Goal: Transaction & Acquisition: Purchase product/service

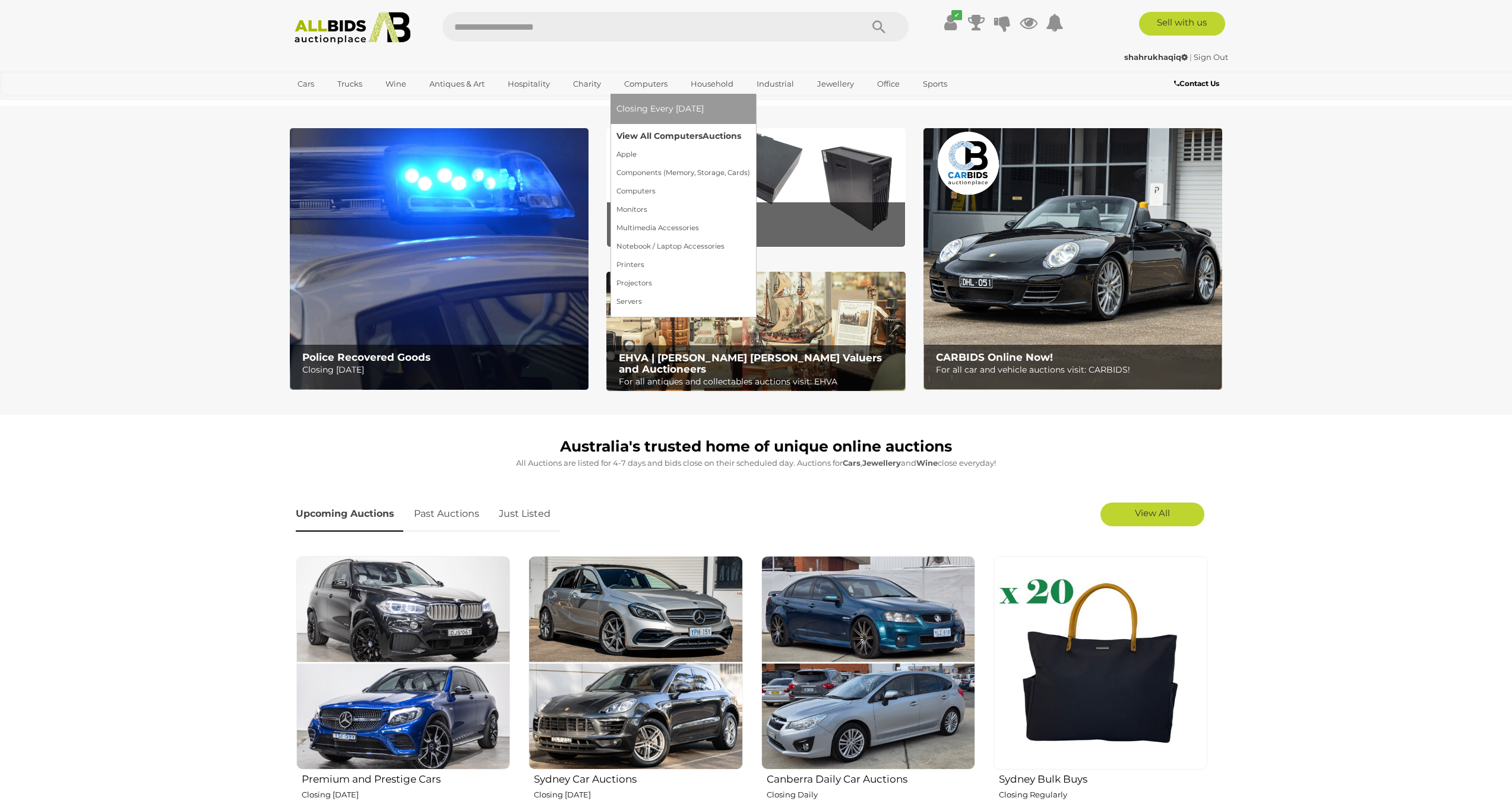
click at [649, 132] on link "View All Computers Auctions" at bounding box center [683, 136] width 133 height 18
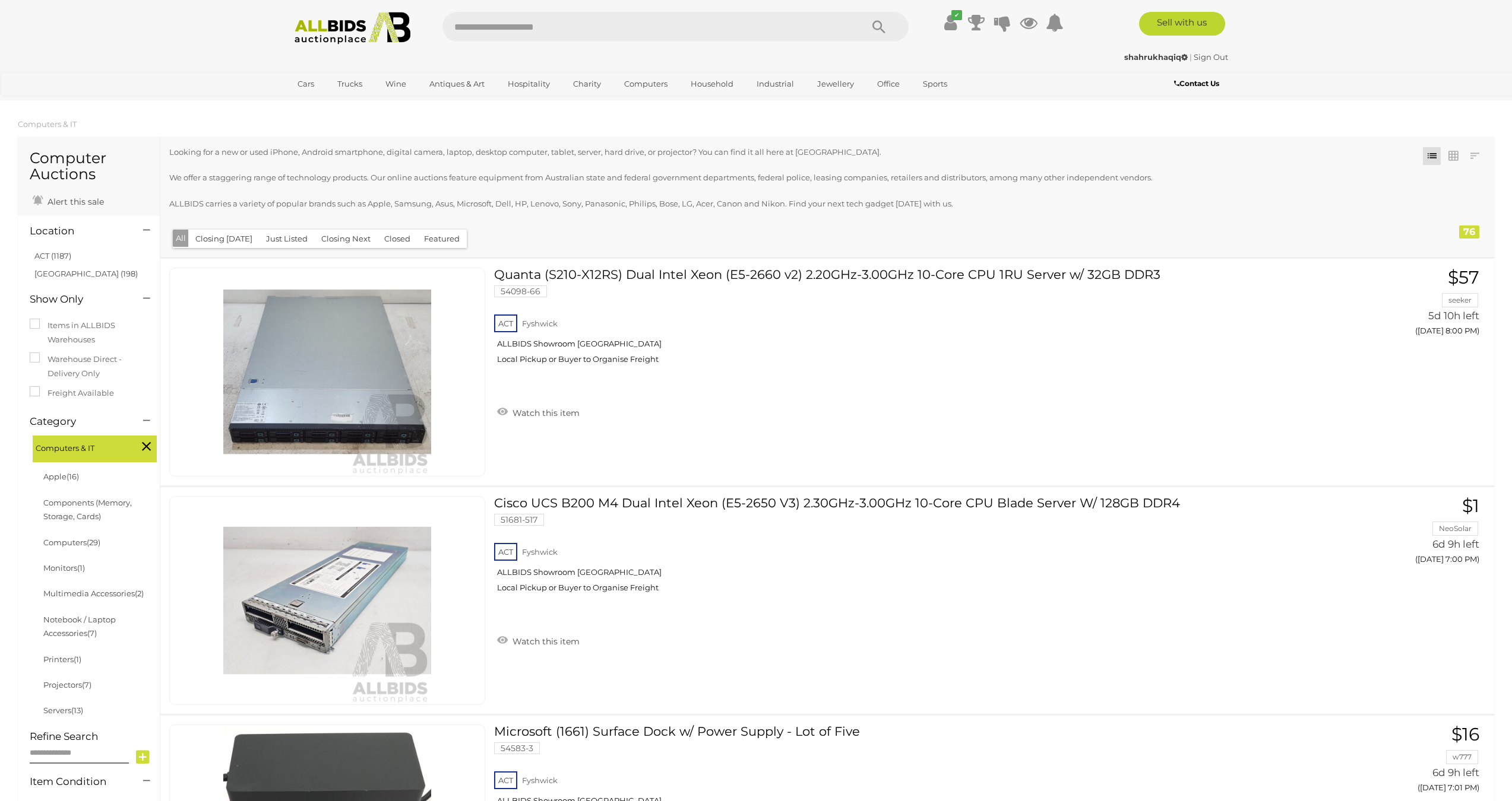
click at [148, 442] on icon at bounding box center [146, 446] width 9 height 16
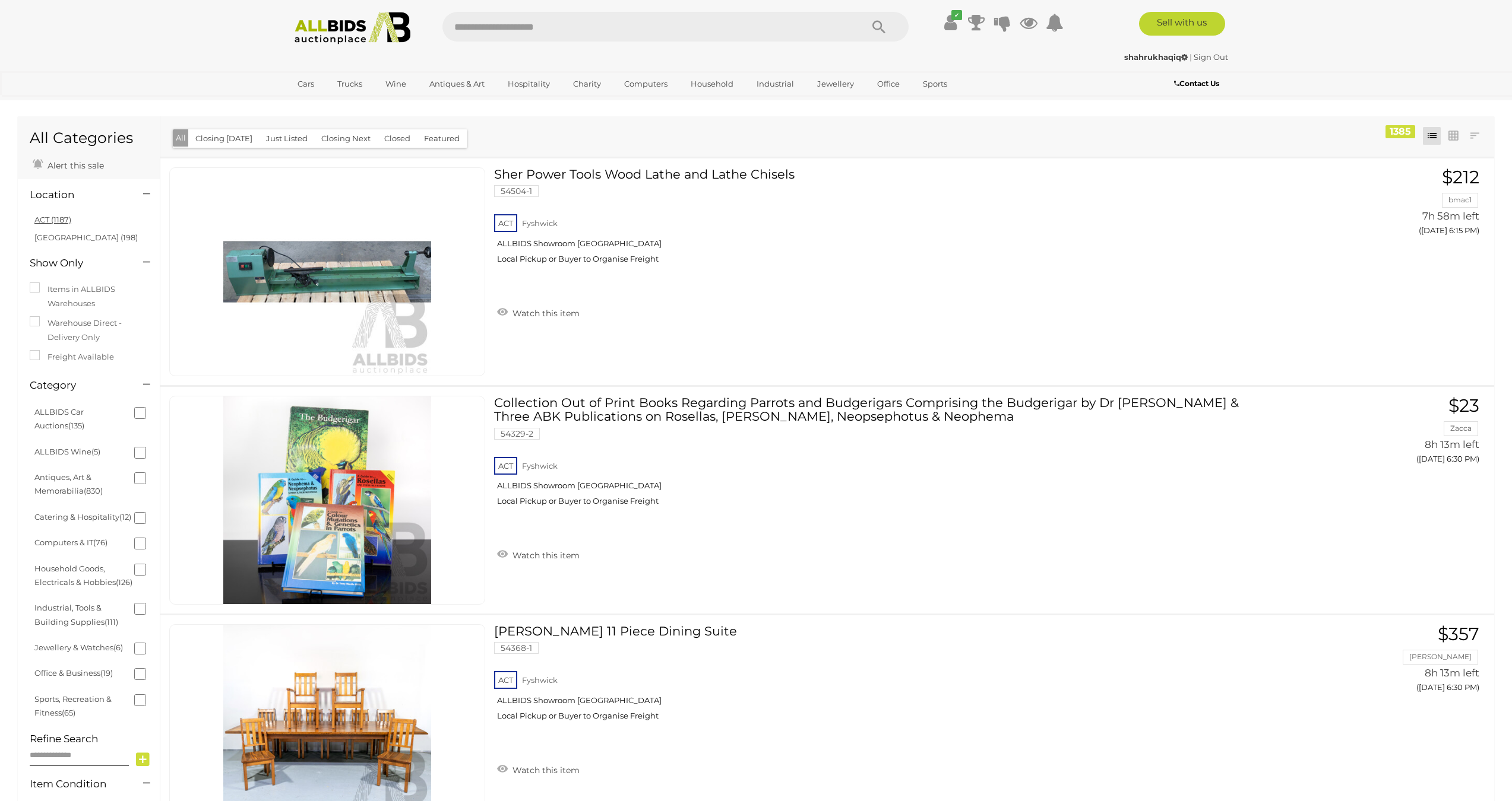
click at [63, 221] on link "ACT (1187)" at bounding box center [53, 220] width 37 height 10
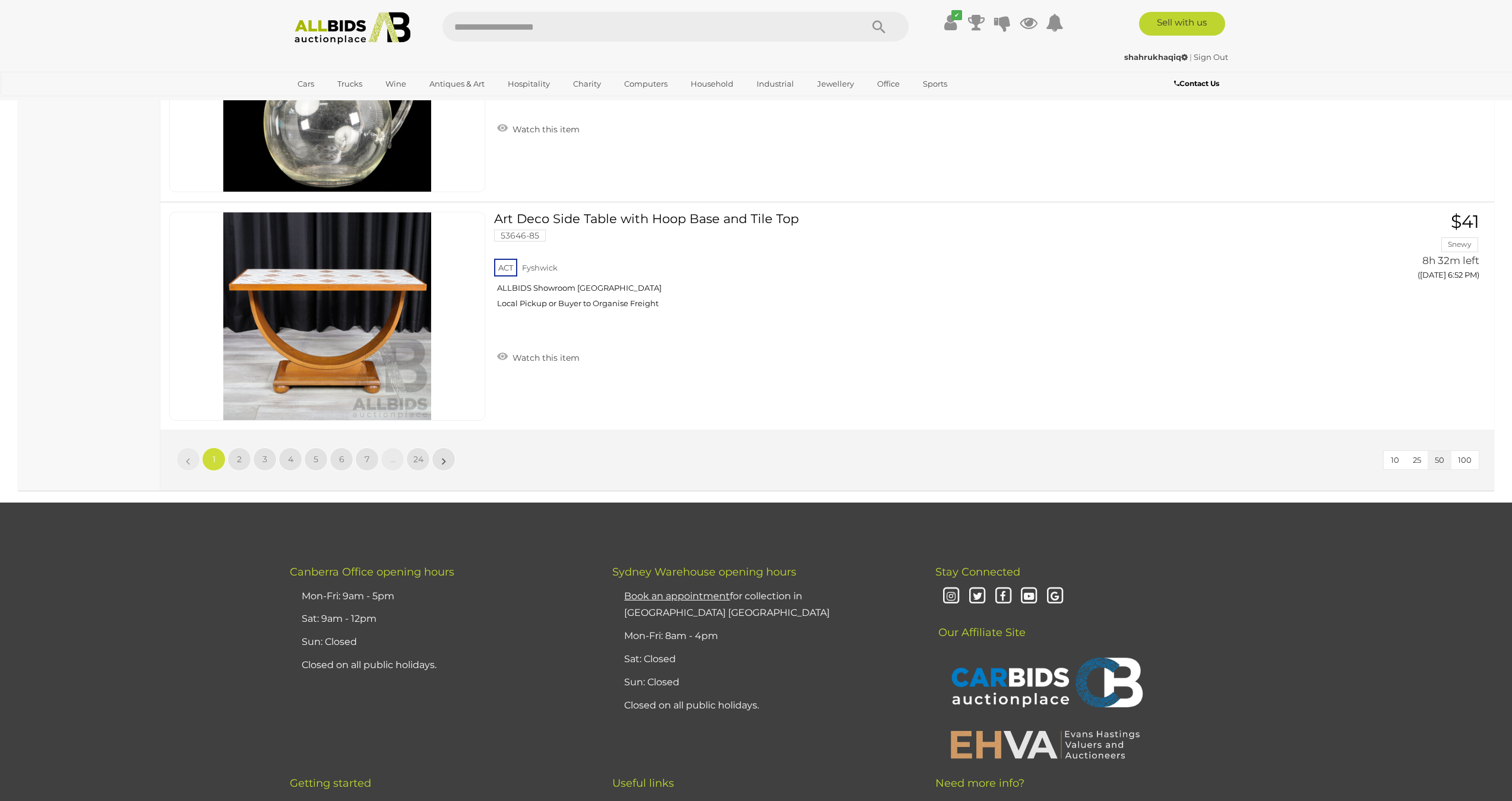
scroll to position [11216, 0]
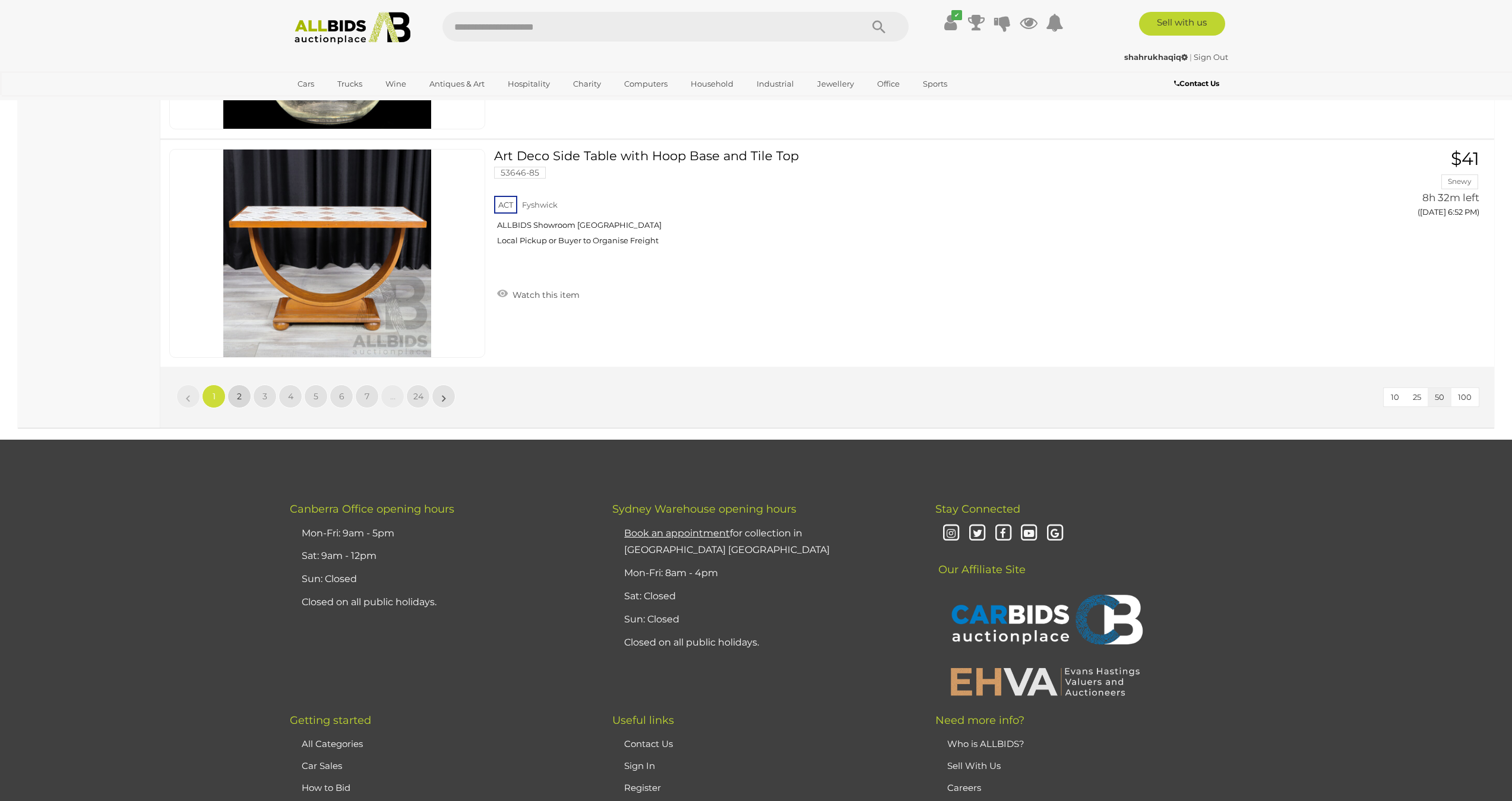
click at [237, 397] on span "2" at bounding box center [239, 396] width 5 height 11
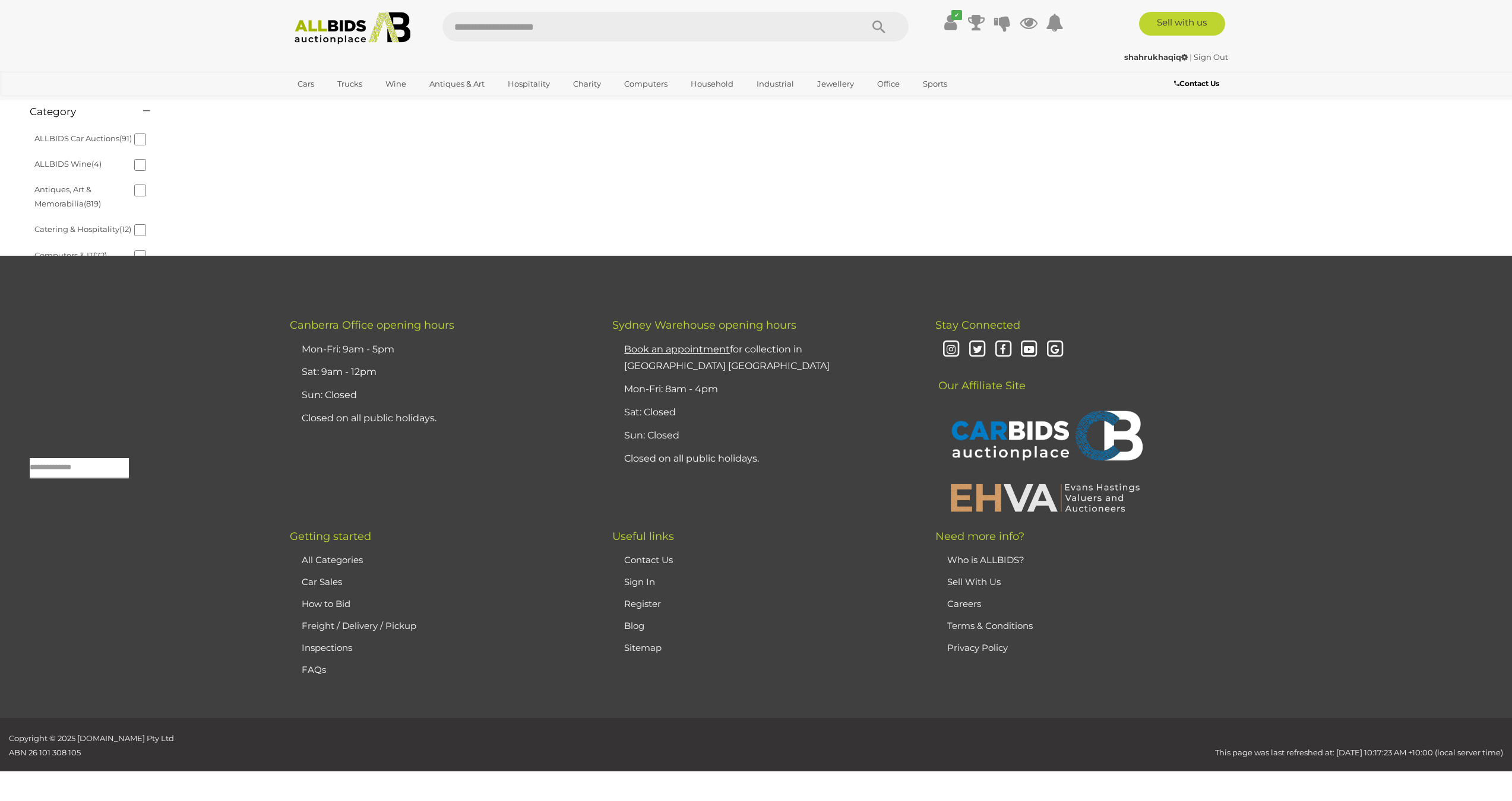
scroll to position [38, 0]
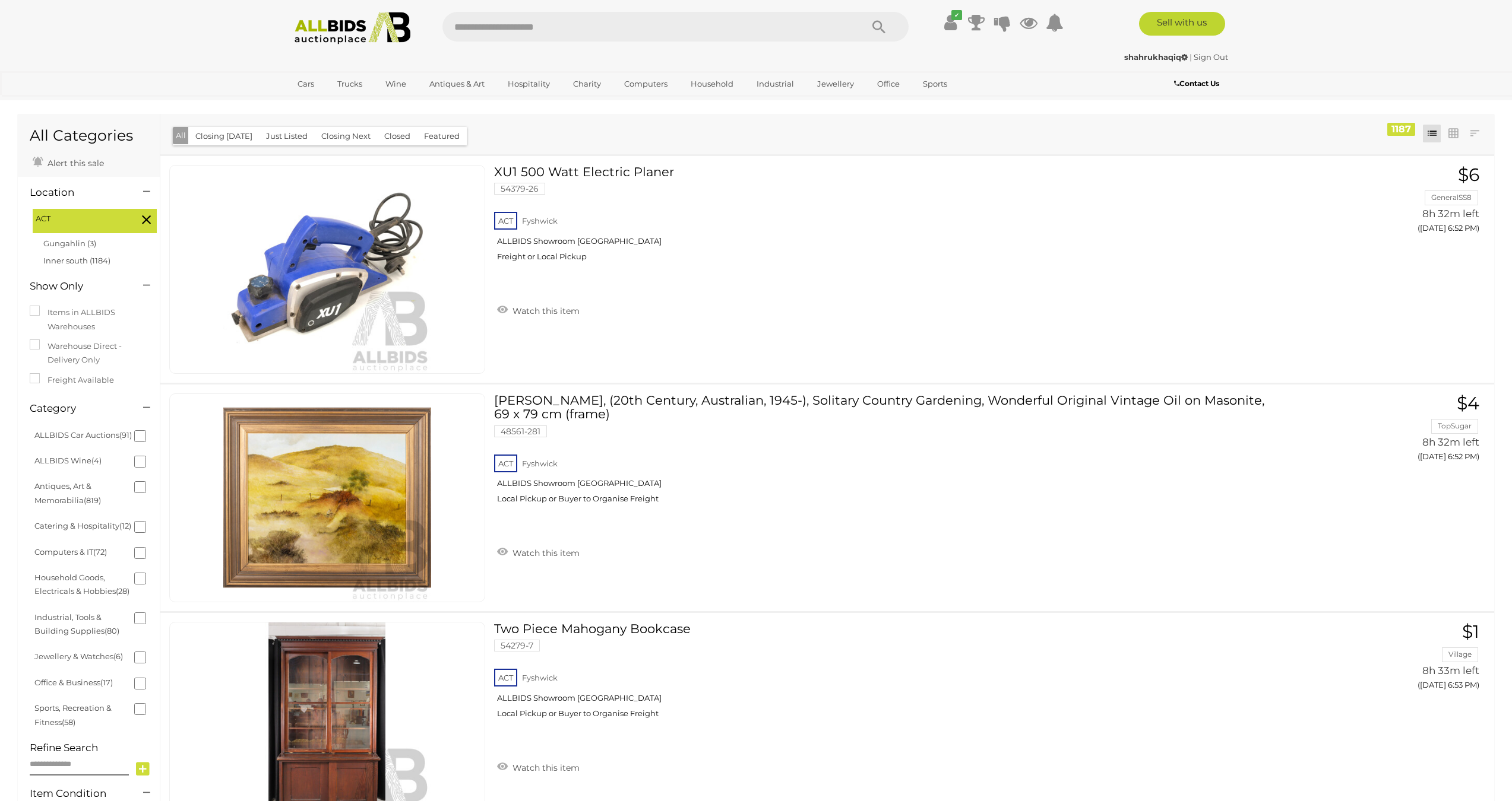
scroll to position [2, 0]
click at [240, 137] on button "Closing Today" at bounding box center [224, 136] width 72 height 18
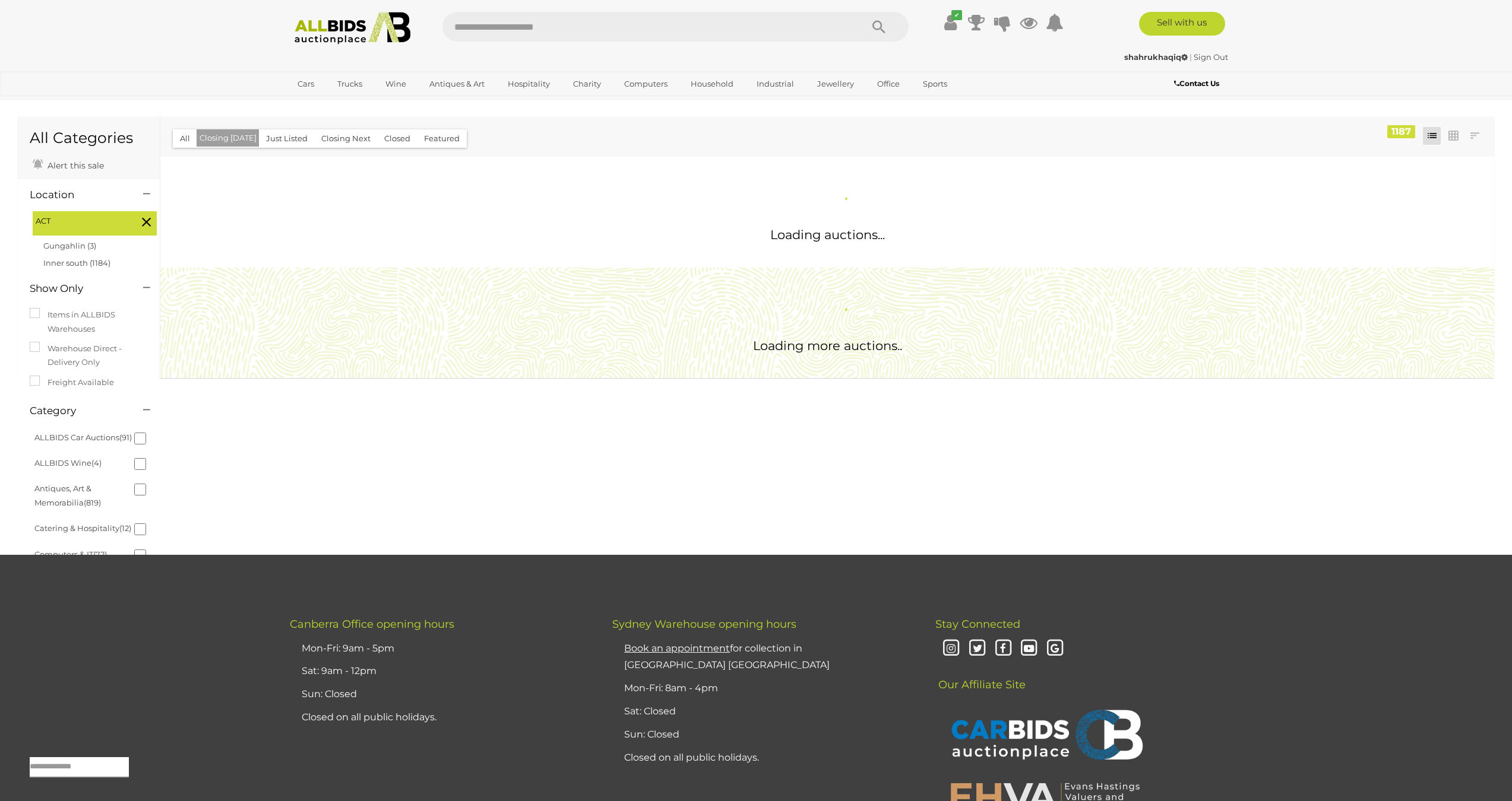
scroll to position [0, 0]
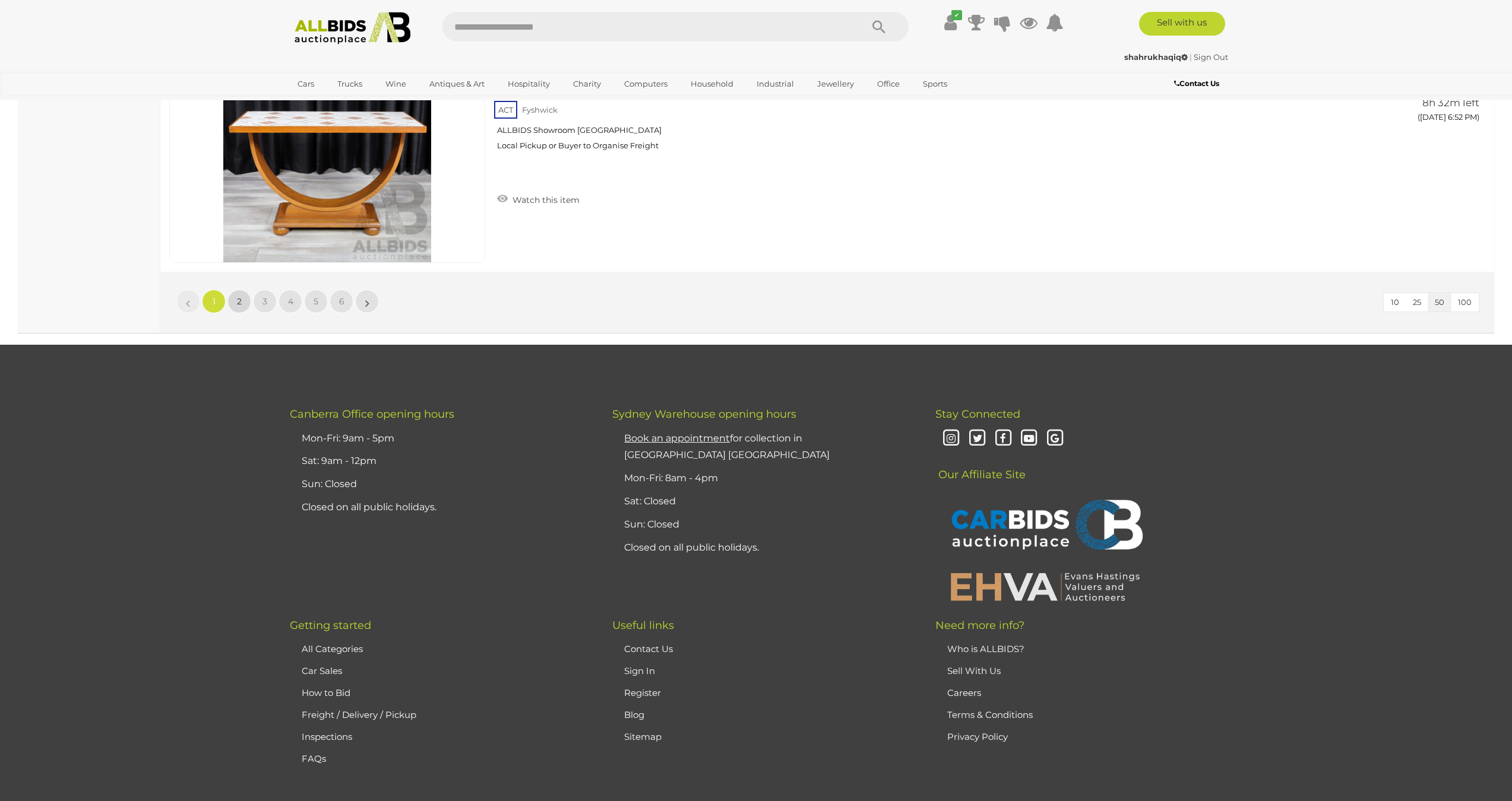
click at [240, 298] on span "2" at bounding box center [239, 301] width 5 height 11
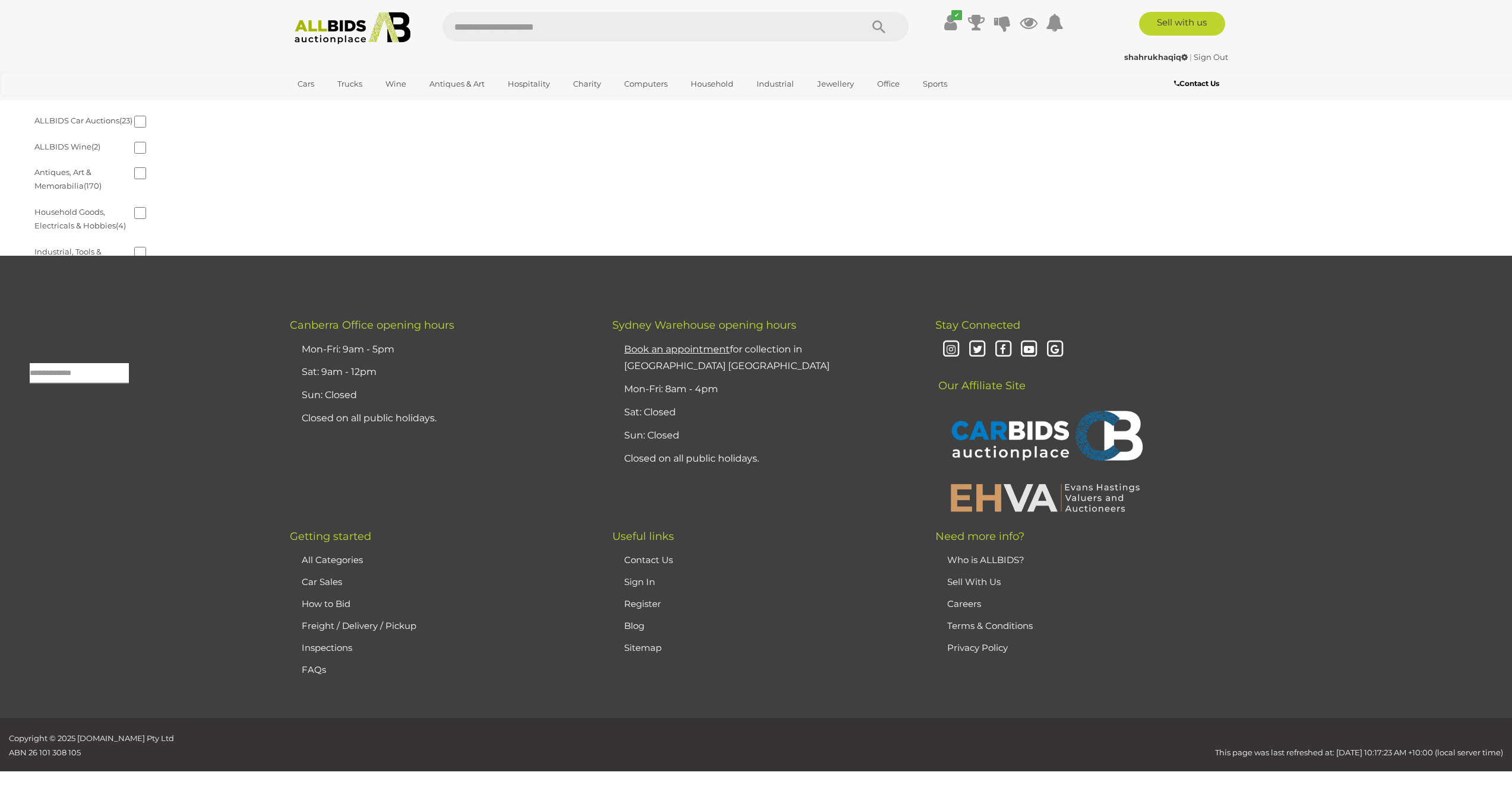
scroll to position [38, 0]
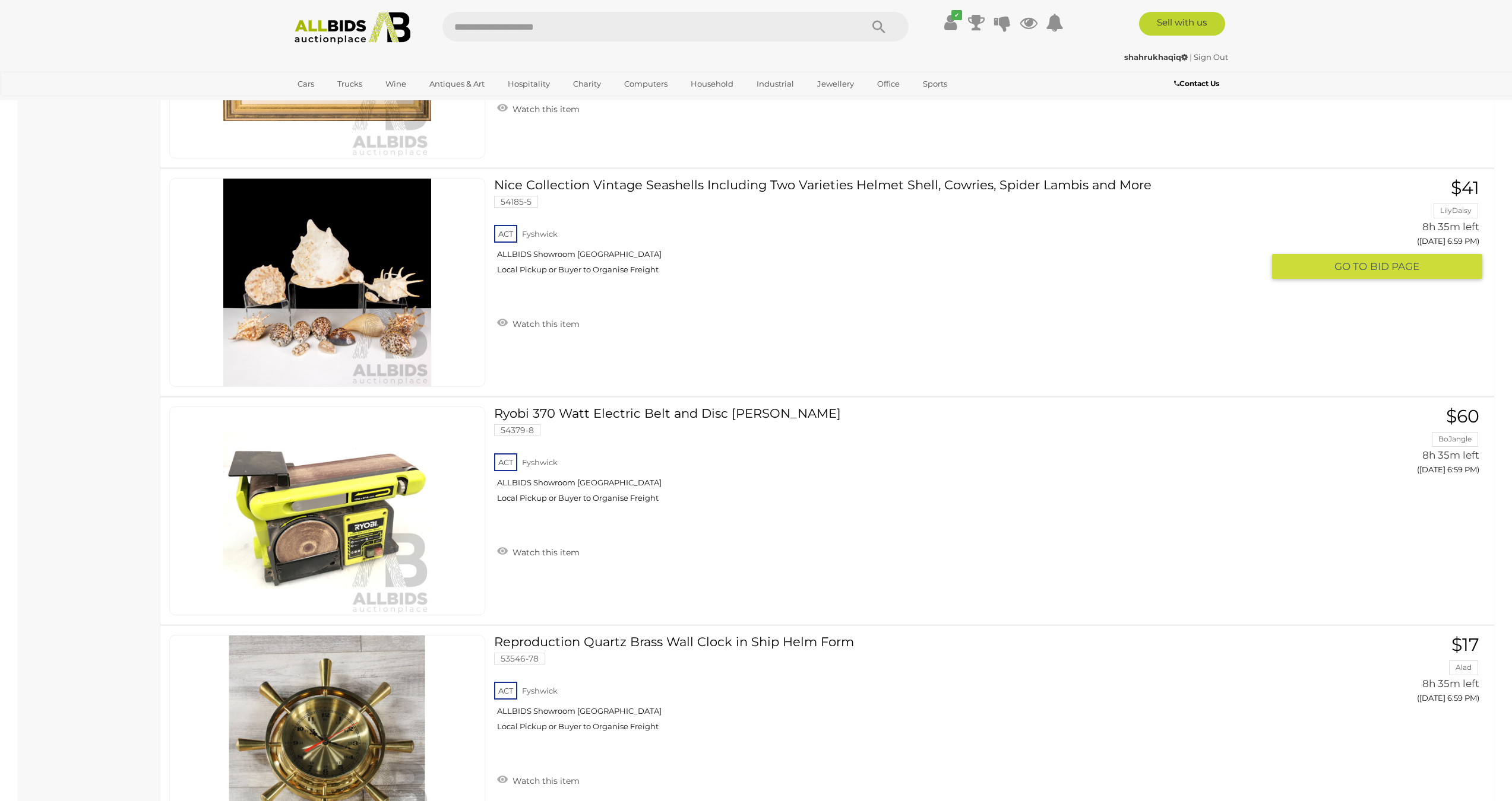
scroll to position [4560, 0]
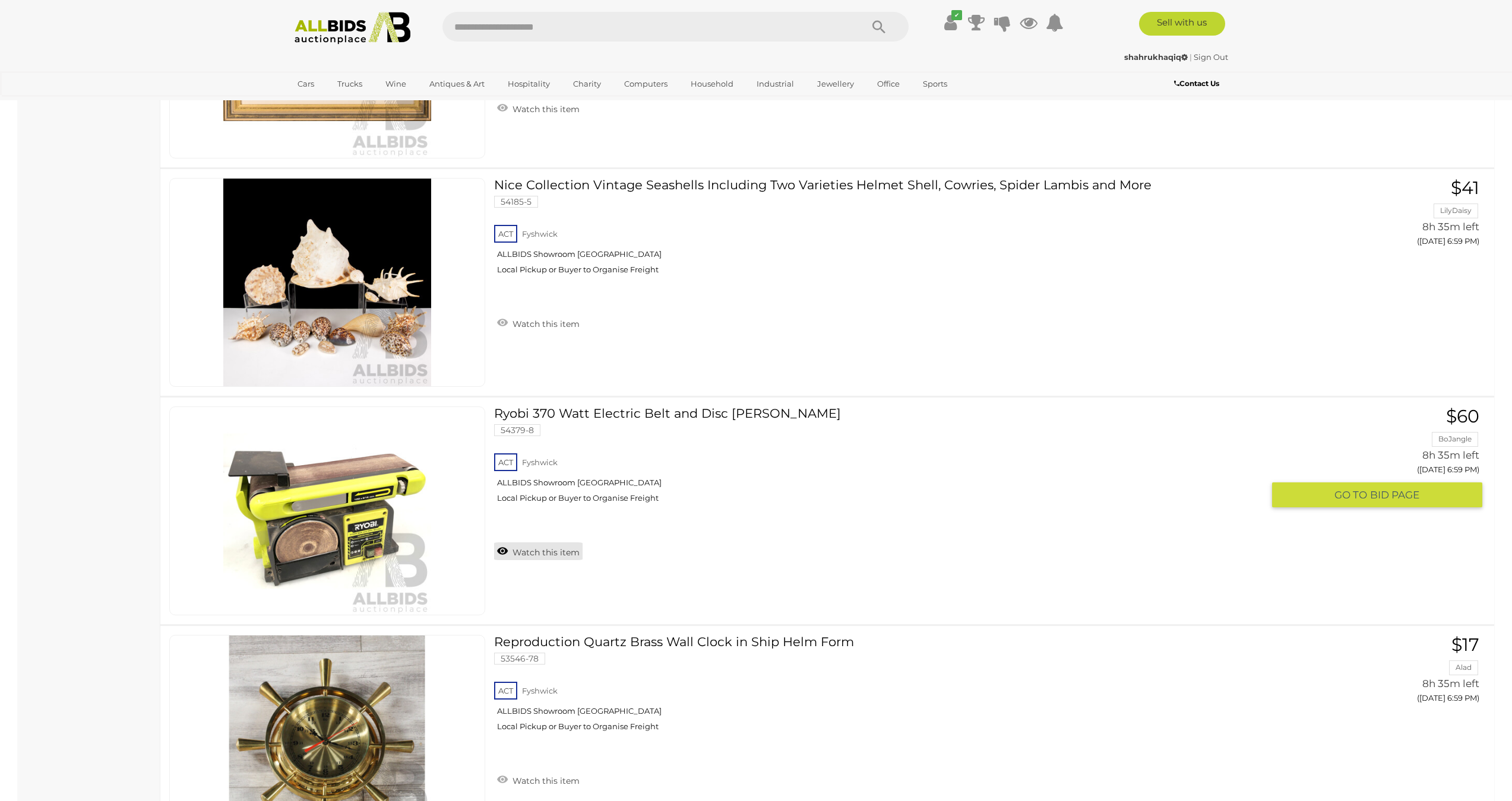
click at [501, 549] on link "Watch this item" at bounding box center [539, 552] width 89 height 18
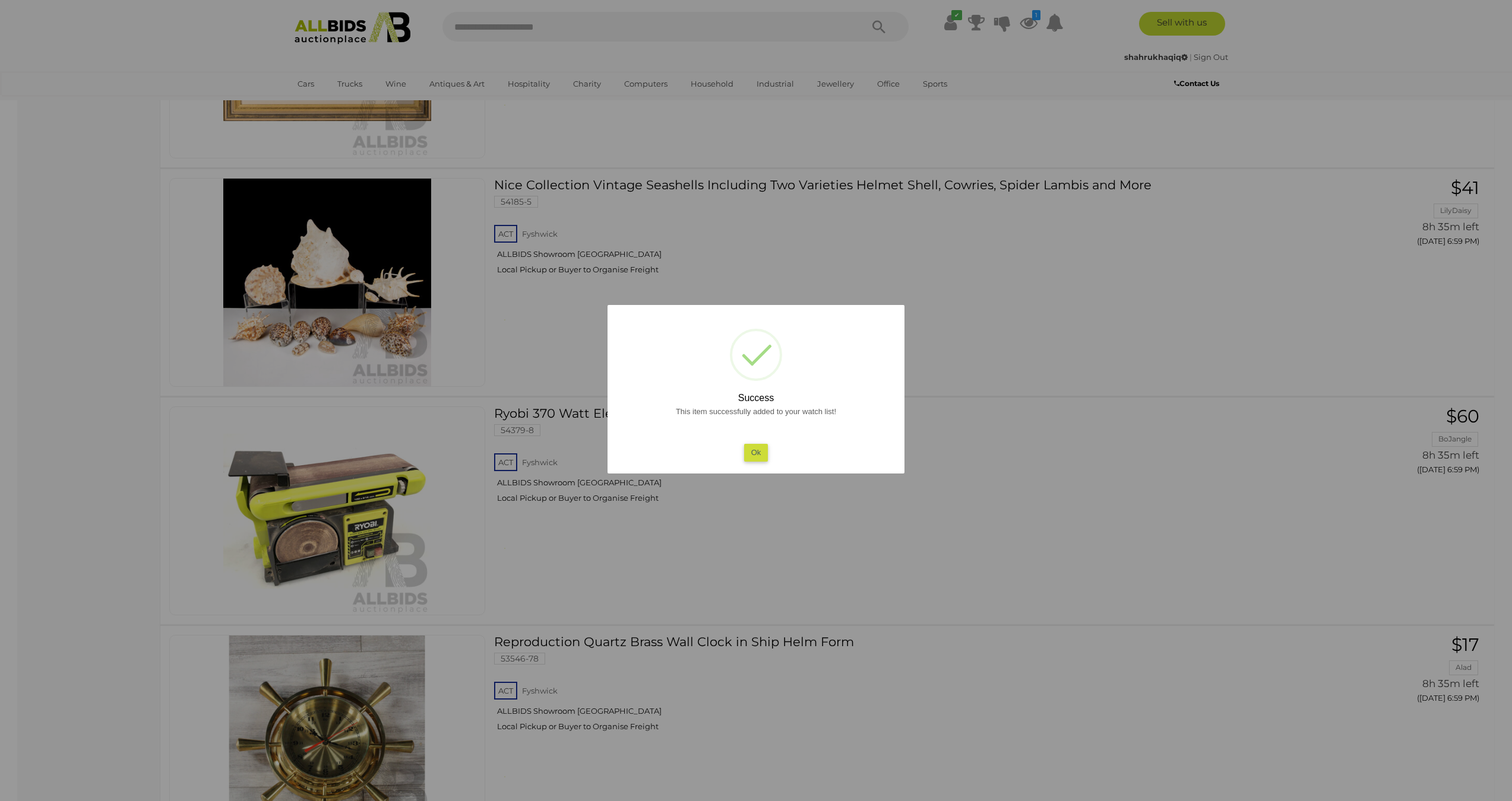
click at [785, 451] on div "This item successfully added to your watch list! Ok" at bounding box center [756, 433] width 273 height 57
click at [758, 452] on button "Ok" at bounding box center [756, 452] width 25 height 17
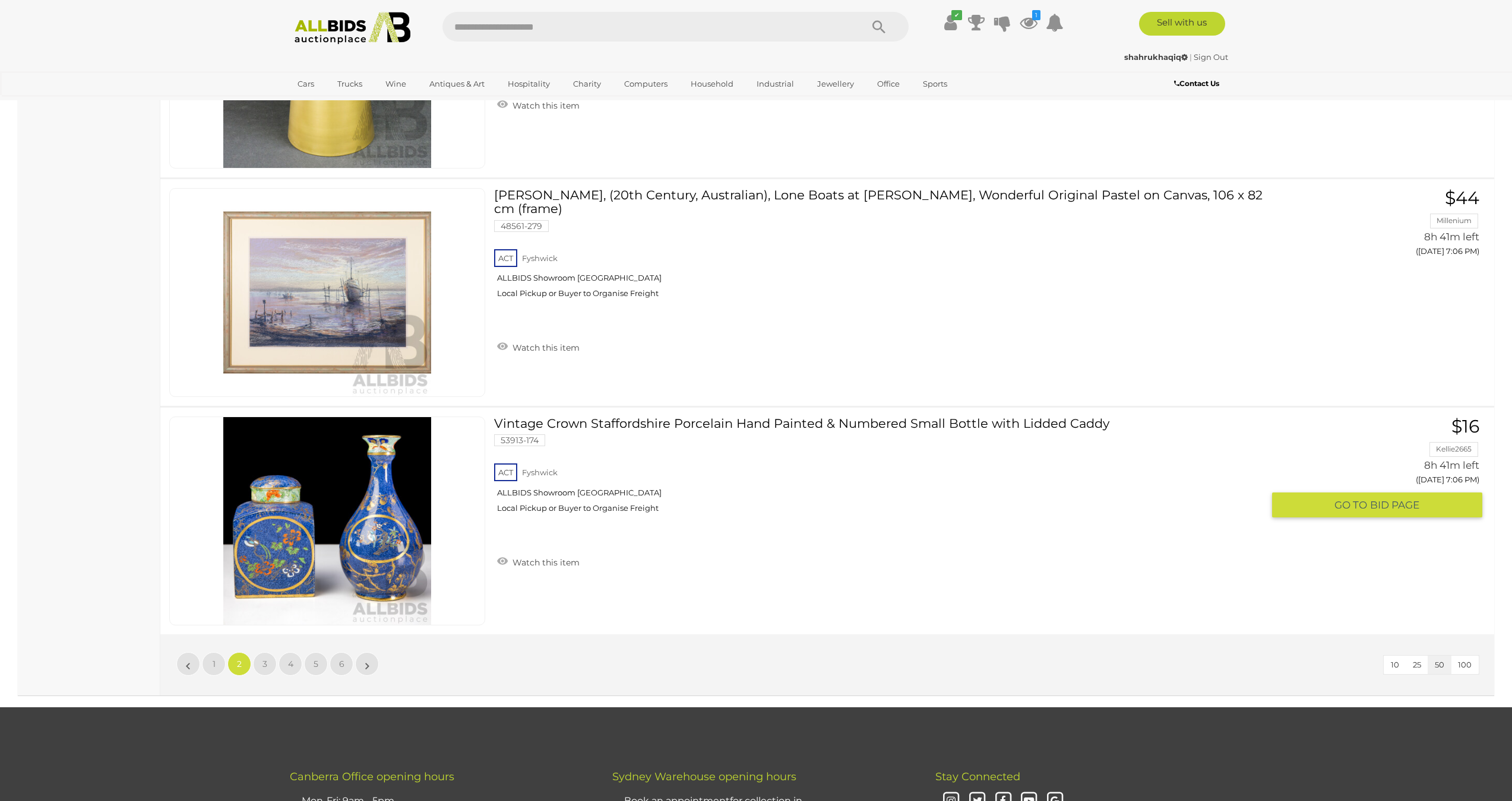
scroll to position [10957, 0]
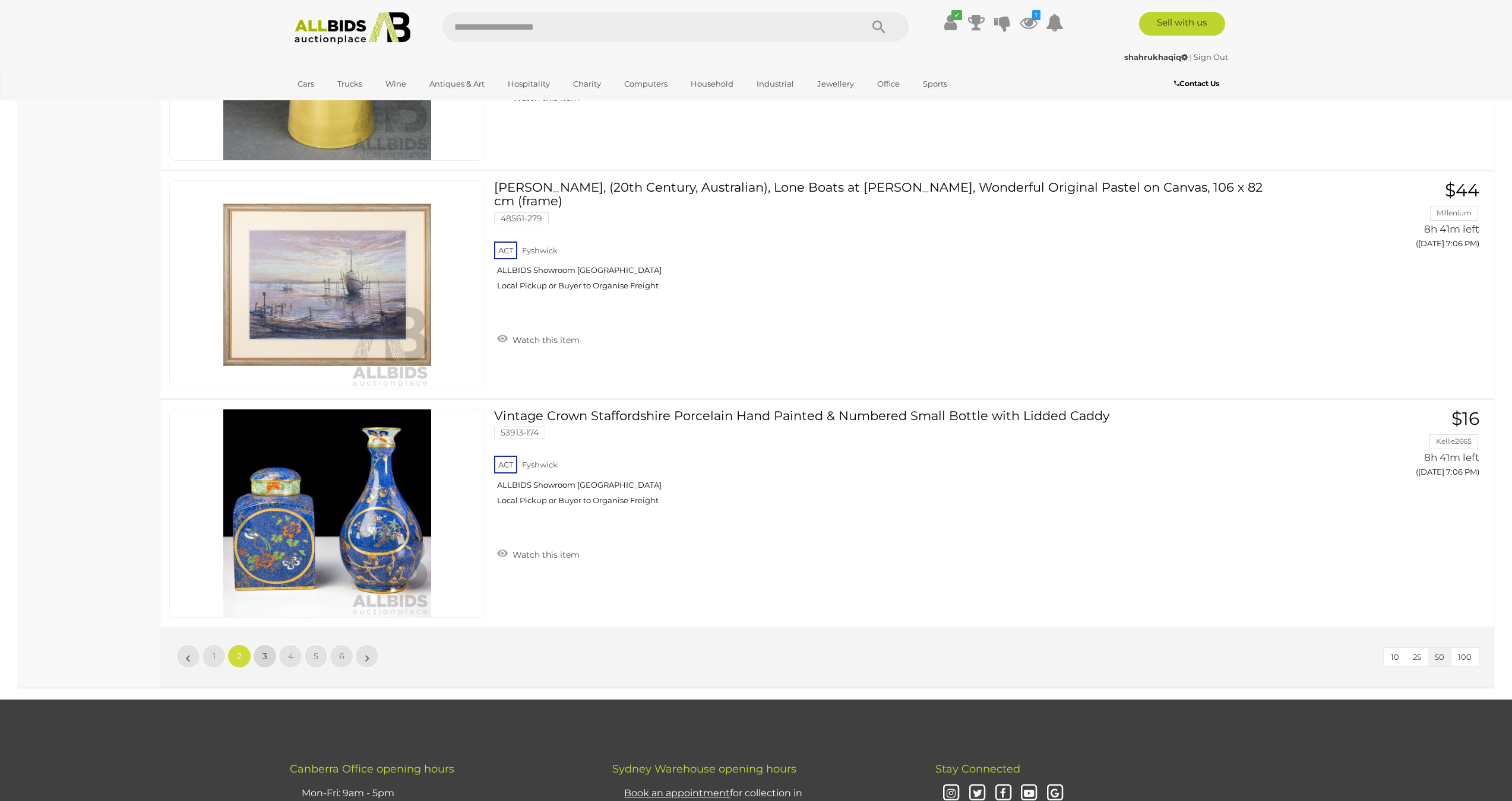
click at [263, 655] on span "3" at bounding box center [265, 656] width 5 height 11
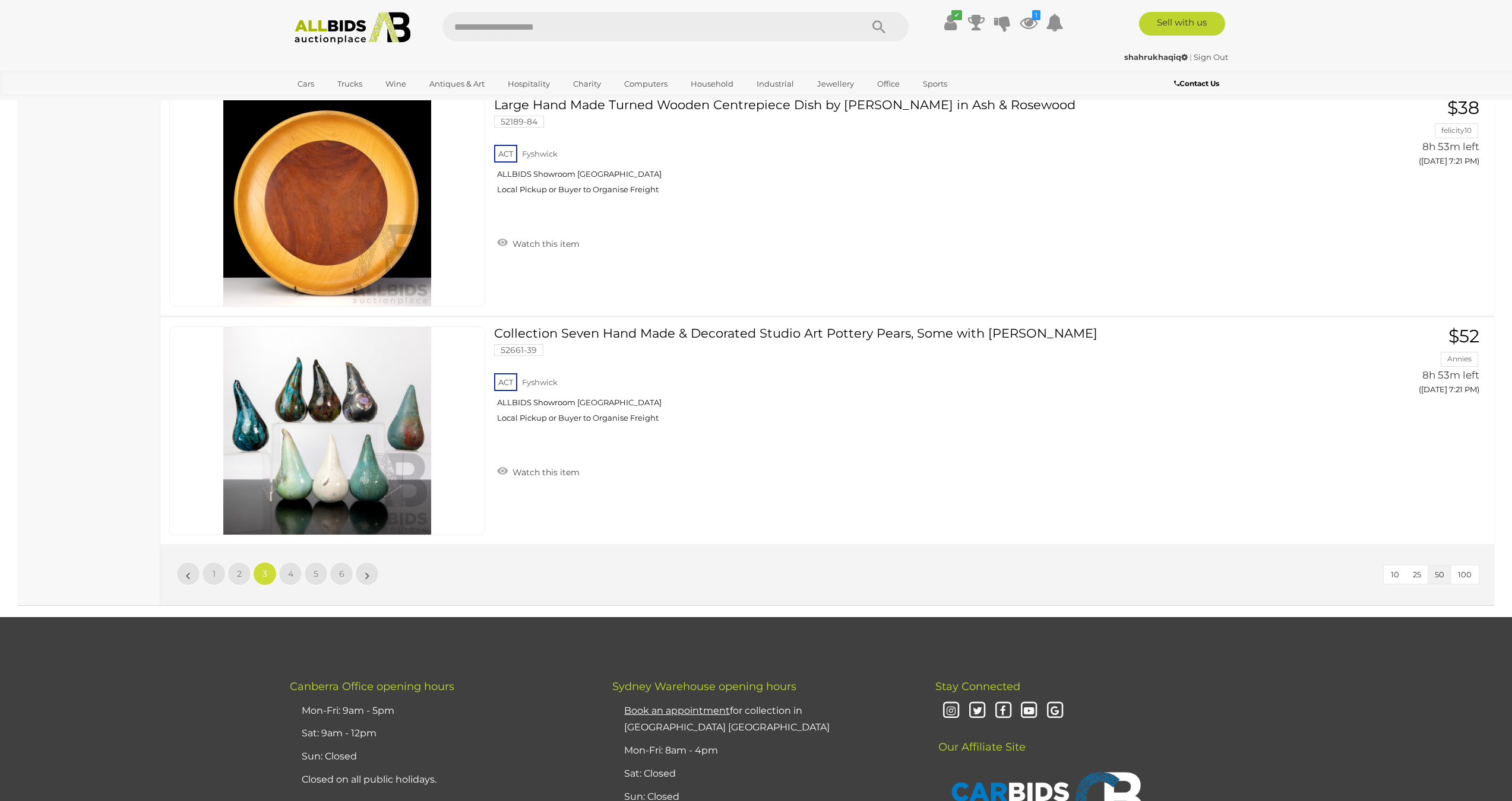
scroll to position [11041, 0]
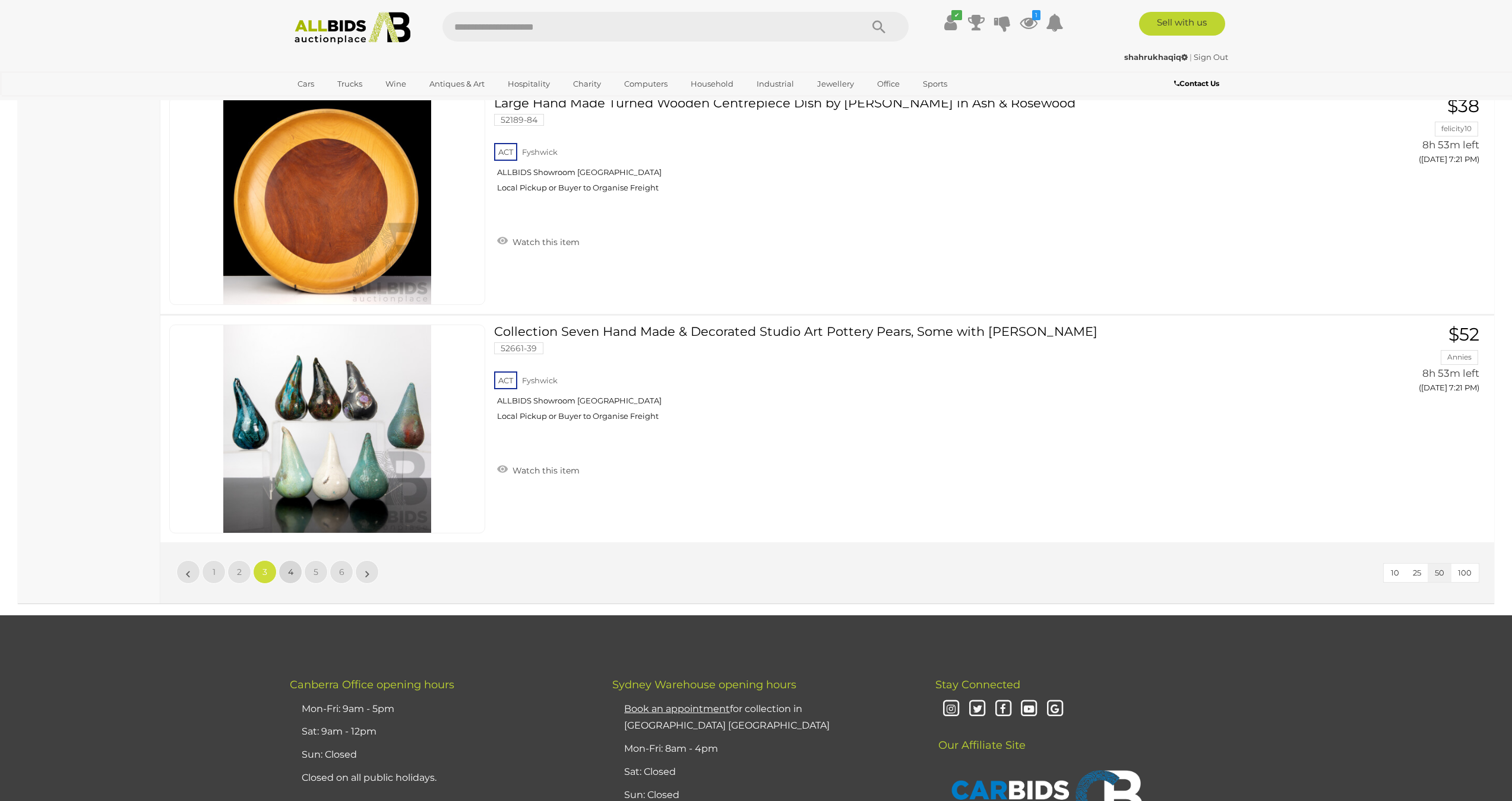
click at [299, 571] on link "4" at bounding box center [290, 572] width 24 height 24
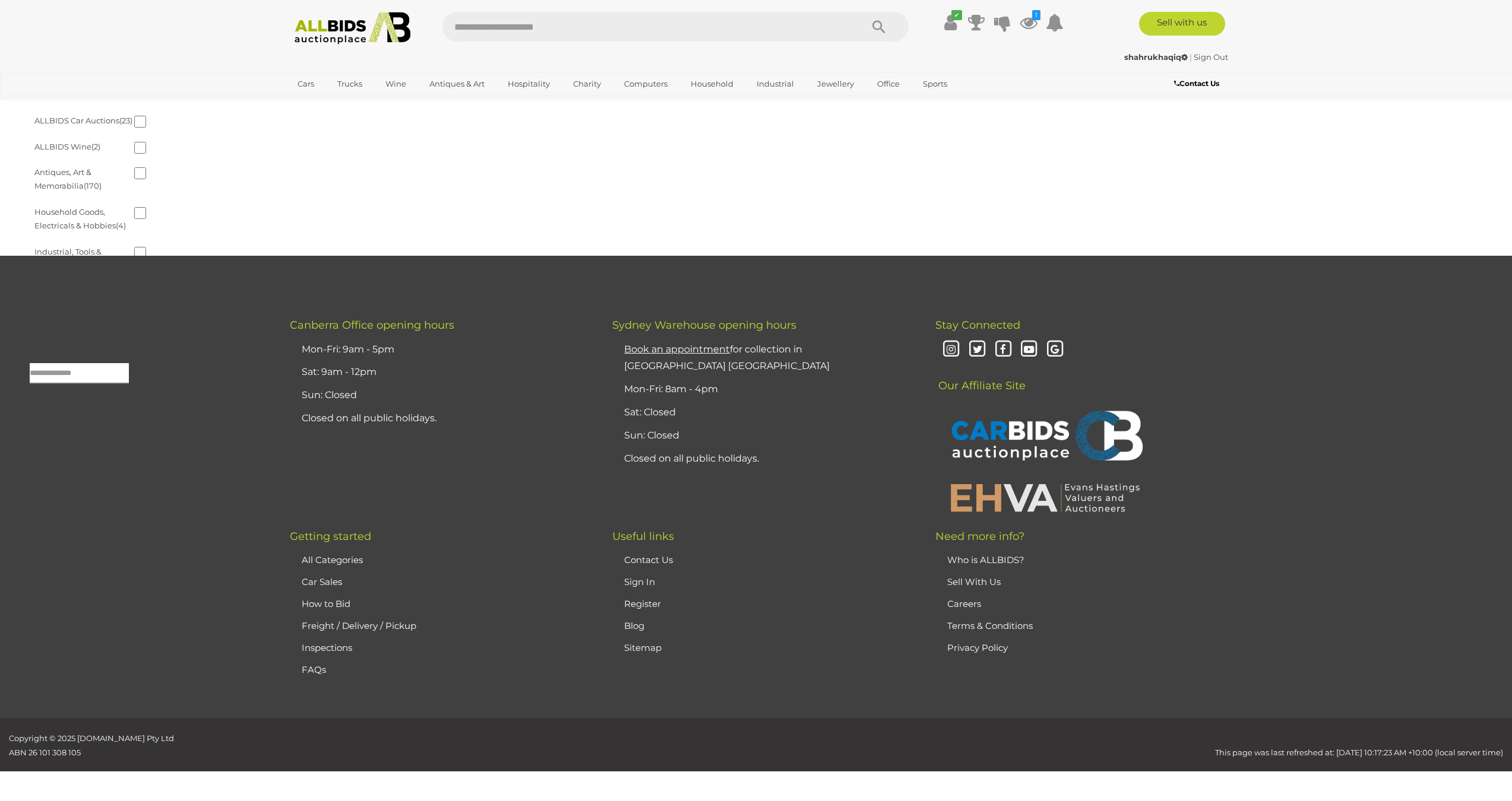
scroll to position [38, 0]
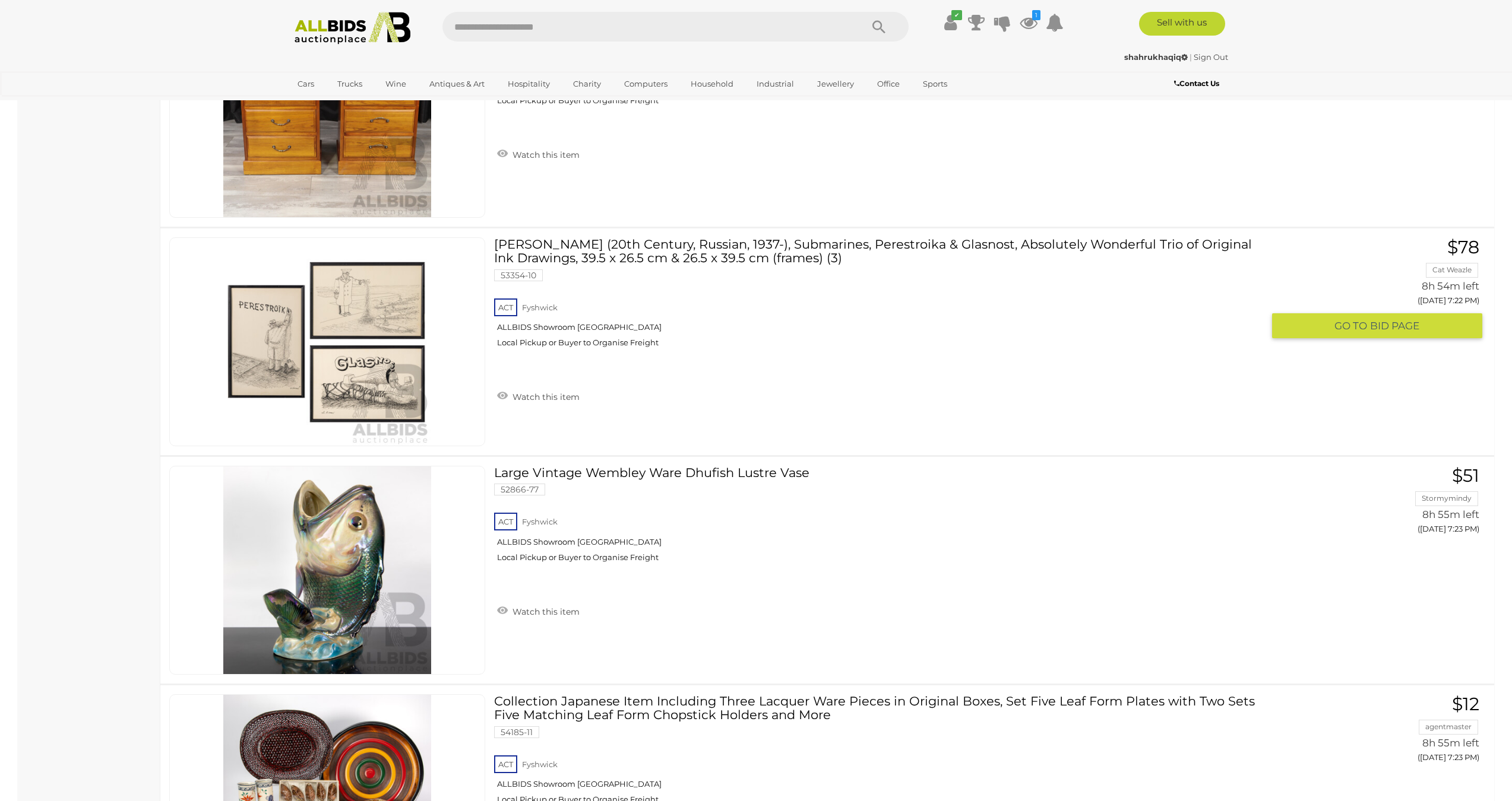
scroll to position [845, 0]
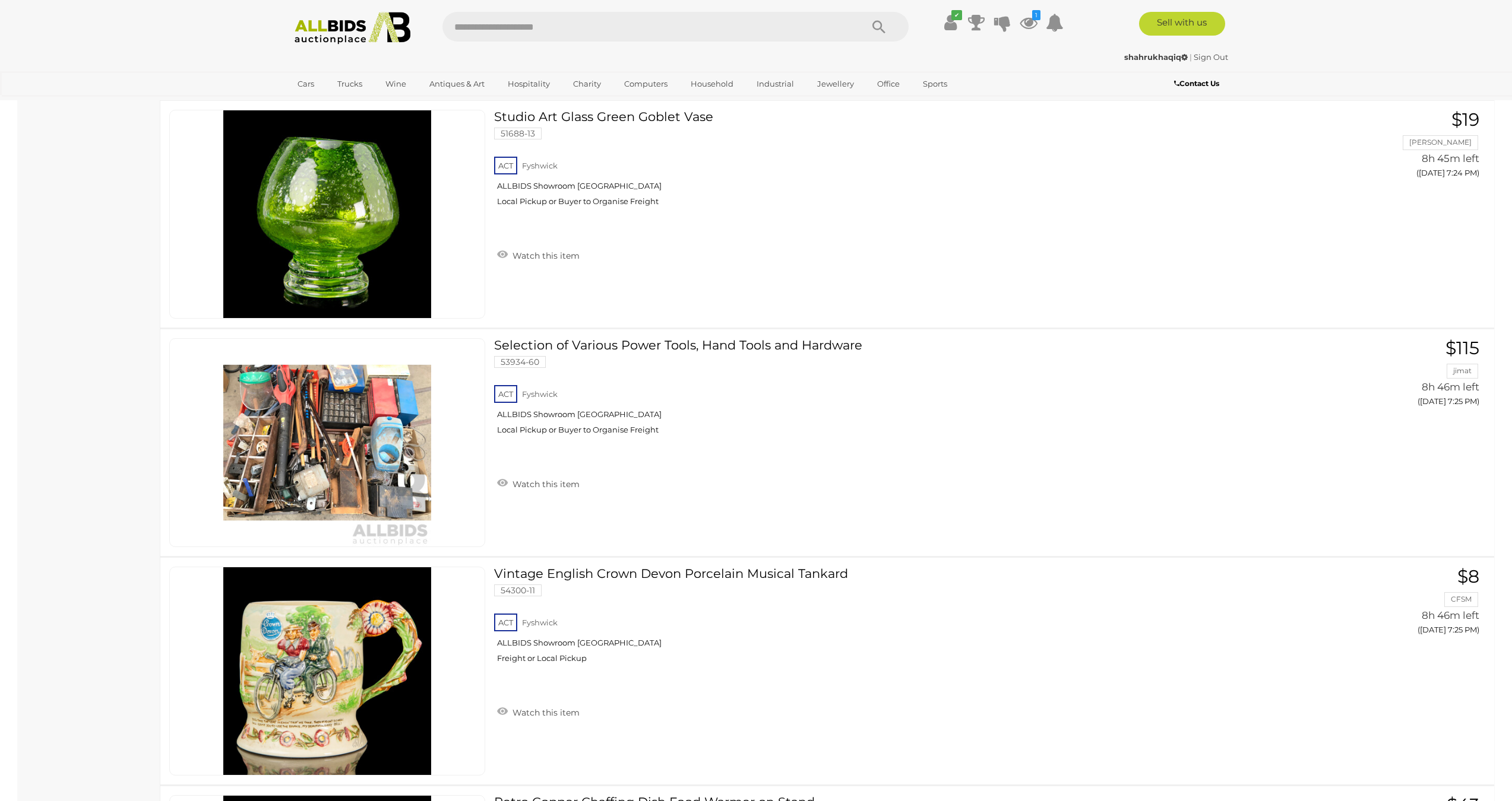
scroll to position [2344, 0]
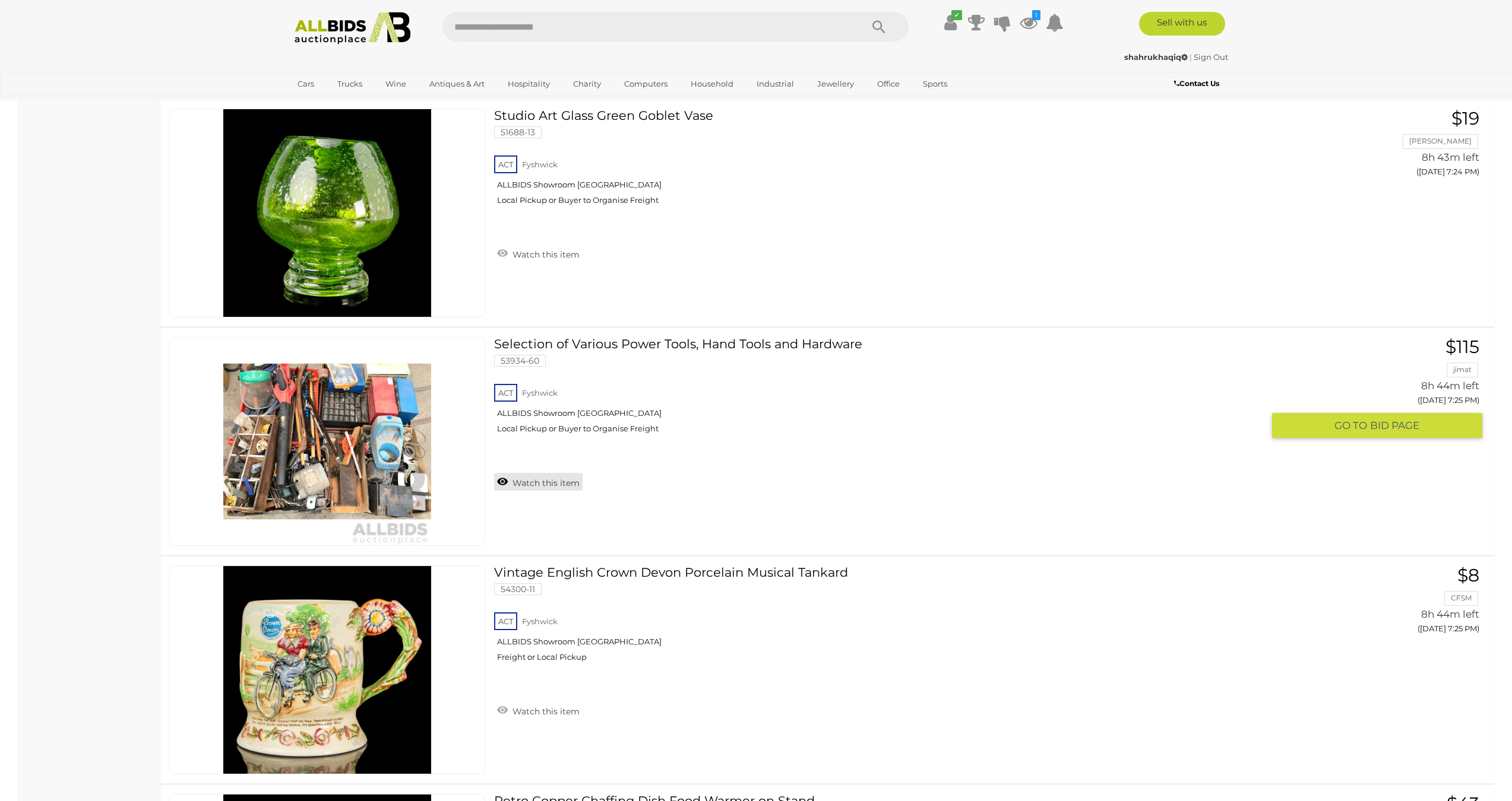
click at [507, 484] on link "Watch this item" at bounding box center [539, 482] width 89 height 18
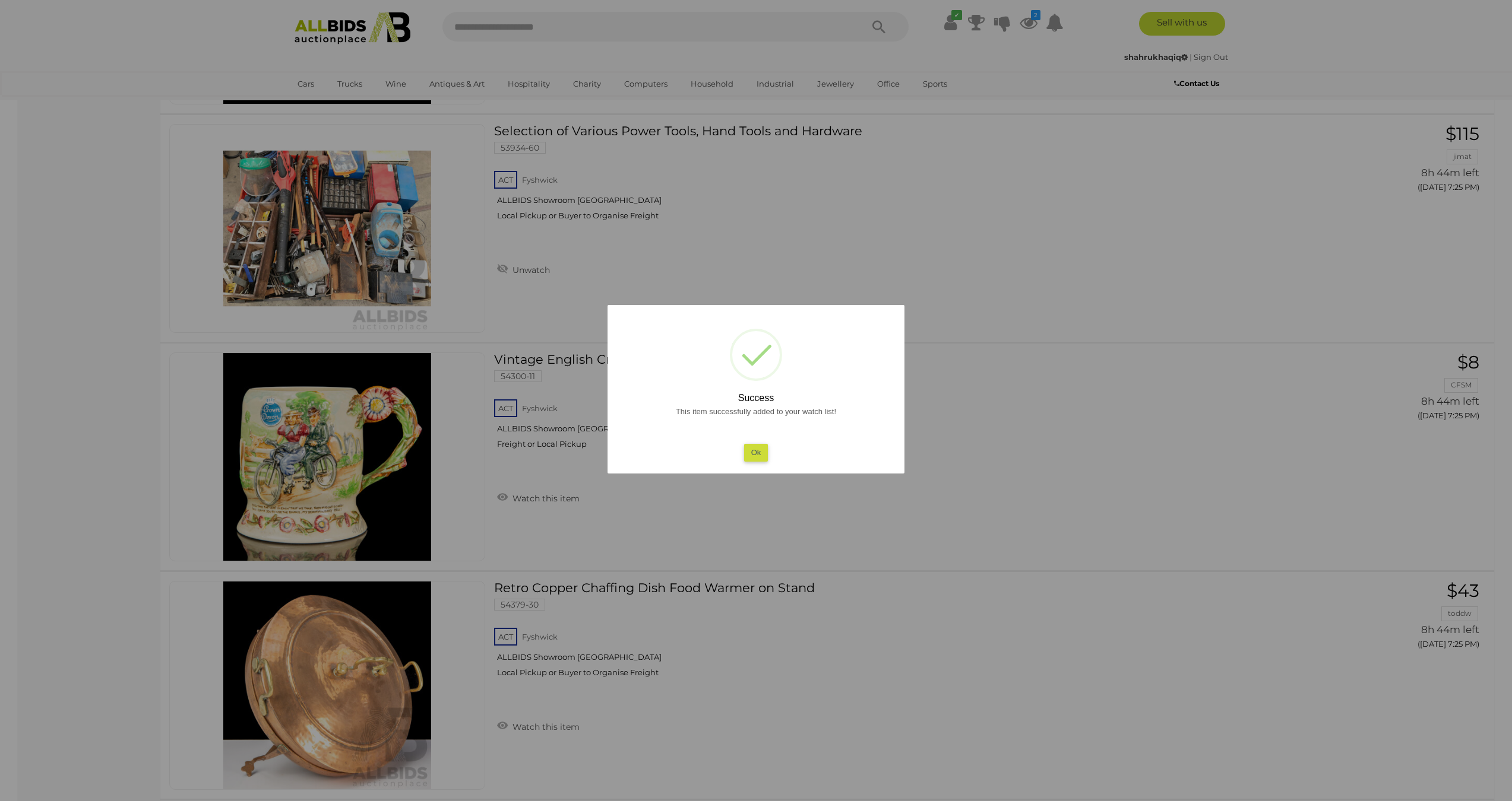
scroll to position [2567, 0]
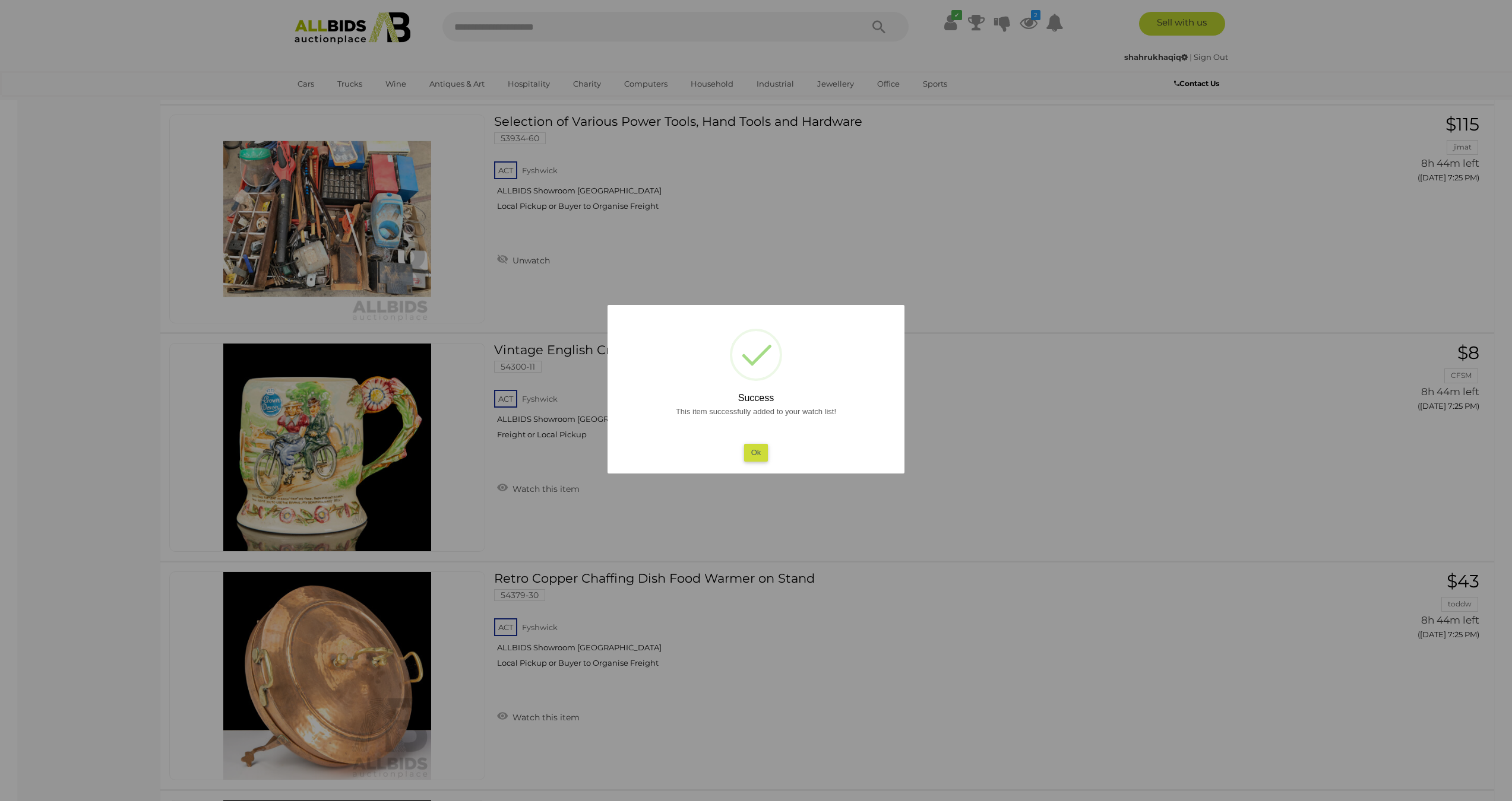
click at [761, 454] on button "Ok" at bounding box center [756, 452] width 25 height 17
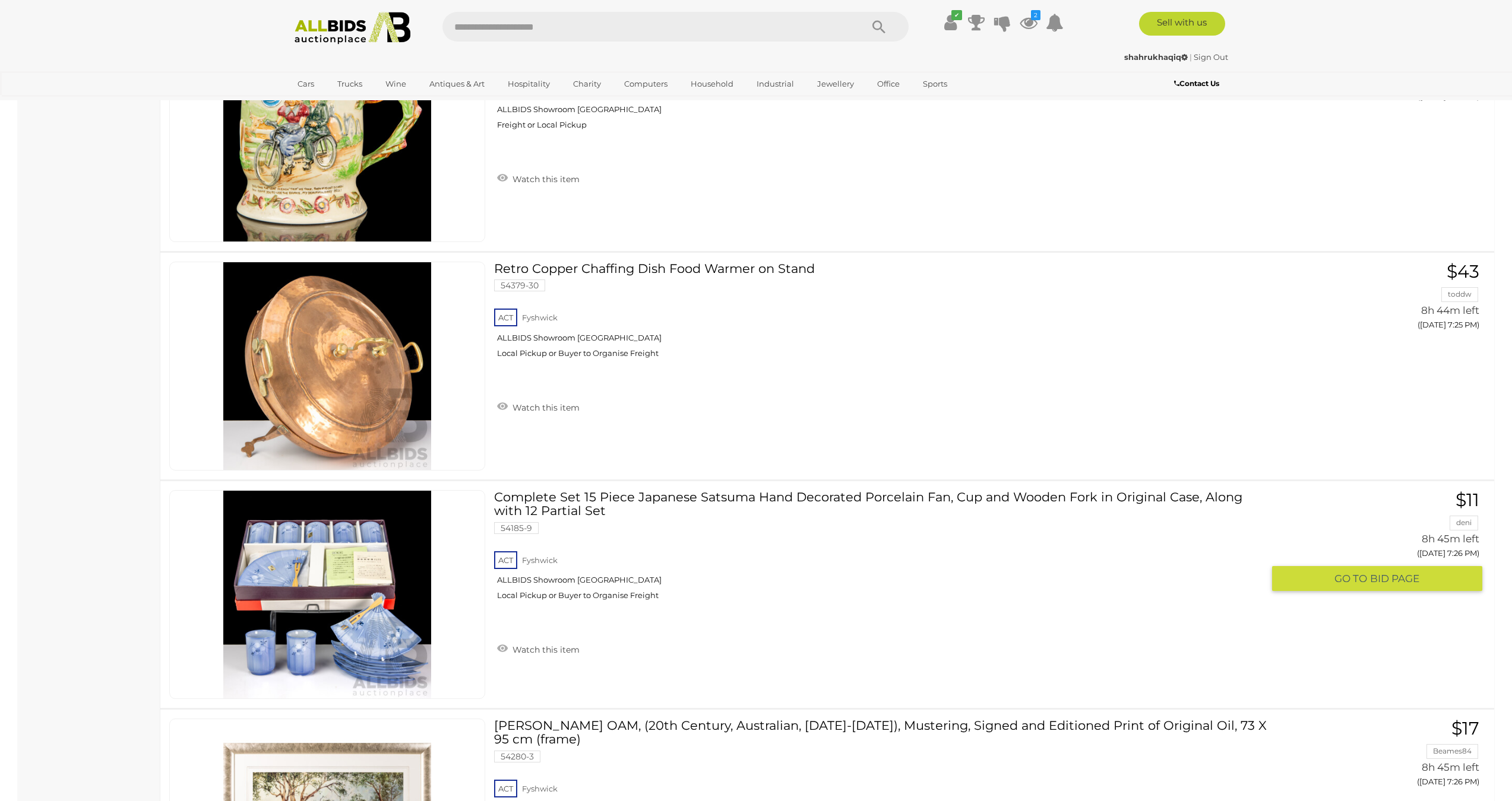
scroll to position [2877, 0]
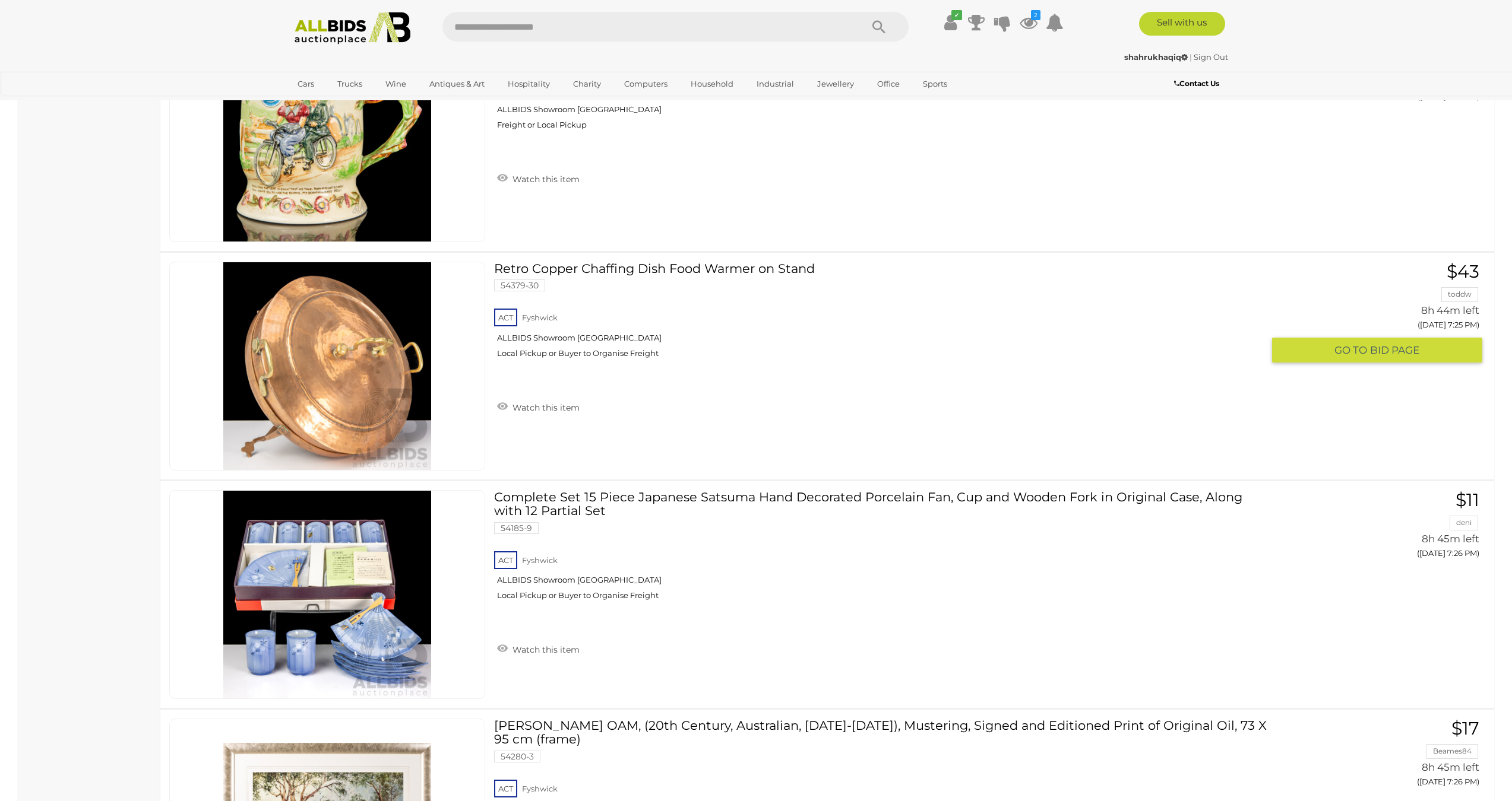
click at [330, 409] on img at bounding box center [327, 366] width 208 height 208
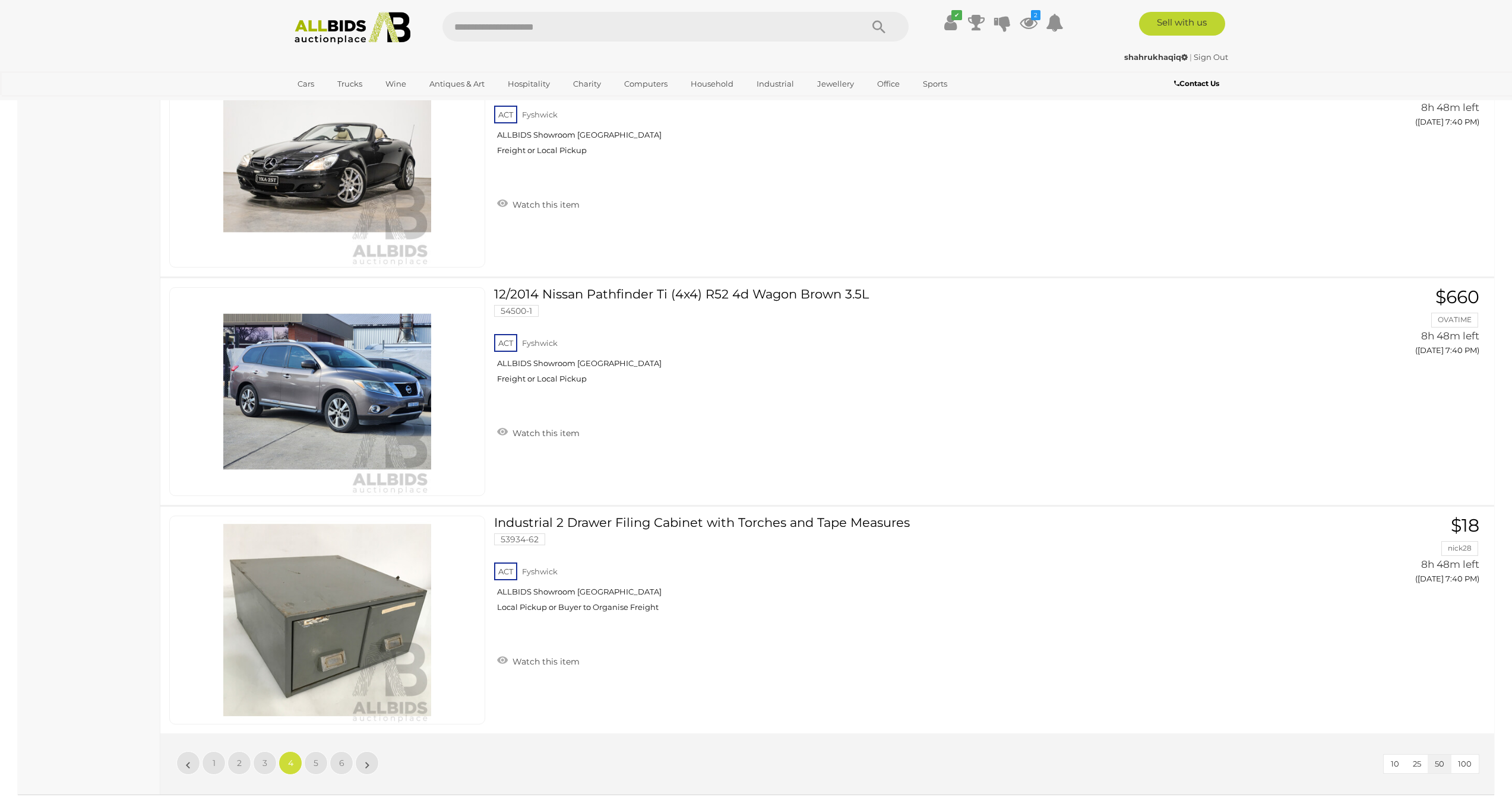
scroll to position [10953, 0]
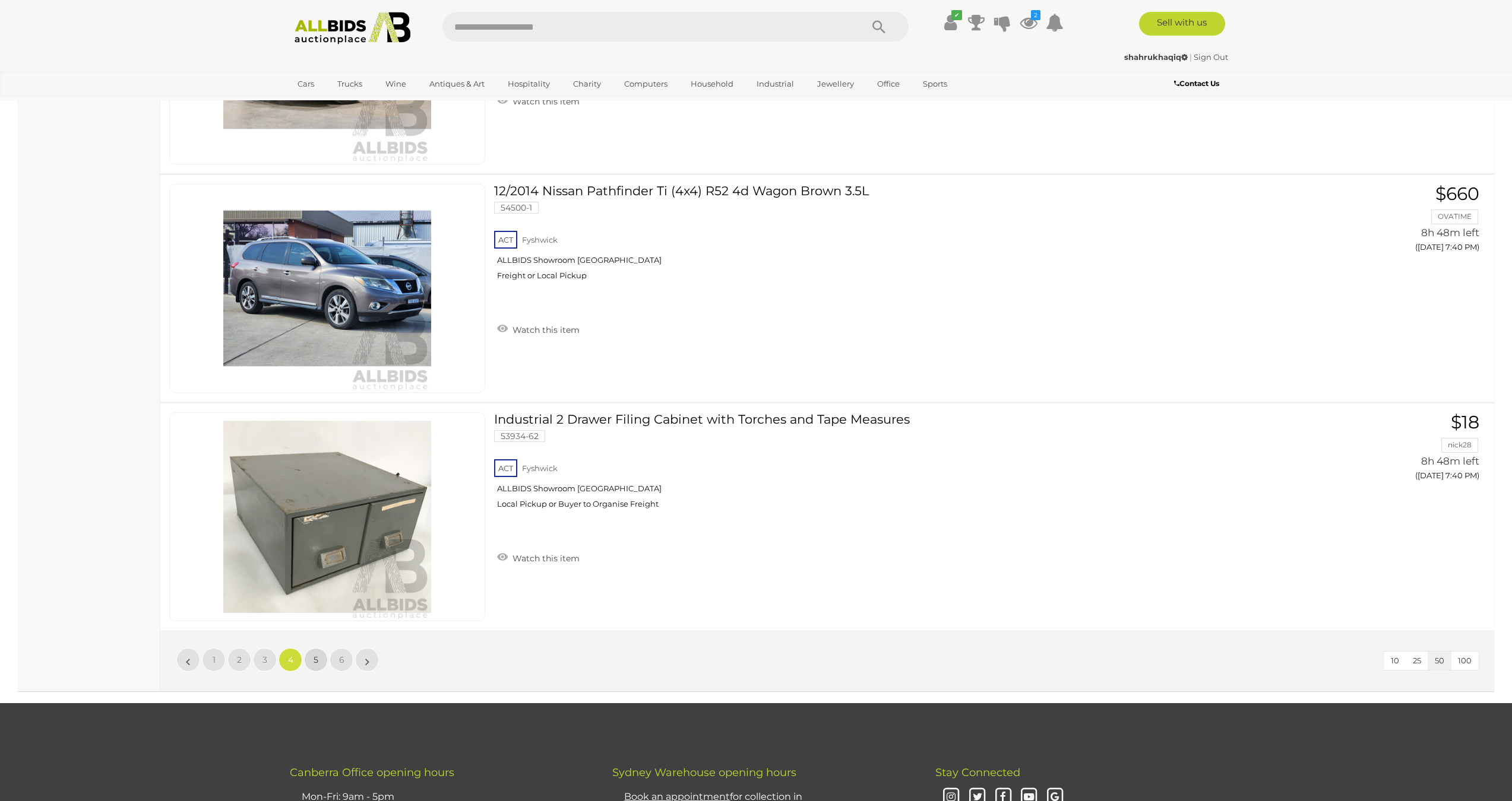
click at [317, 661] on span "5" at bounding box center [316, 660] width 5 height 11
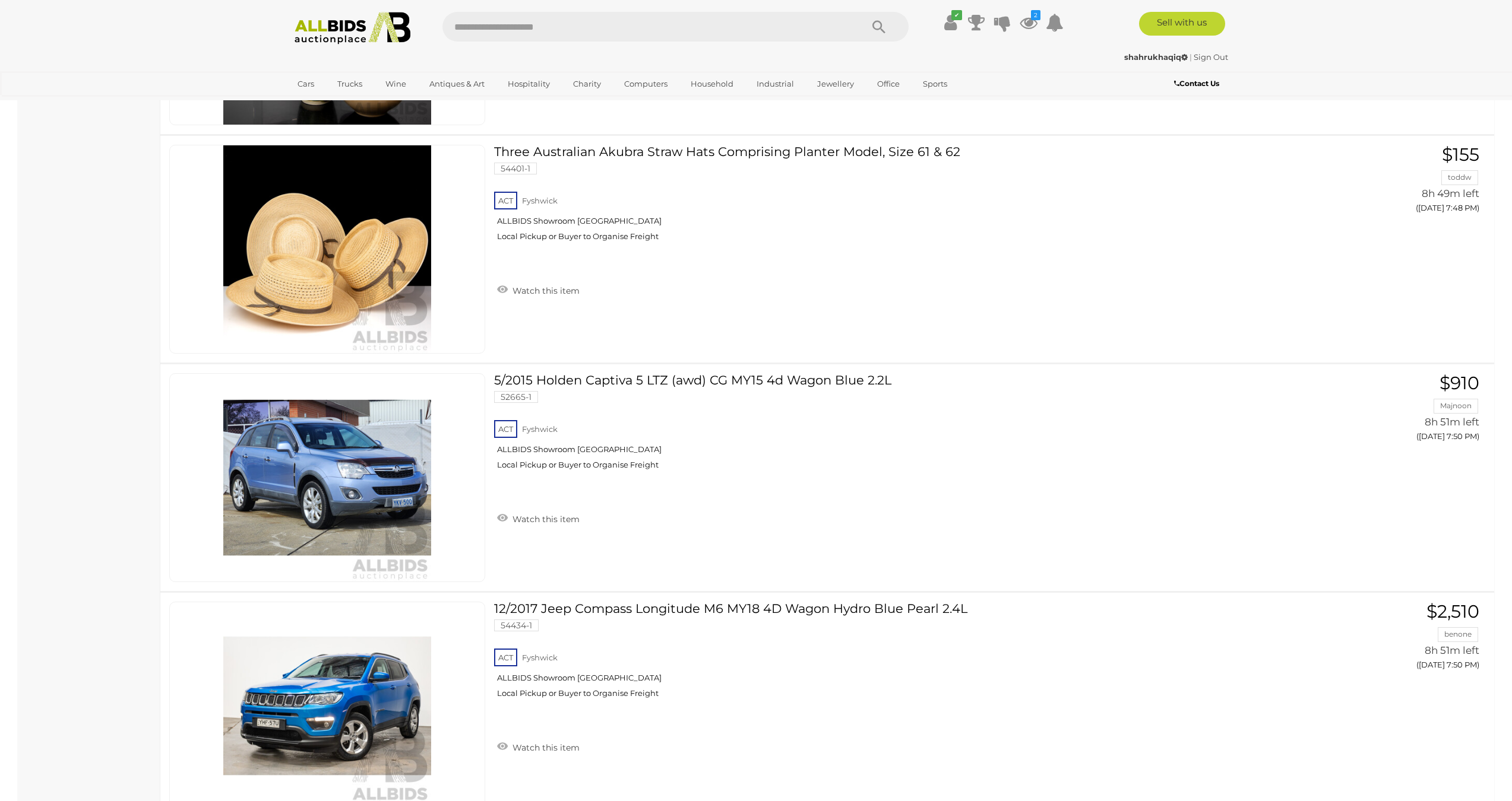
scroll to position [1411, 0]
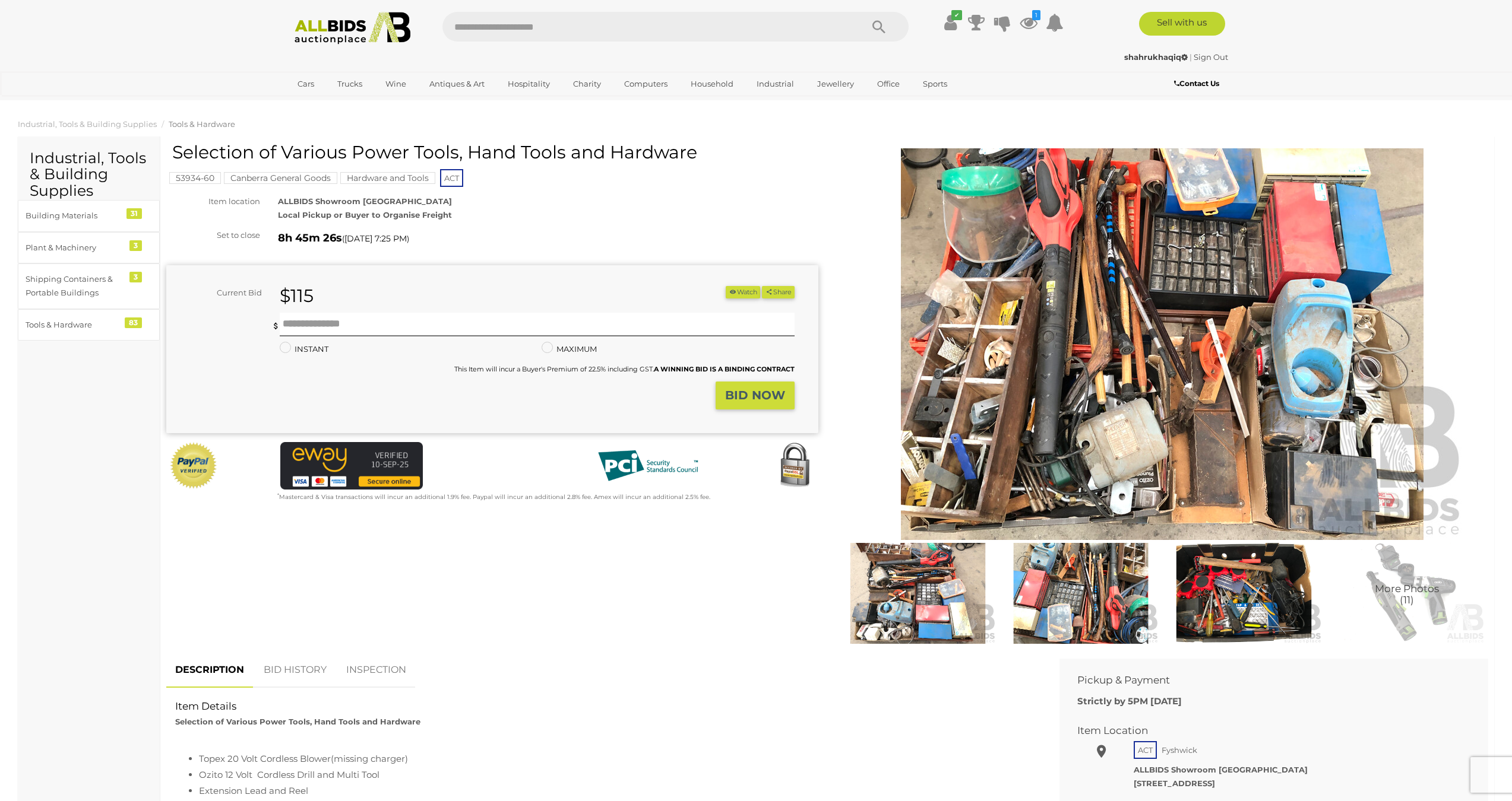
click at [1096, 277] on img at bounding box center [1162, 344] width 608 height 391
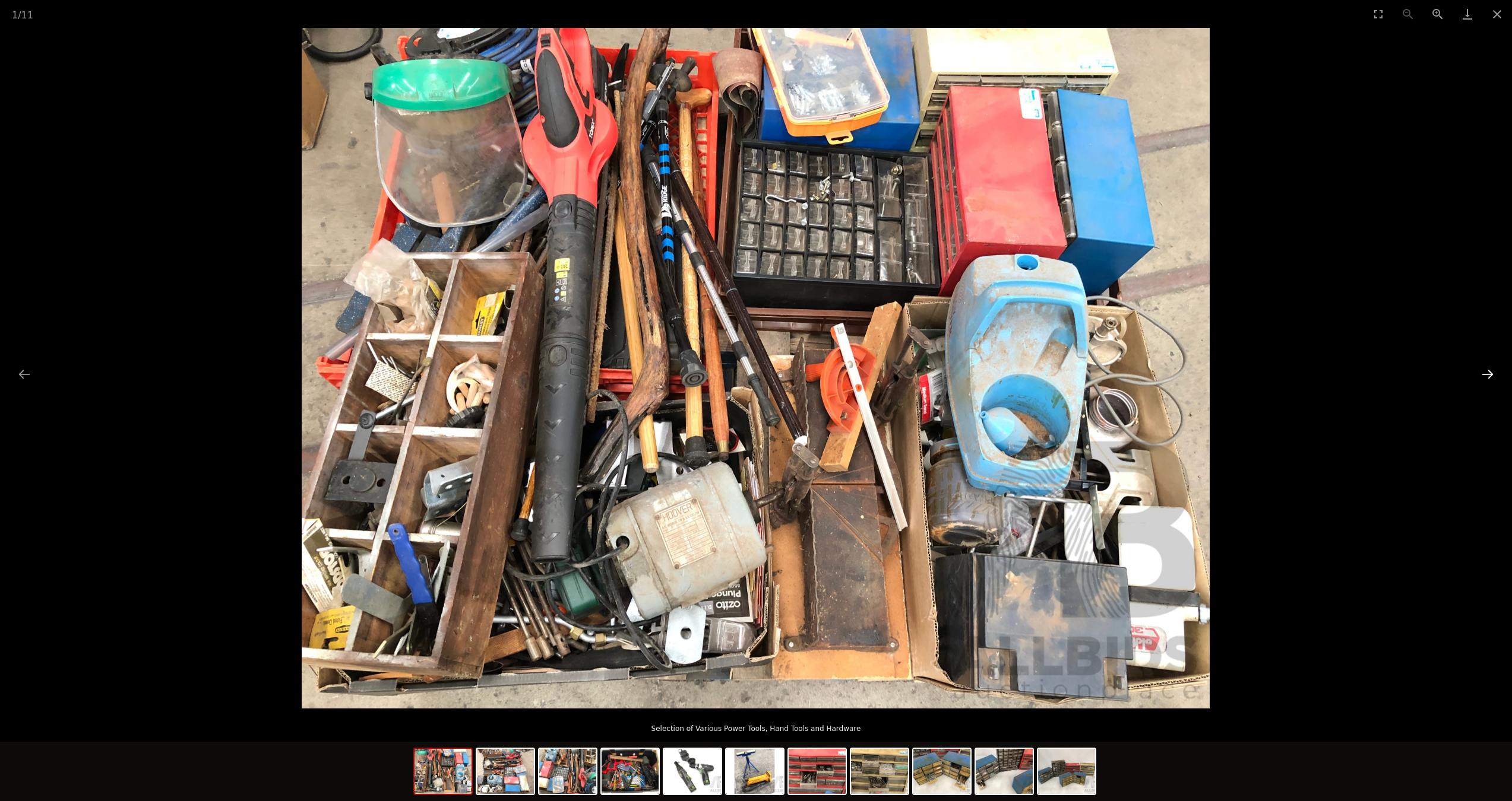
click at [1481, 380] on button "Next slide" at bounding box center [1487, 374] width 25 height 23
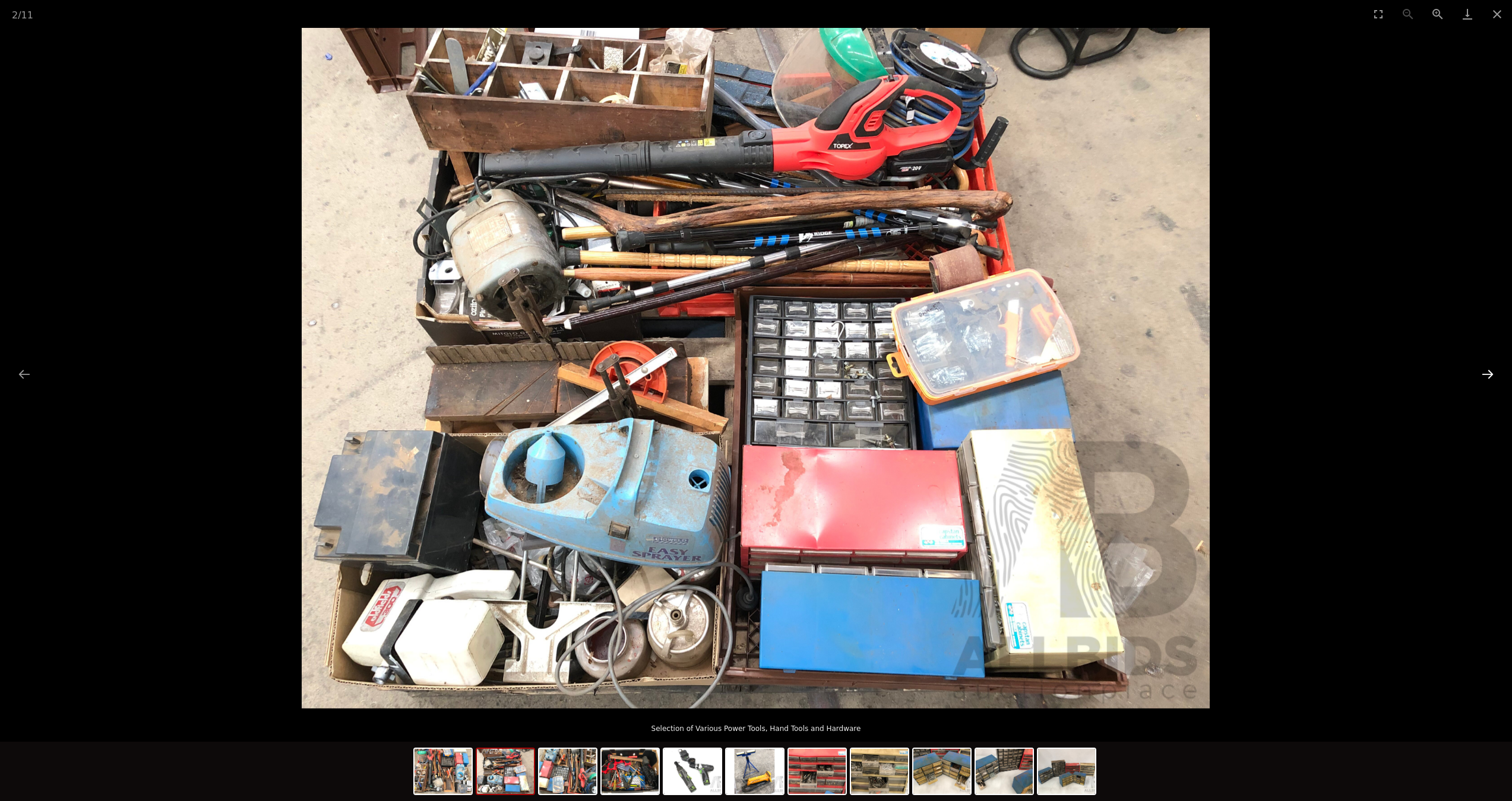
click at [1481, 380] on button "Next slide" at bounding box center [1487, 374] width 25 height 23
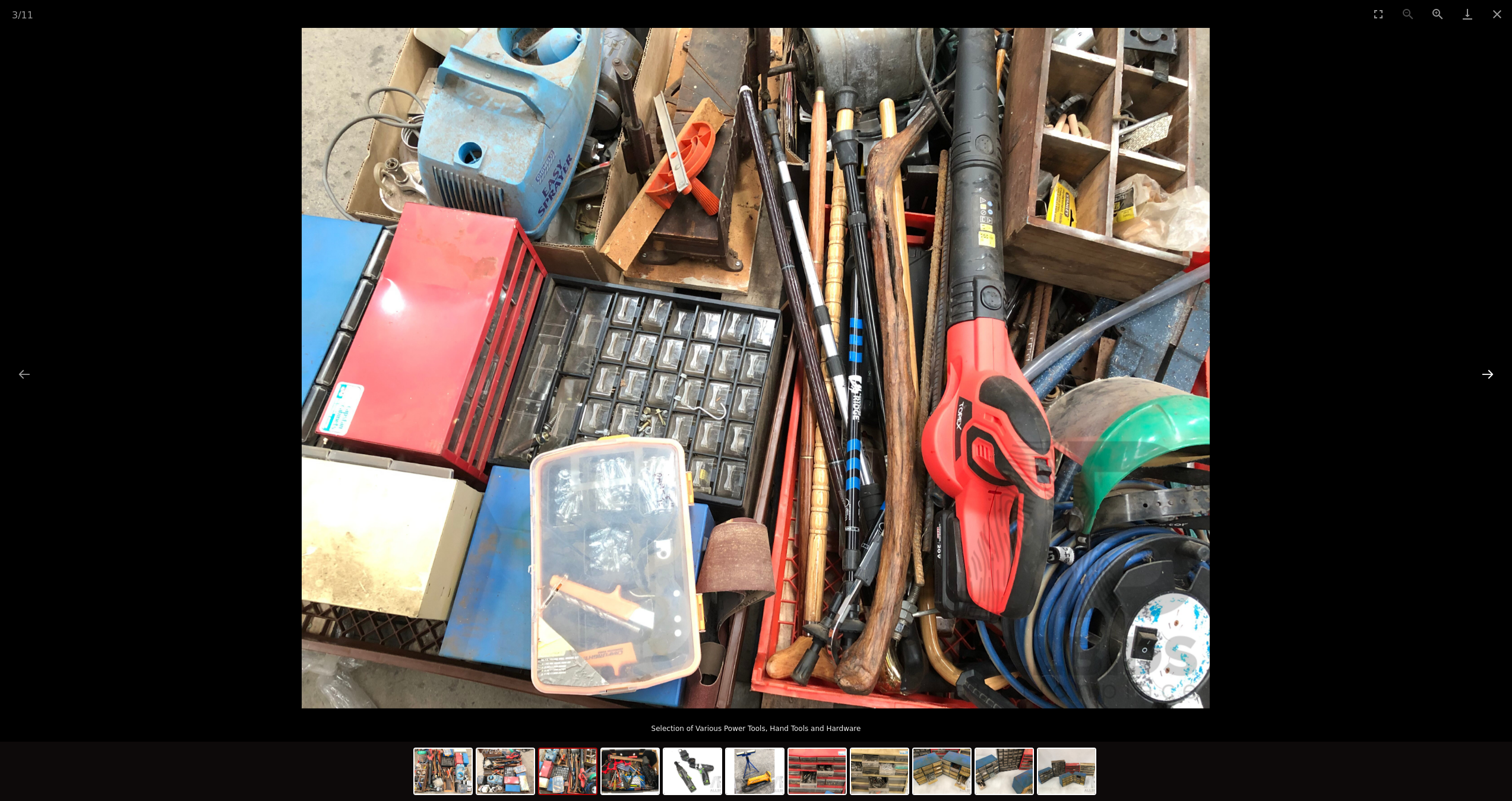
click at [1481, 380] on button "Next slide" at bounding box center [1487, 374] width 25 height 23
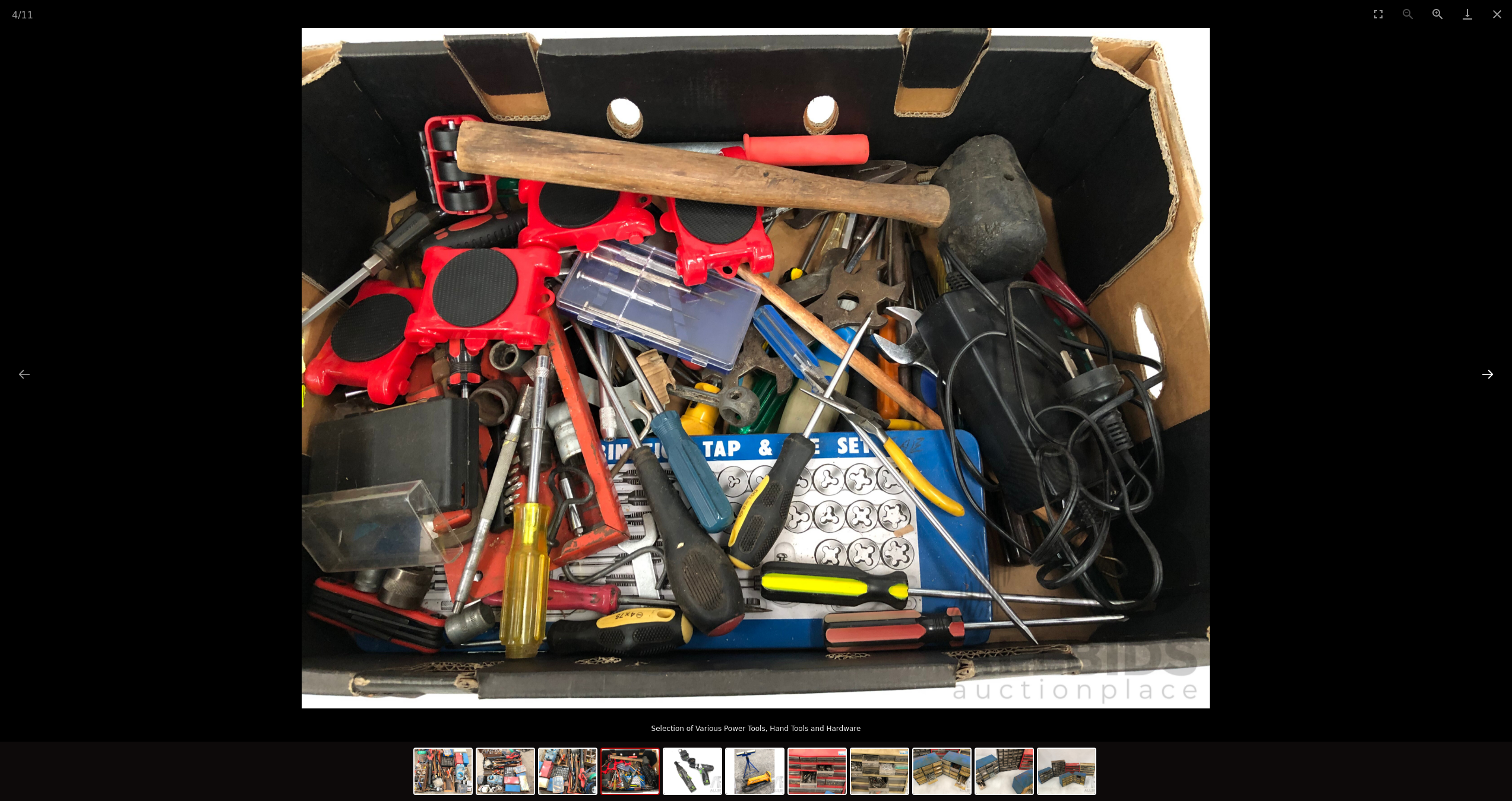
click at [1481, 380] on button "Next slide" at bounding box center [1487, 374] width 25 height 23
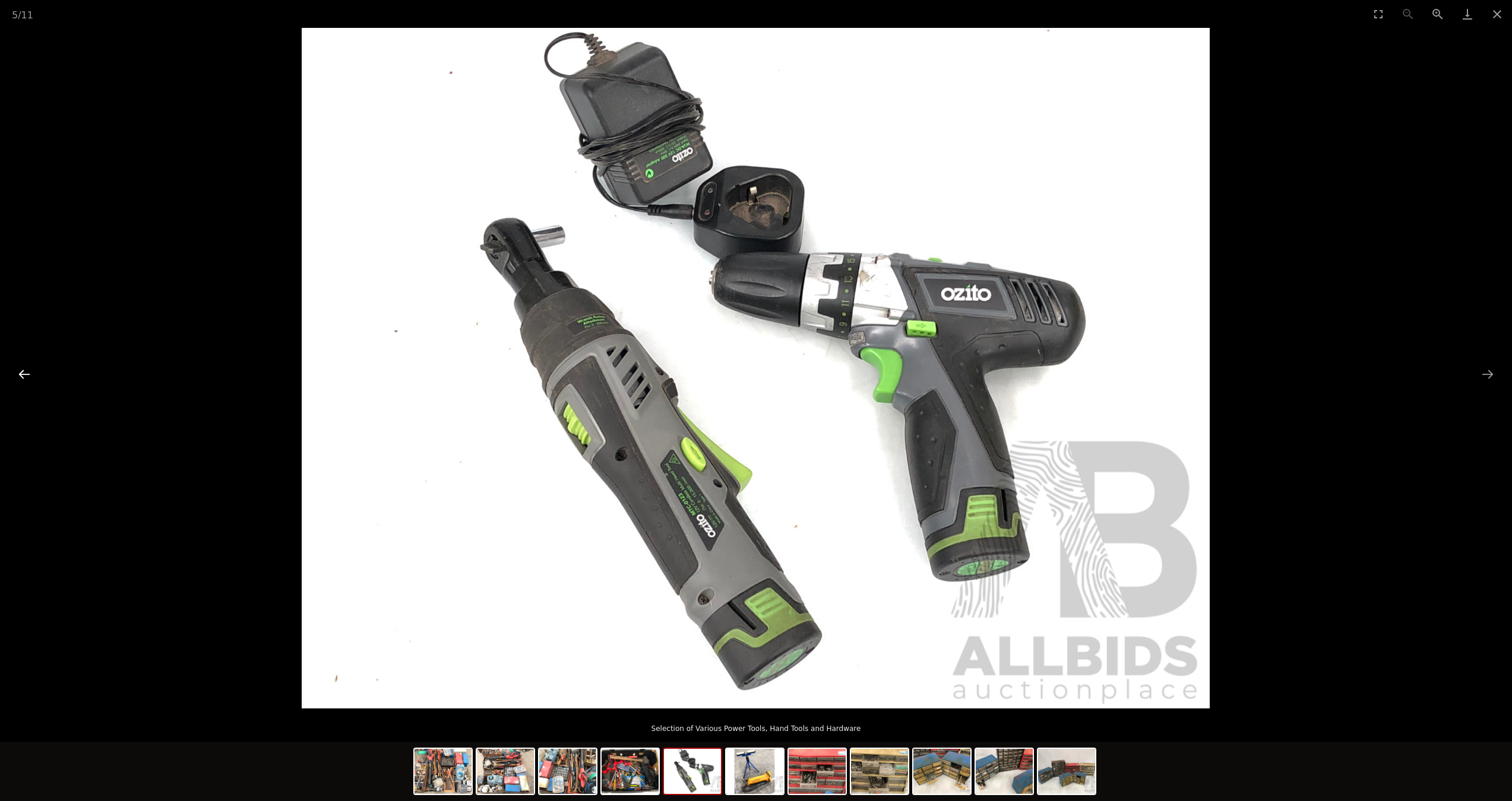
click at [35, 374] on button "Previous slide" at bounding box center [24, 374] width 25 height 23
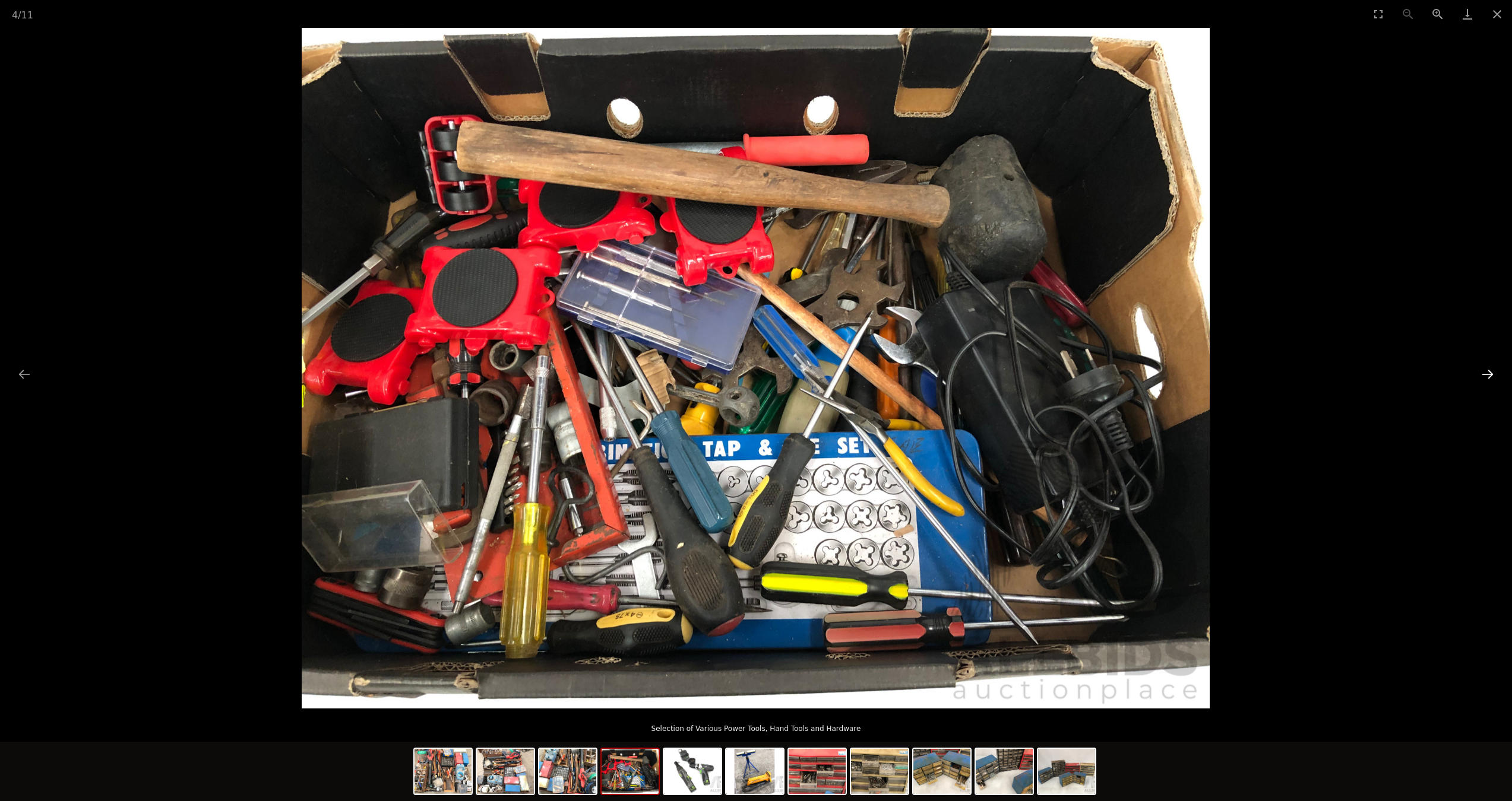
click at [1499, 374] on button "Next slide" at bounding box center [1487, 374] width 25 height 23
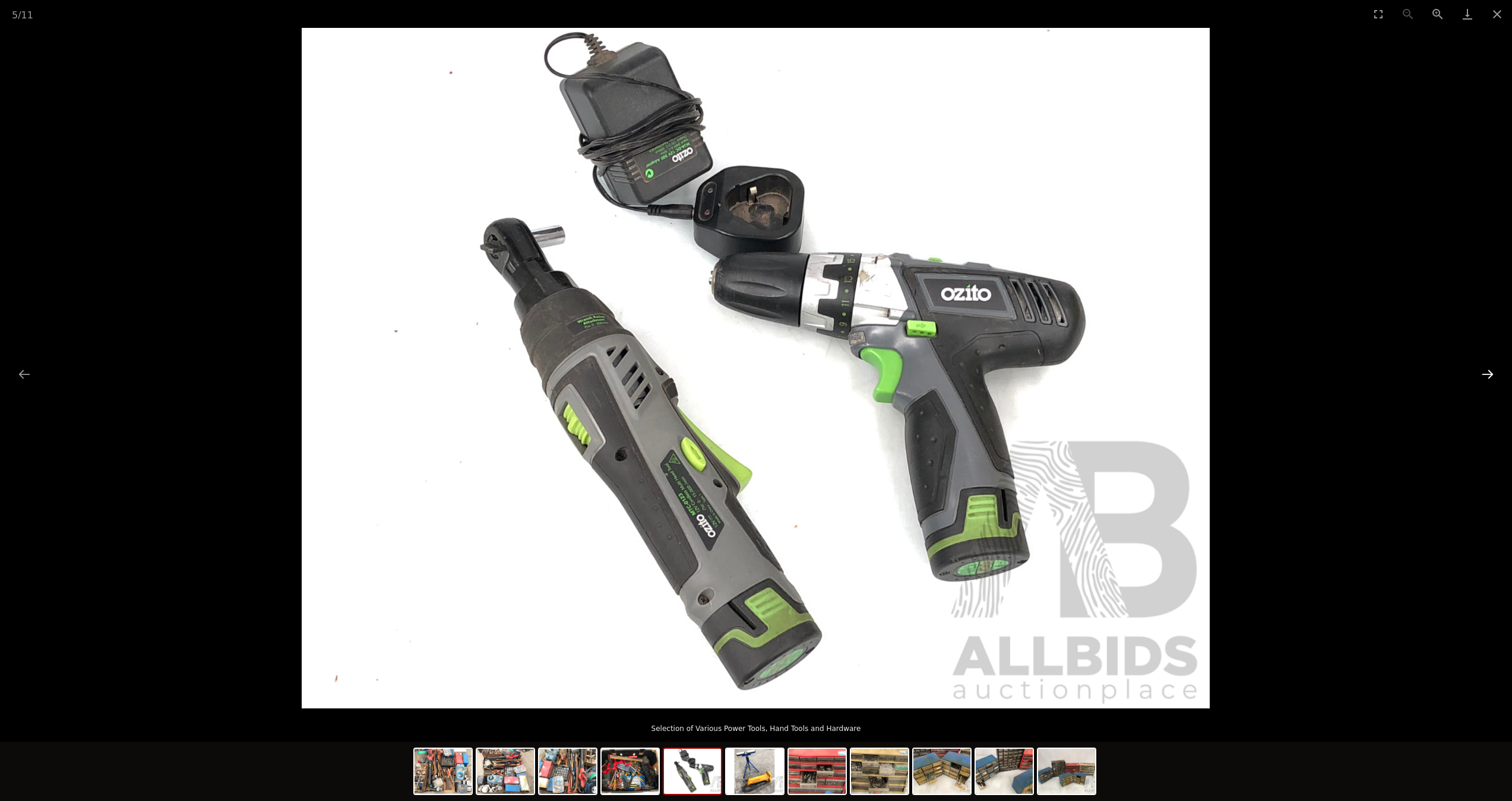
click at [1493, 379] on button "Next slide" at bounding box center [1487, 374] width 25 height 23
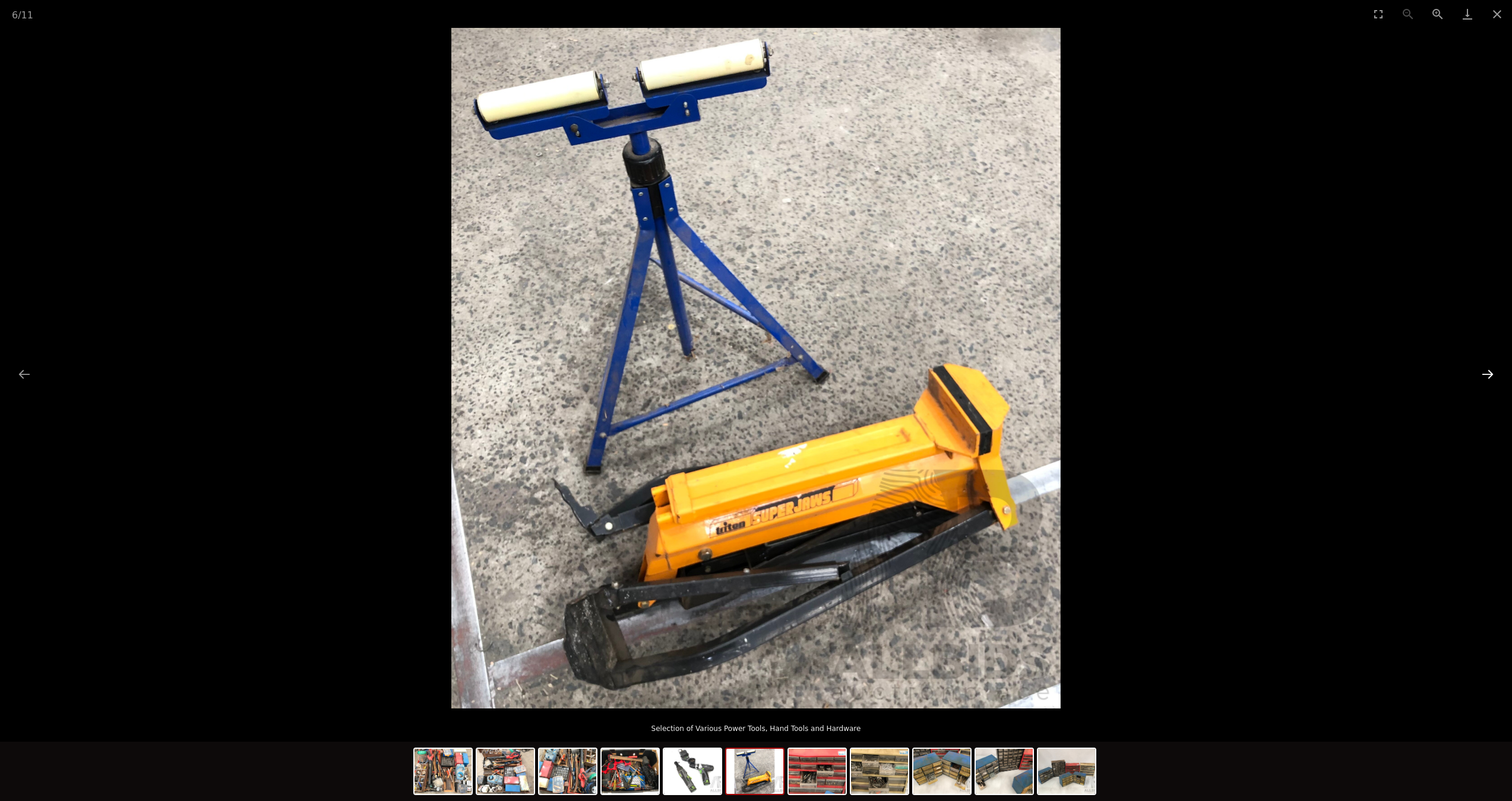
click at [1493, 379] on button "Next slide" at bounding box center [1487, 374] width 25 height 23
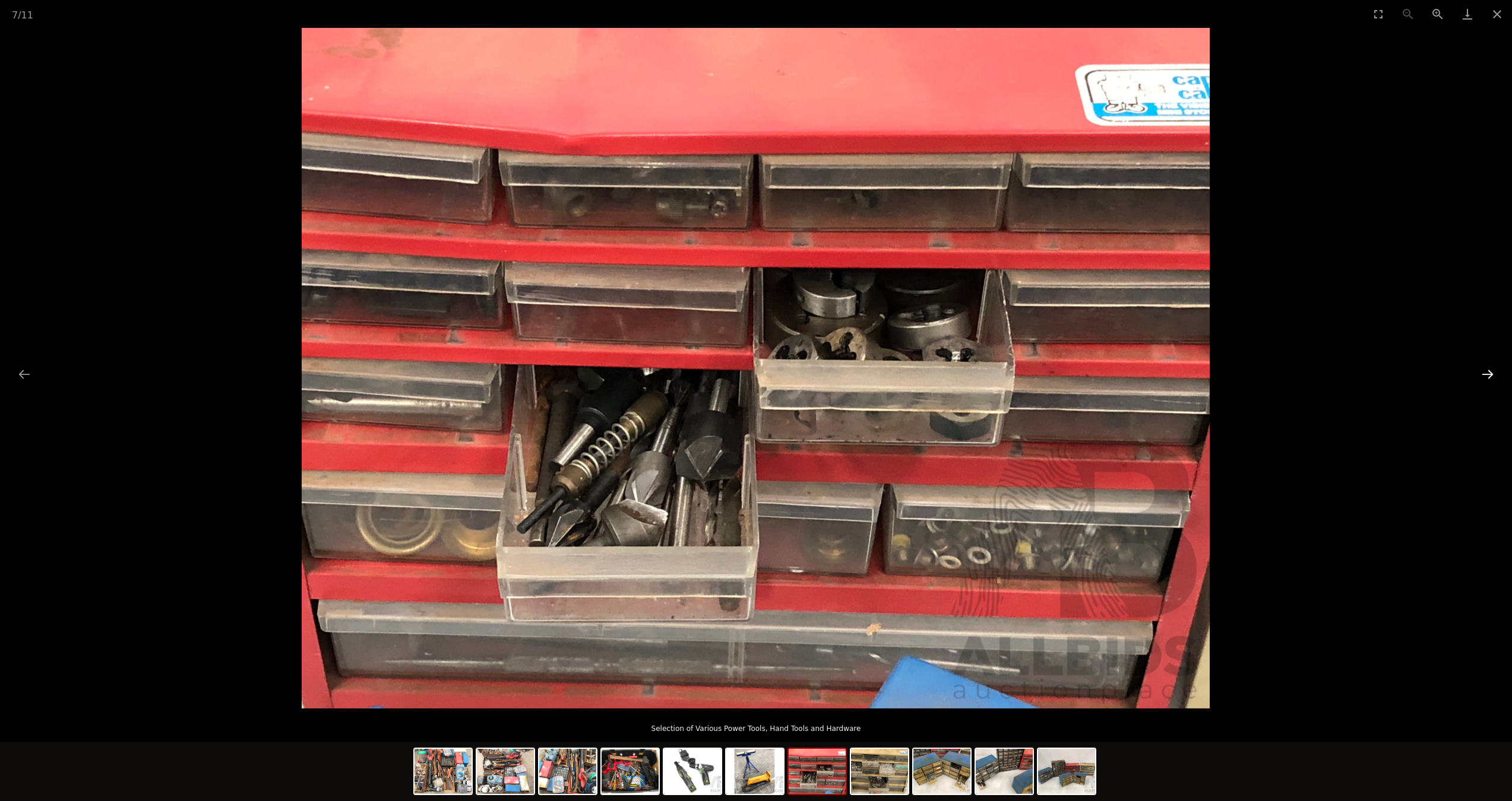
click at [1493, 379] on button "Next slide" at bounding box center [1487, 374] width 25 height 23
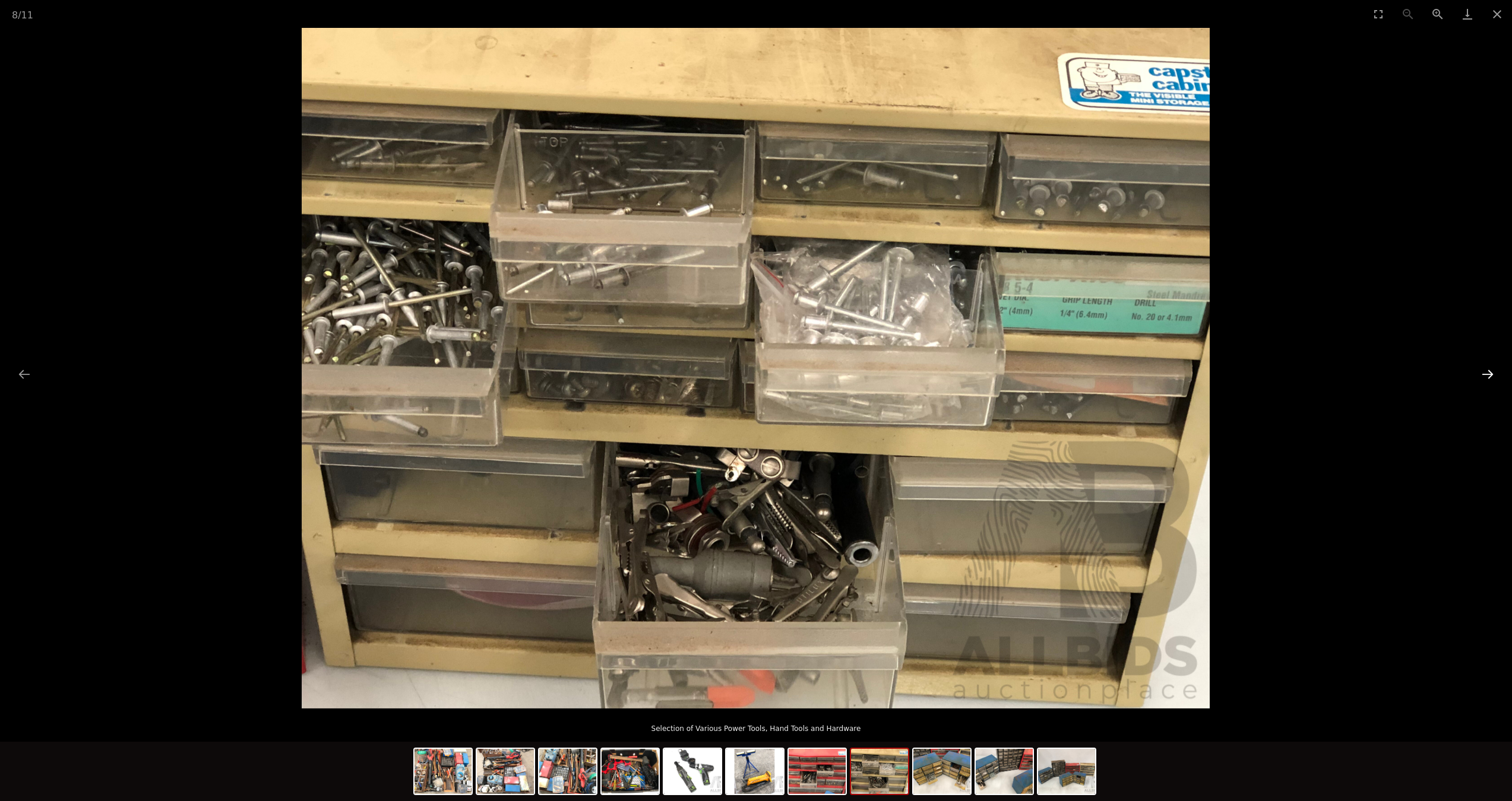
click at [1493, 379] on button "Next slide" at bounding box center [1487, 374] width 25 height 23
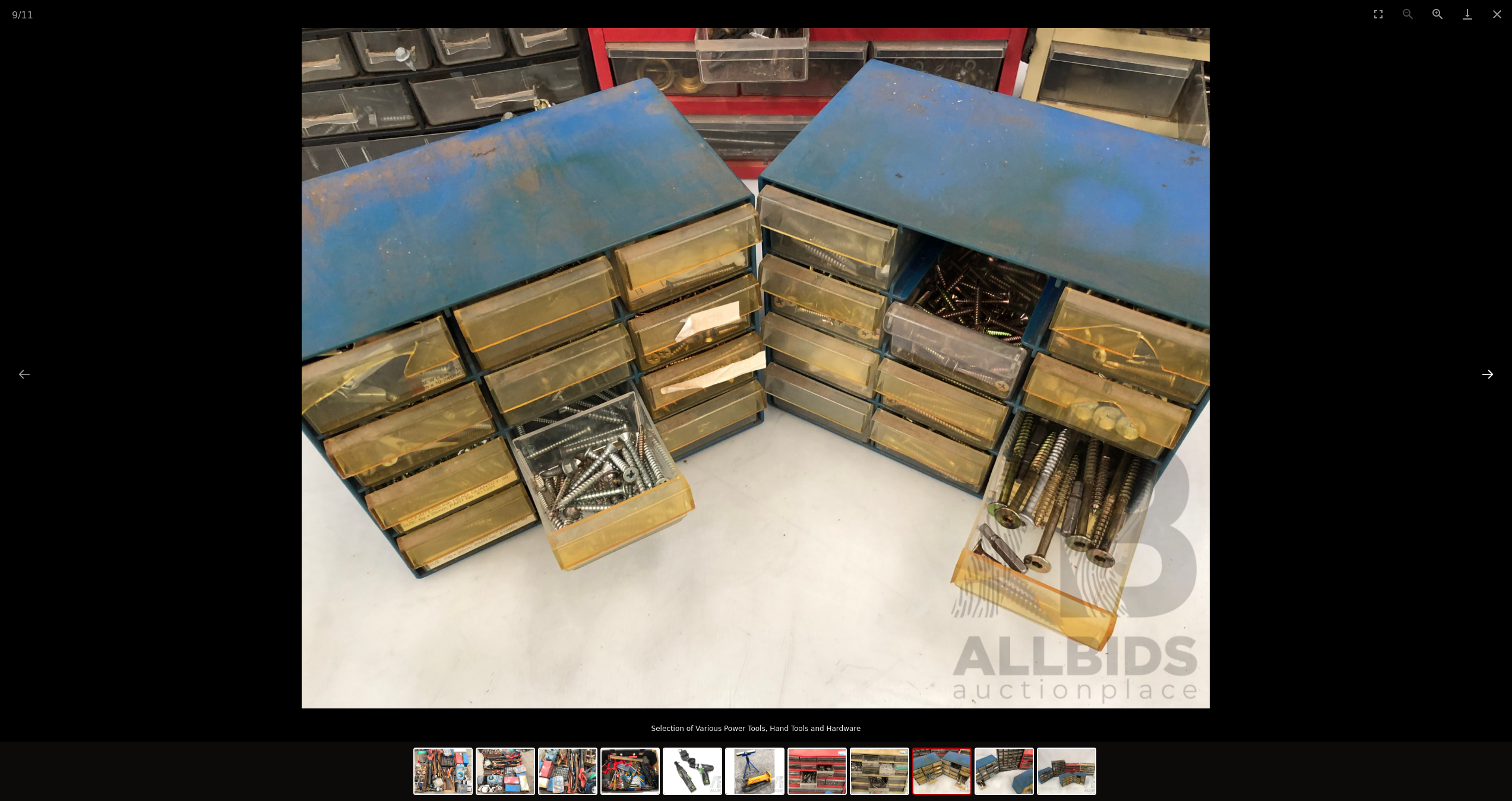
click at [1493, 379] on button "Next slide" at bounding box center [1487, 374] width 25 height 23
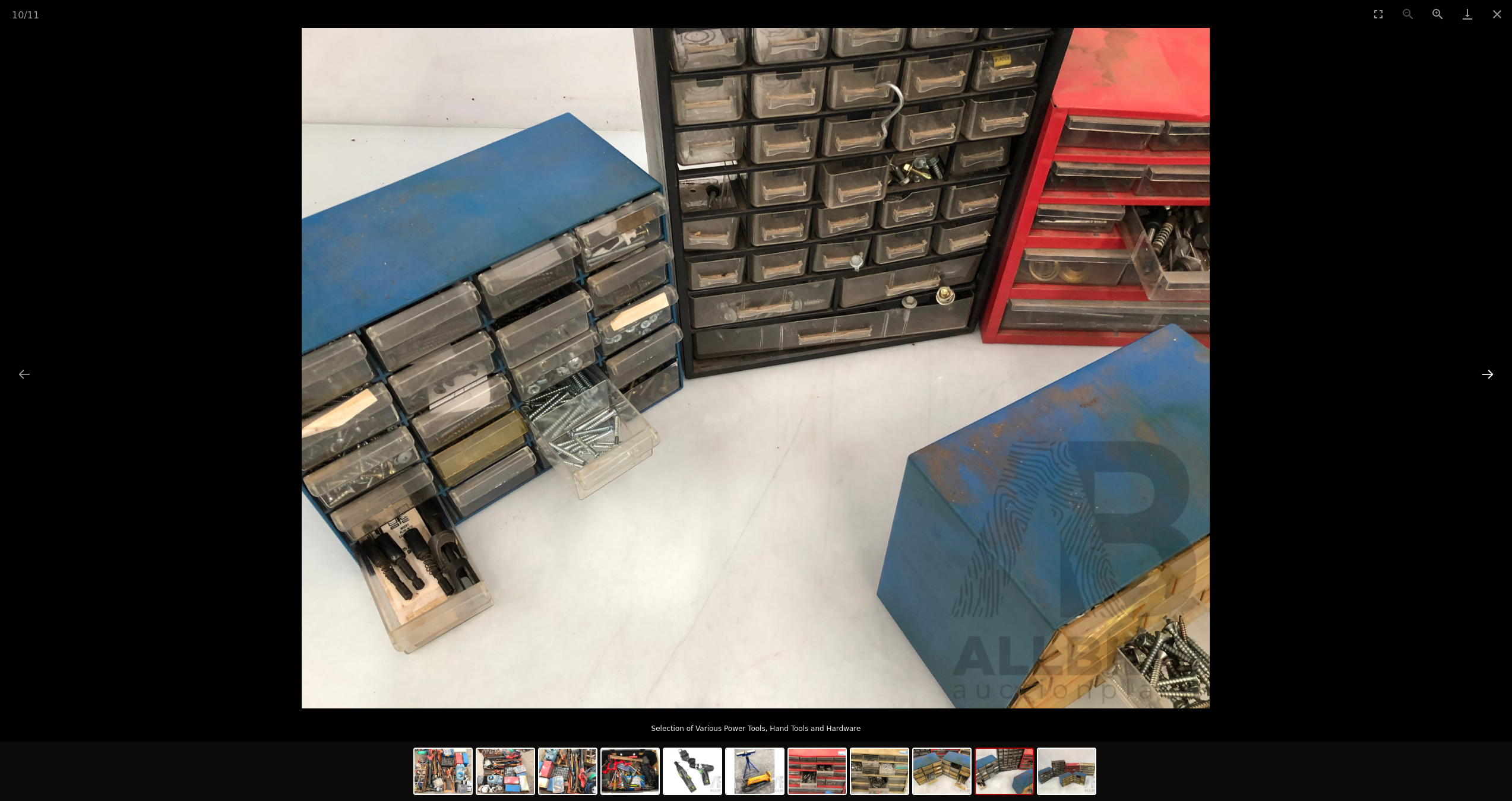
click at [1485, 377] on button "Next slide" at bounding box center [1487, 374] width 25 height 23
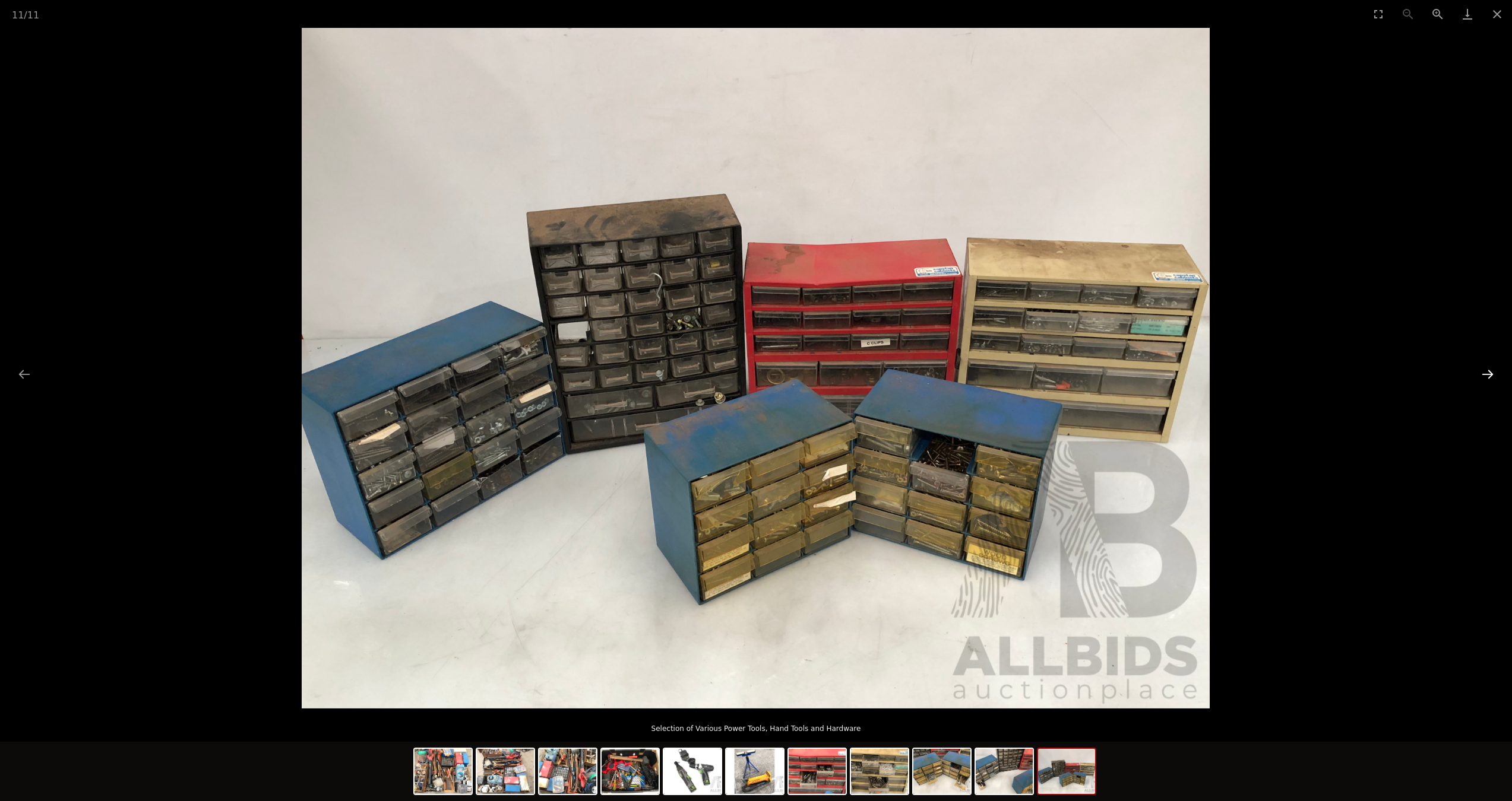
click at [1485, 377] on button "Next slide" at bounding box center [1487, 374] width 25 height 23
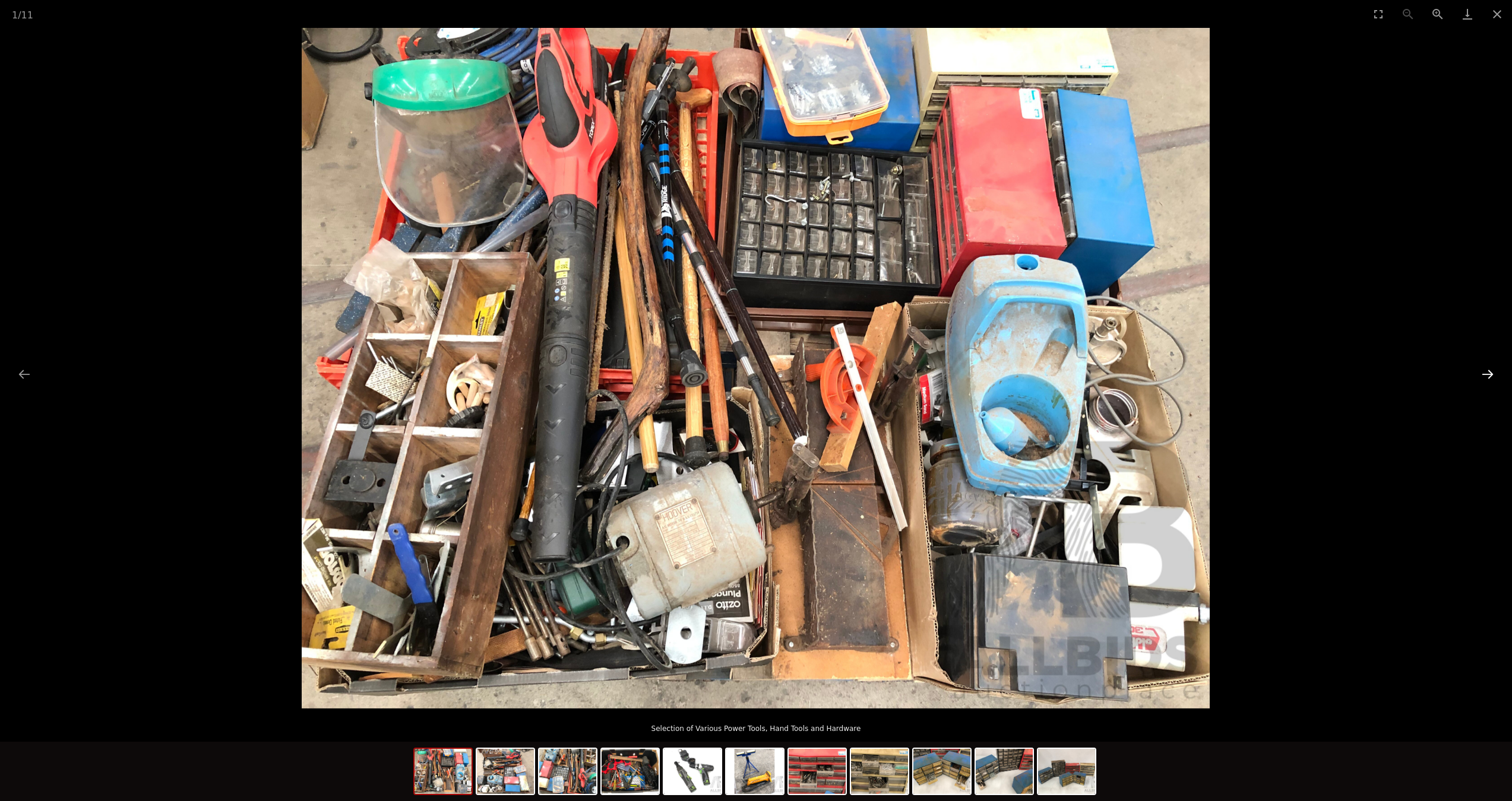
click at [1485, 377] on button "Next slide" at bounding box center [1487, 374] width 25 height 23
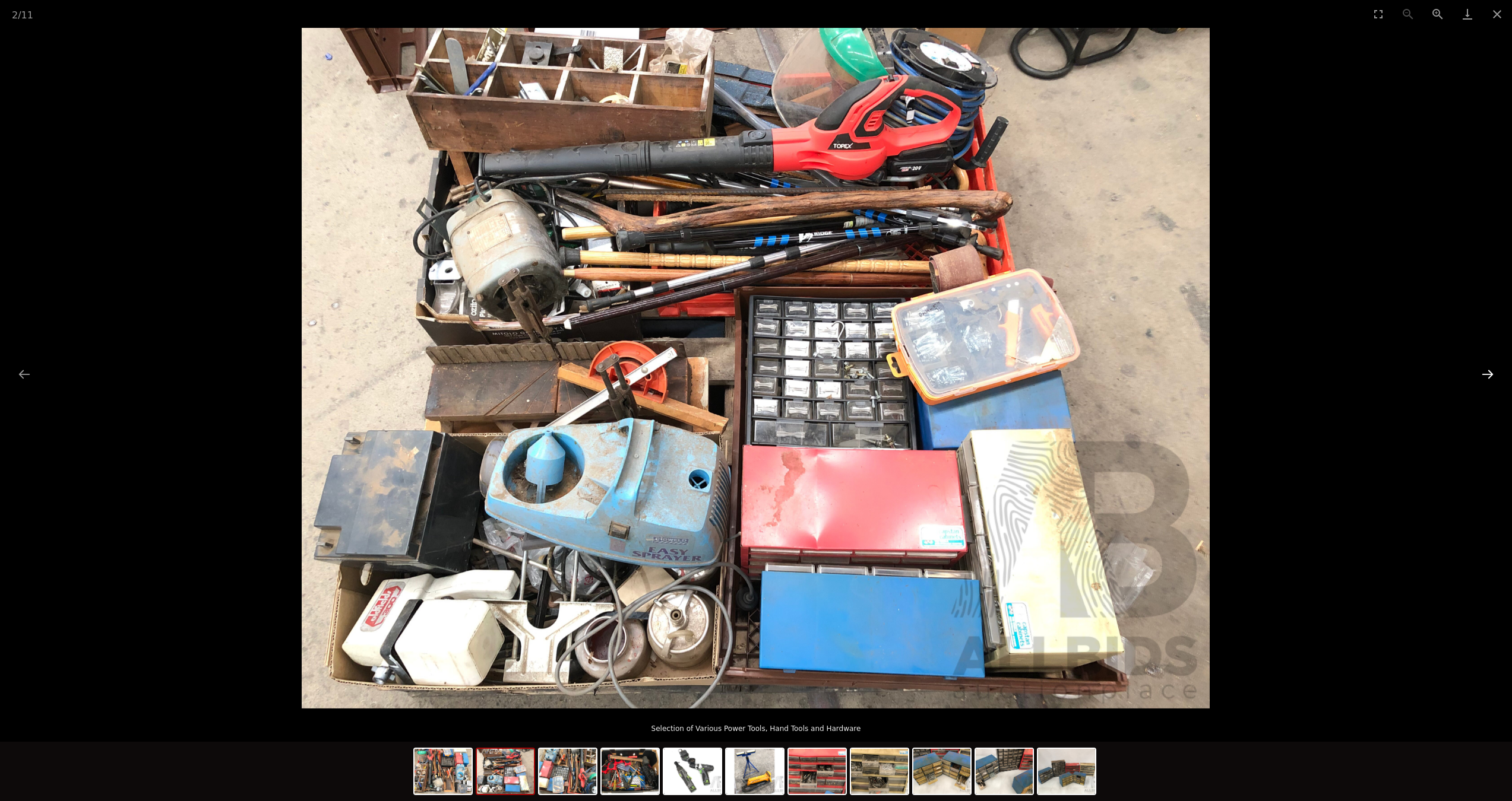
click at [1485, 377] on button "Next slide" at bounding box center [1487, 374] width 25 height 23
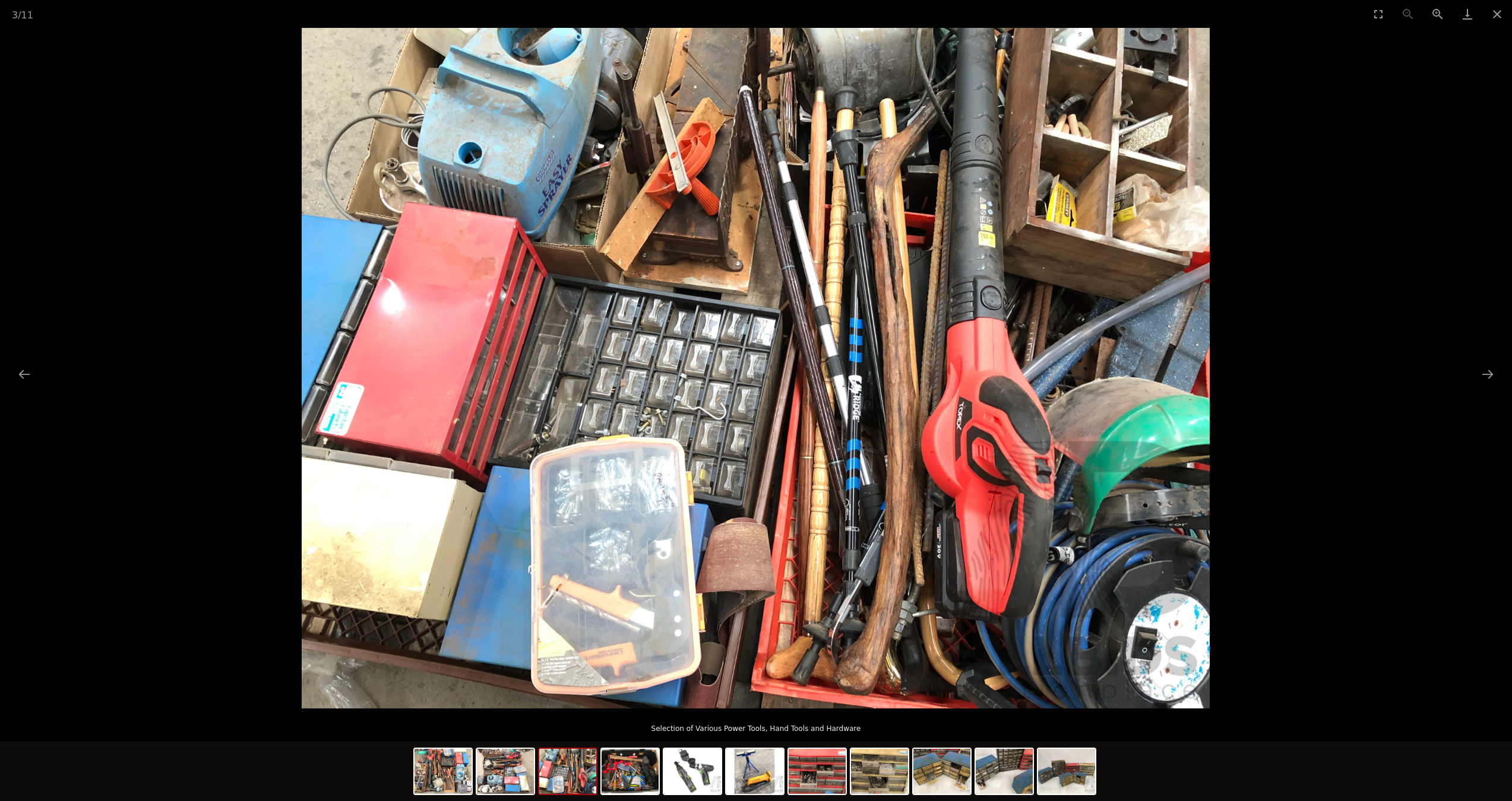
click at [420, 217] on img at bounding box center [756, 368] width 908 height 681
click at [1497, 12] on button "Close gallery" at bounding box center [1497, 14] width 30 height 28
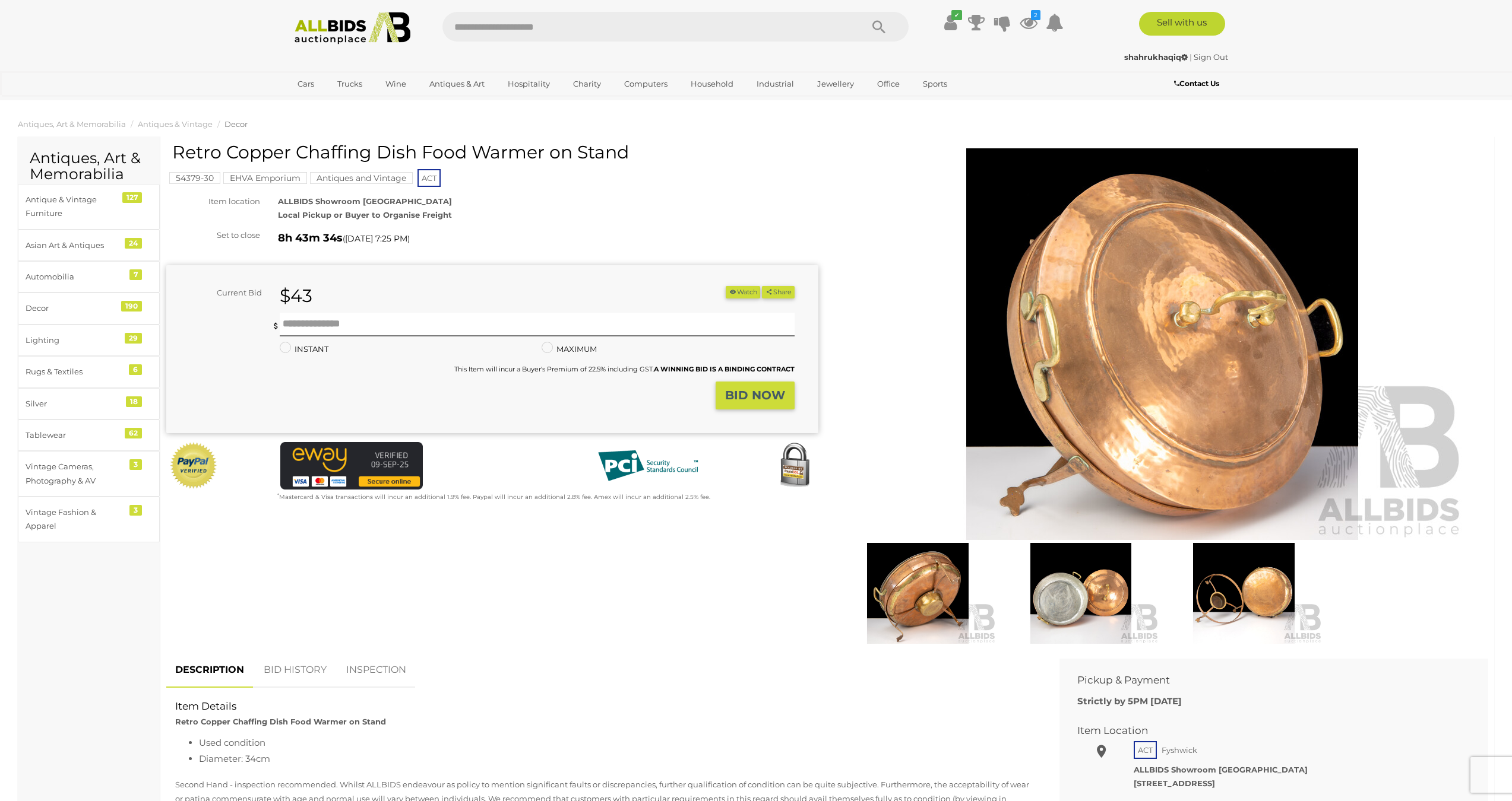
click at [1079, 589] on img at bounding box center [1080, 593] width 157 height 101
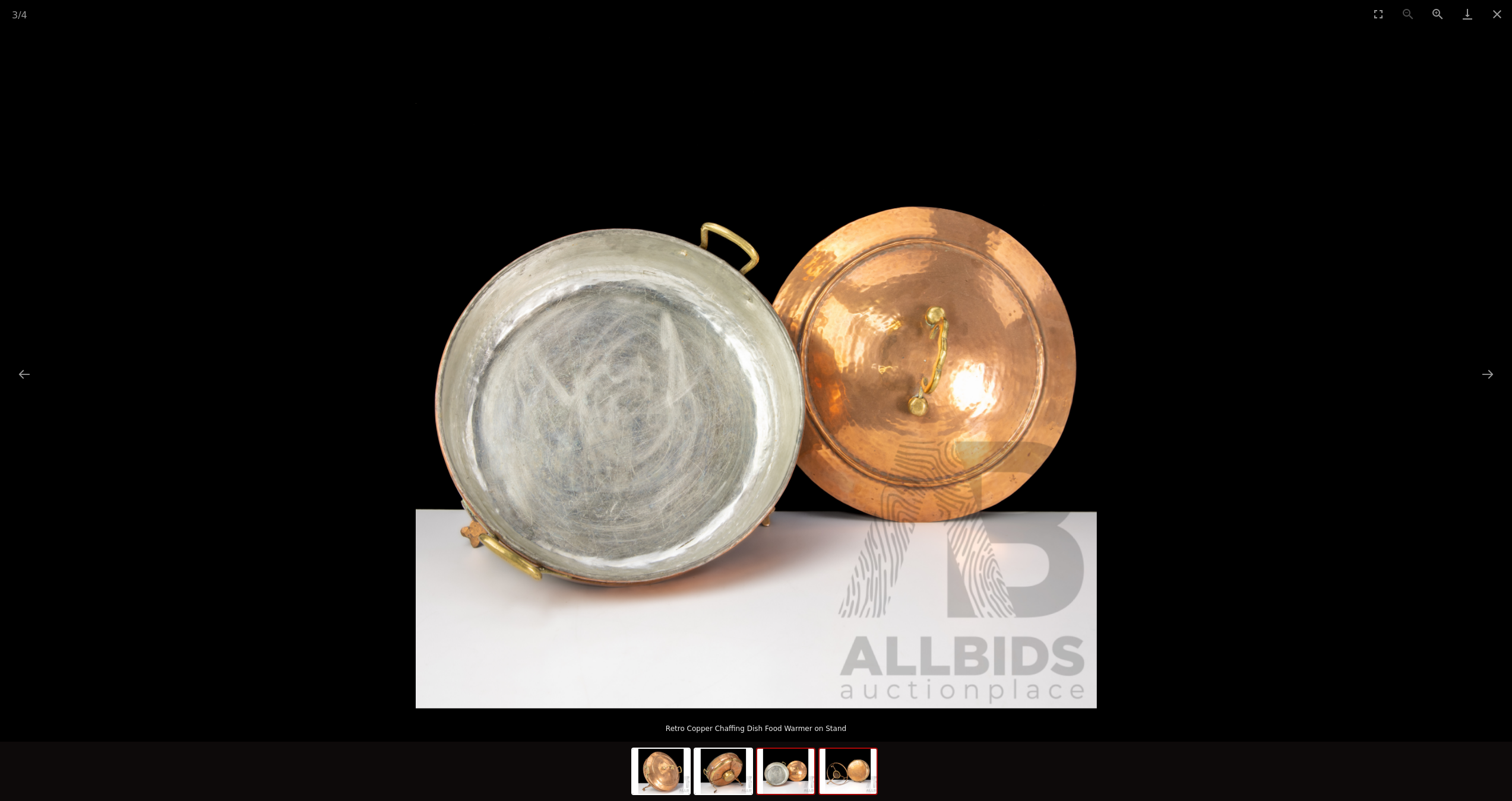
click at [848, 769] on img at bounding box center [847, 771] width 57 height 45
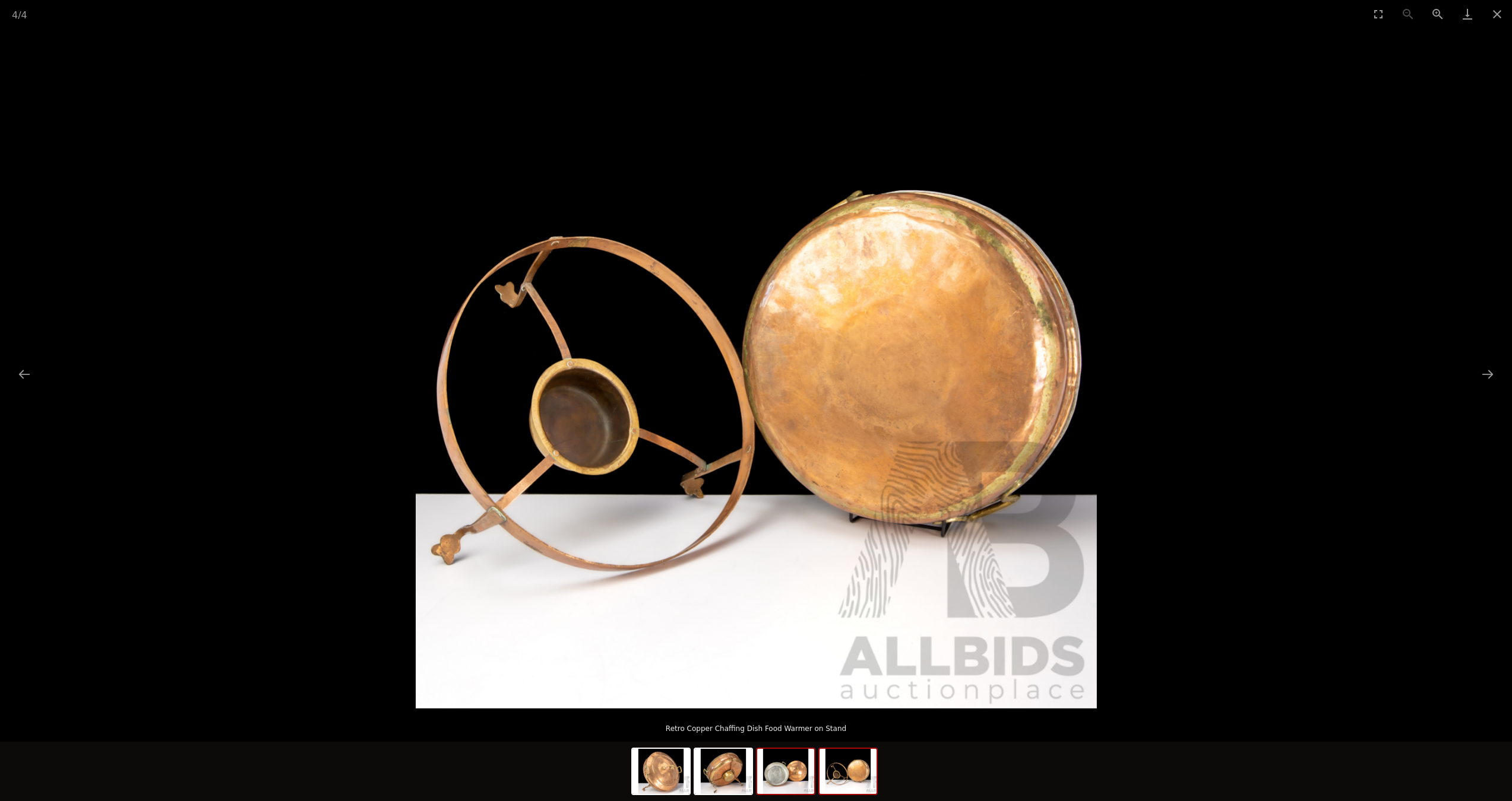
click at [791, 773] on img at bounding box center [785, 771] width 57 height 45
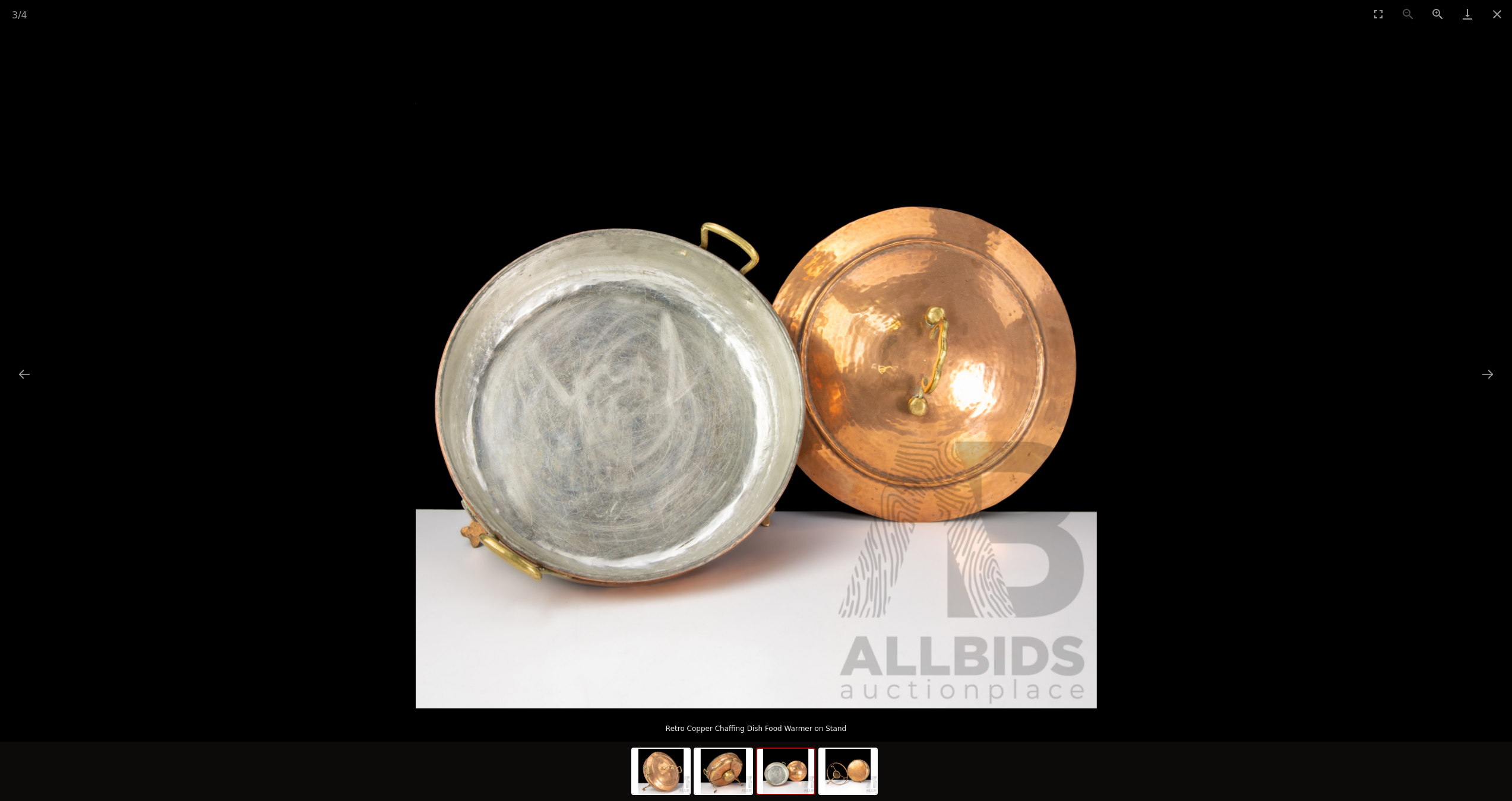
click at [757, 771] on img at bounding box center [785, 771] width 57 height 45
click at [665, 767] on img at bounding box center [661, 771] width 57 height 45
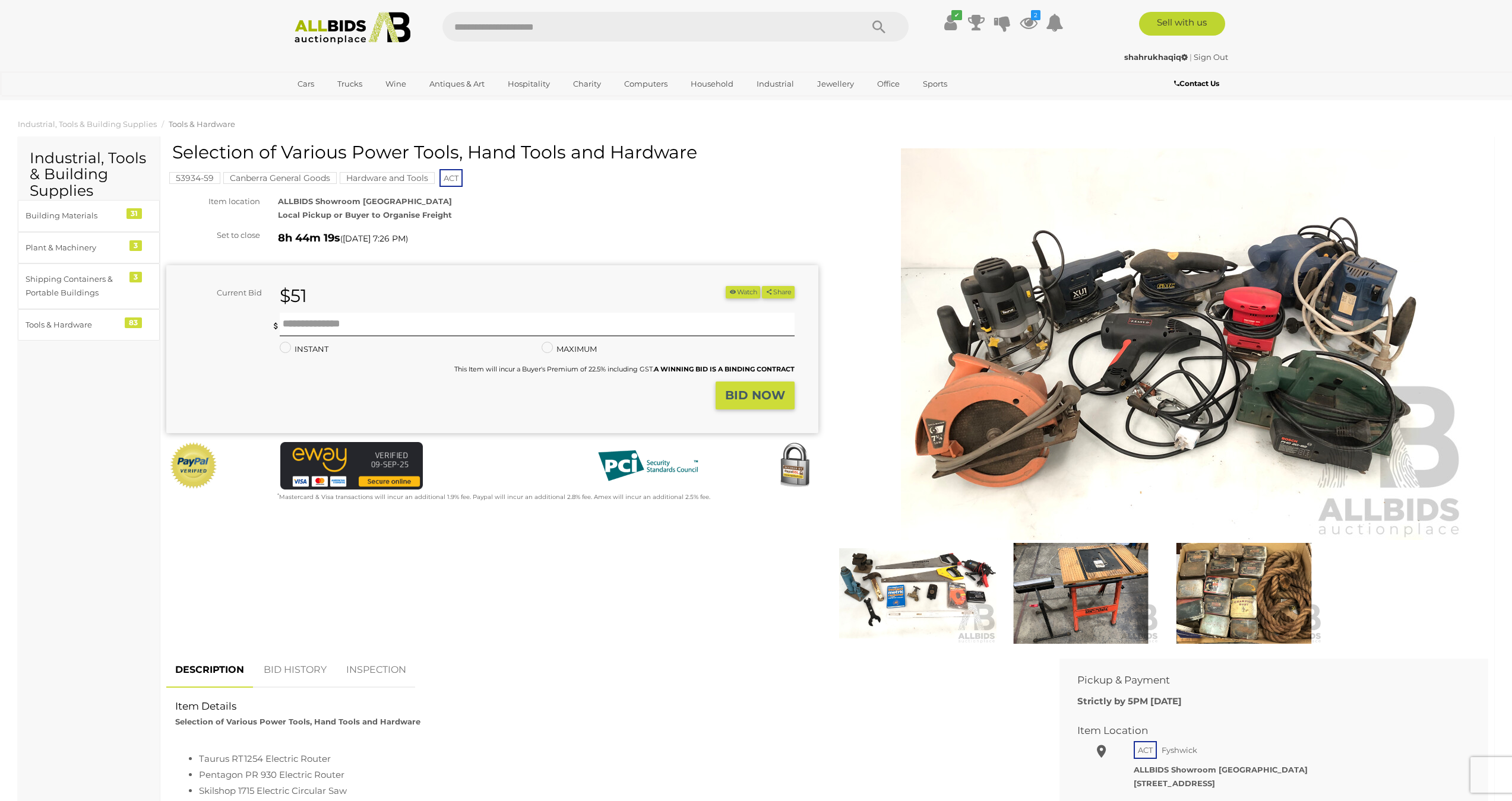
click at [1042, 369] on img at bounding box center [1162, 344] width 608 height 391
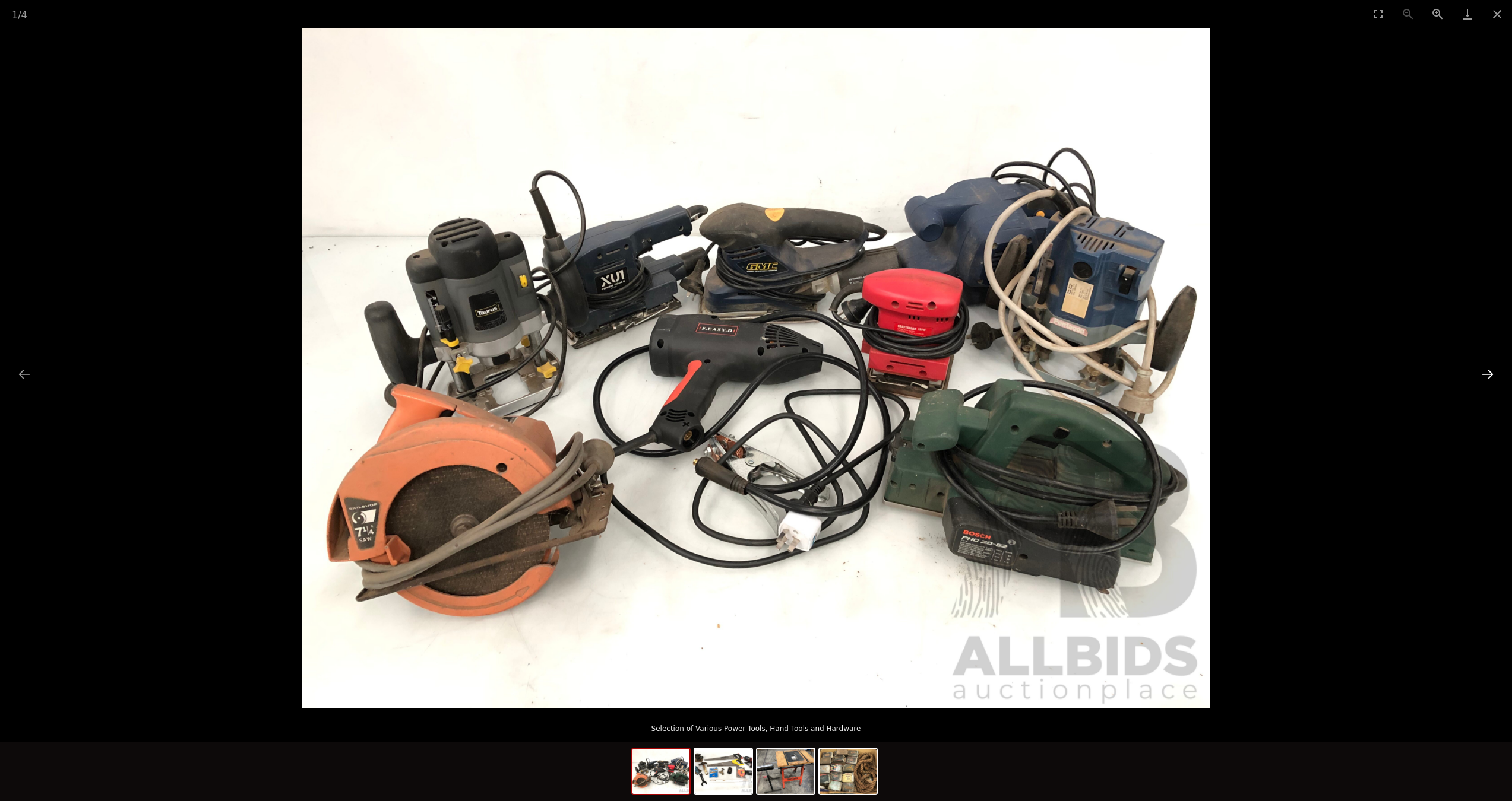
click at [1487, 382] on button "Next slide" at bounding box center [1487, 374] width 25 height 23
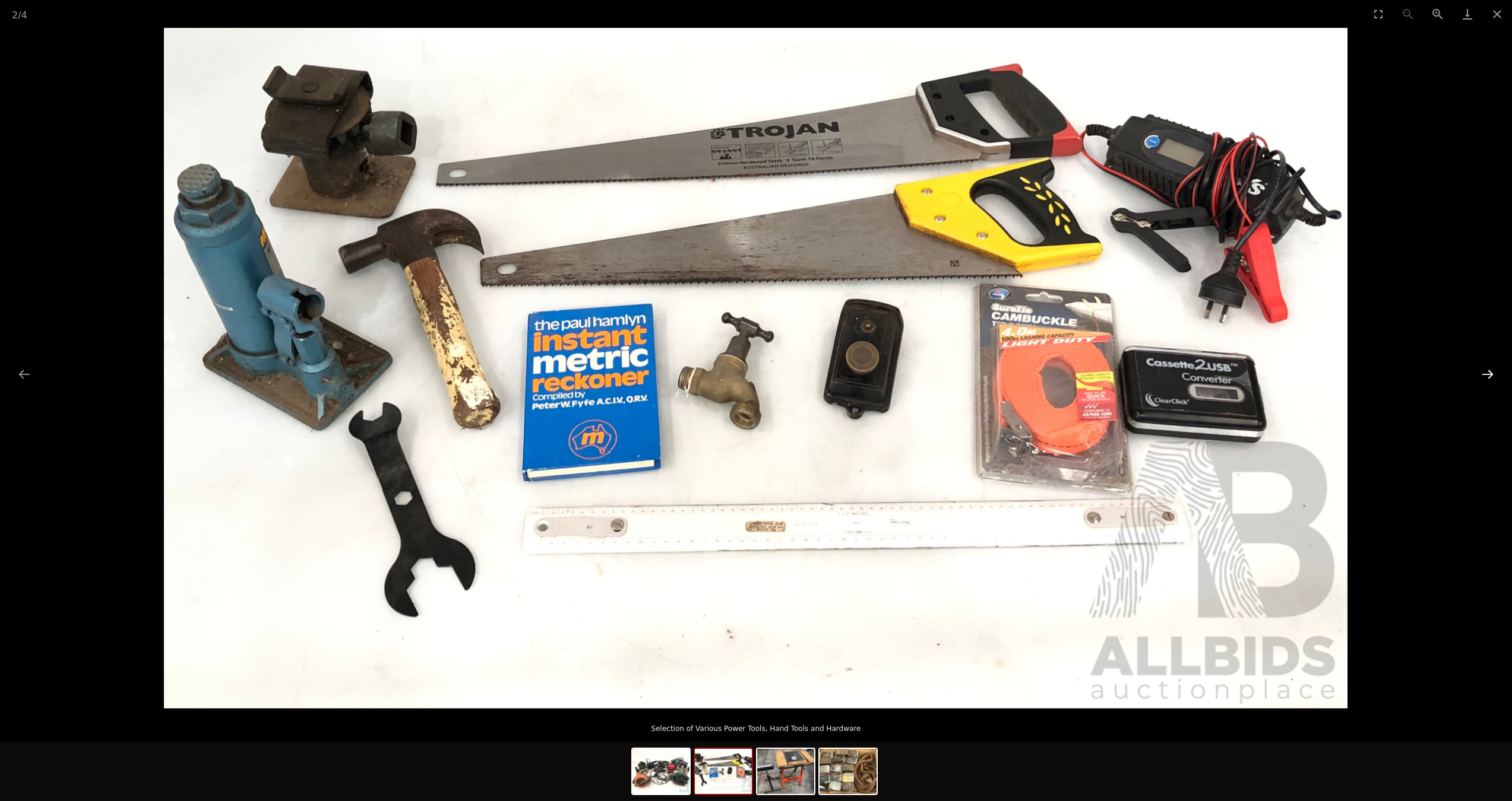
click at [1487, 382] on button "Next slide" at bounding box center [1487, 374] width 25 height 23
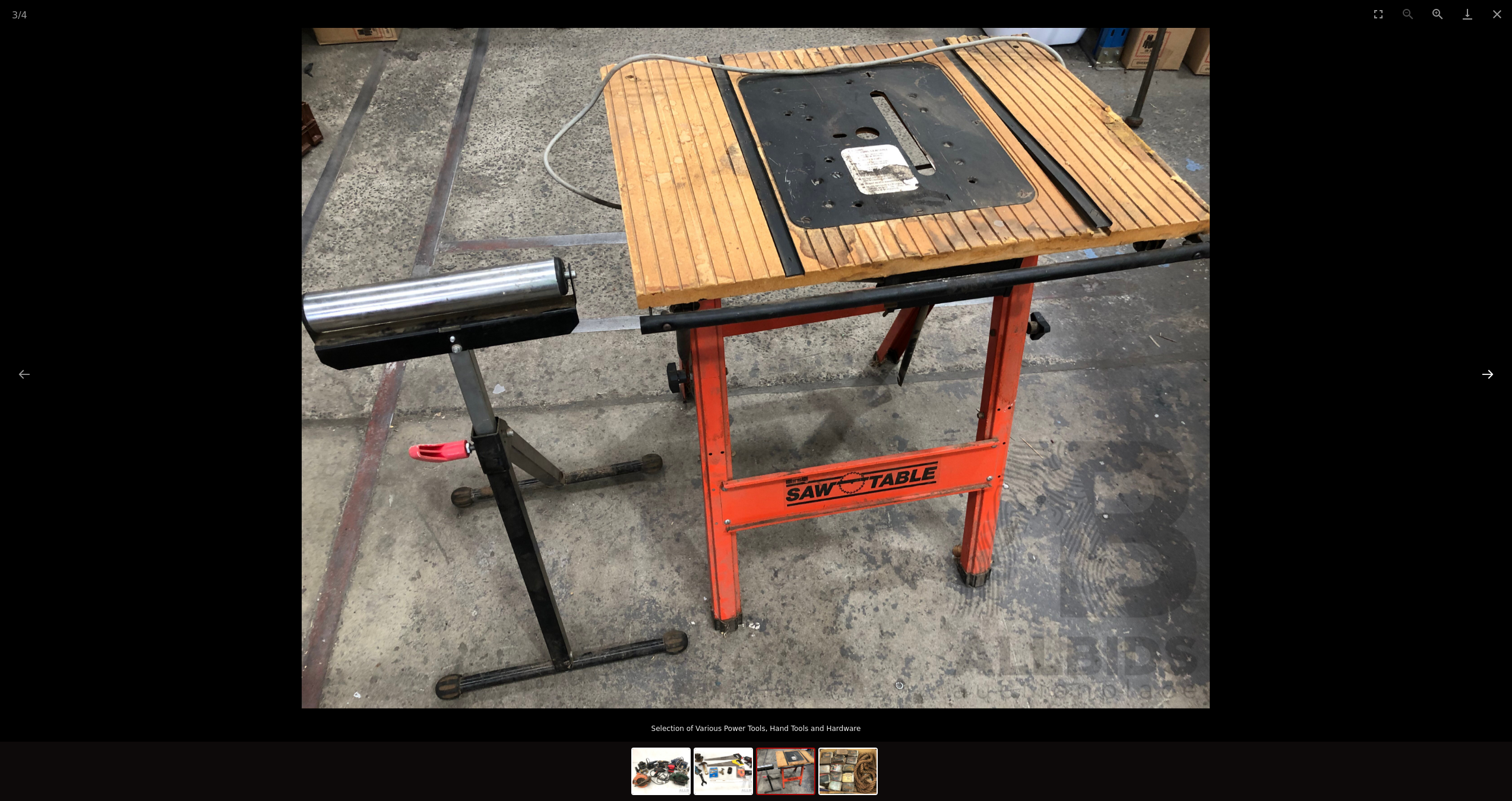
click at [1487, 382] on button "Next slide" at bounding box center [1487, 374] width 25 height 23
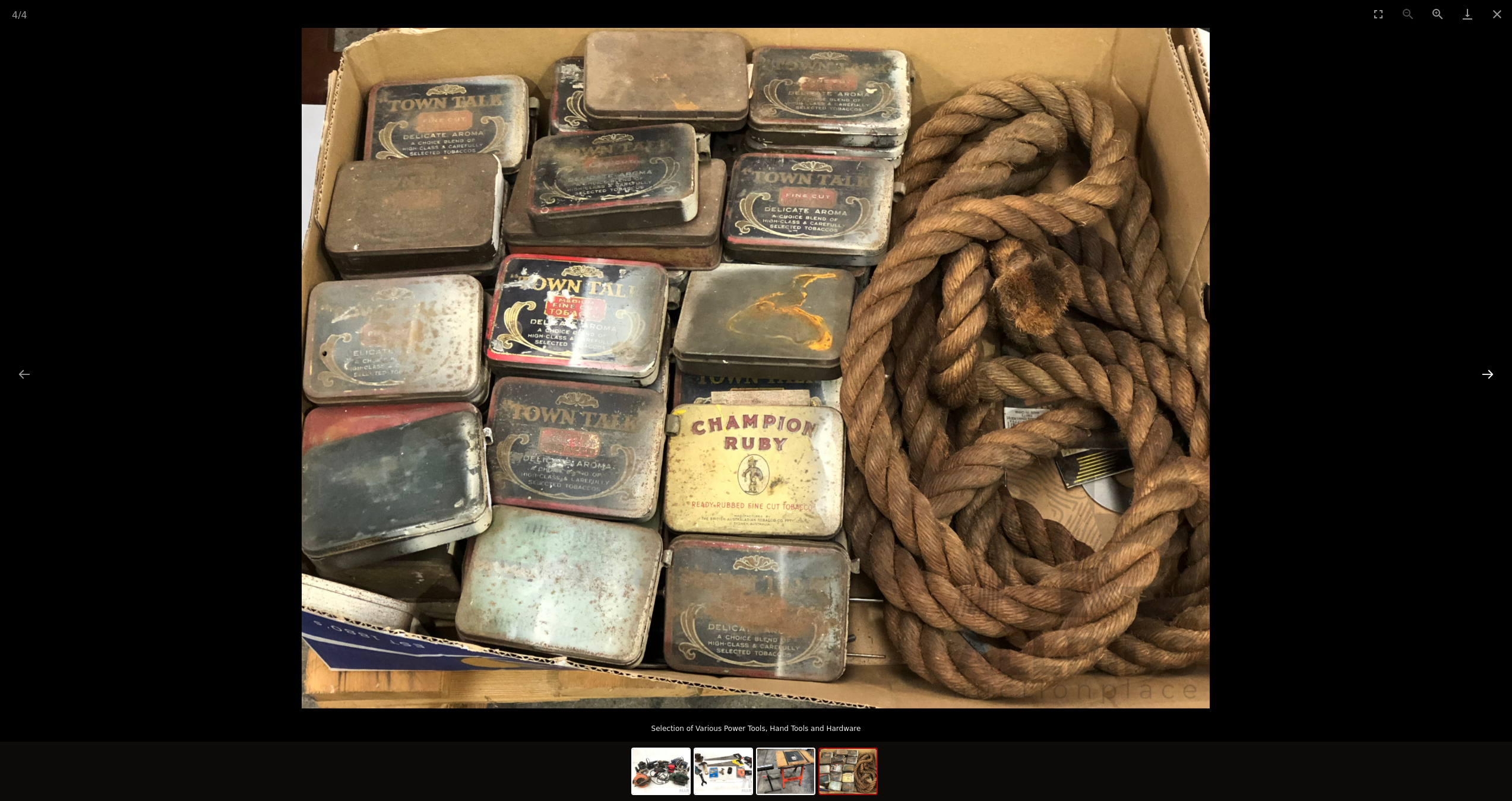
click at [1487, 382] on button "Next slide" at bounding box center [1487, 374] width 25 height 23
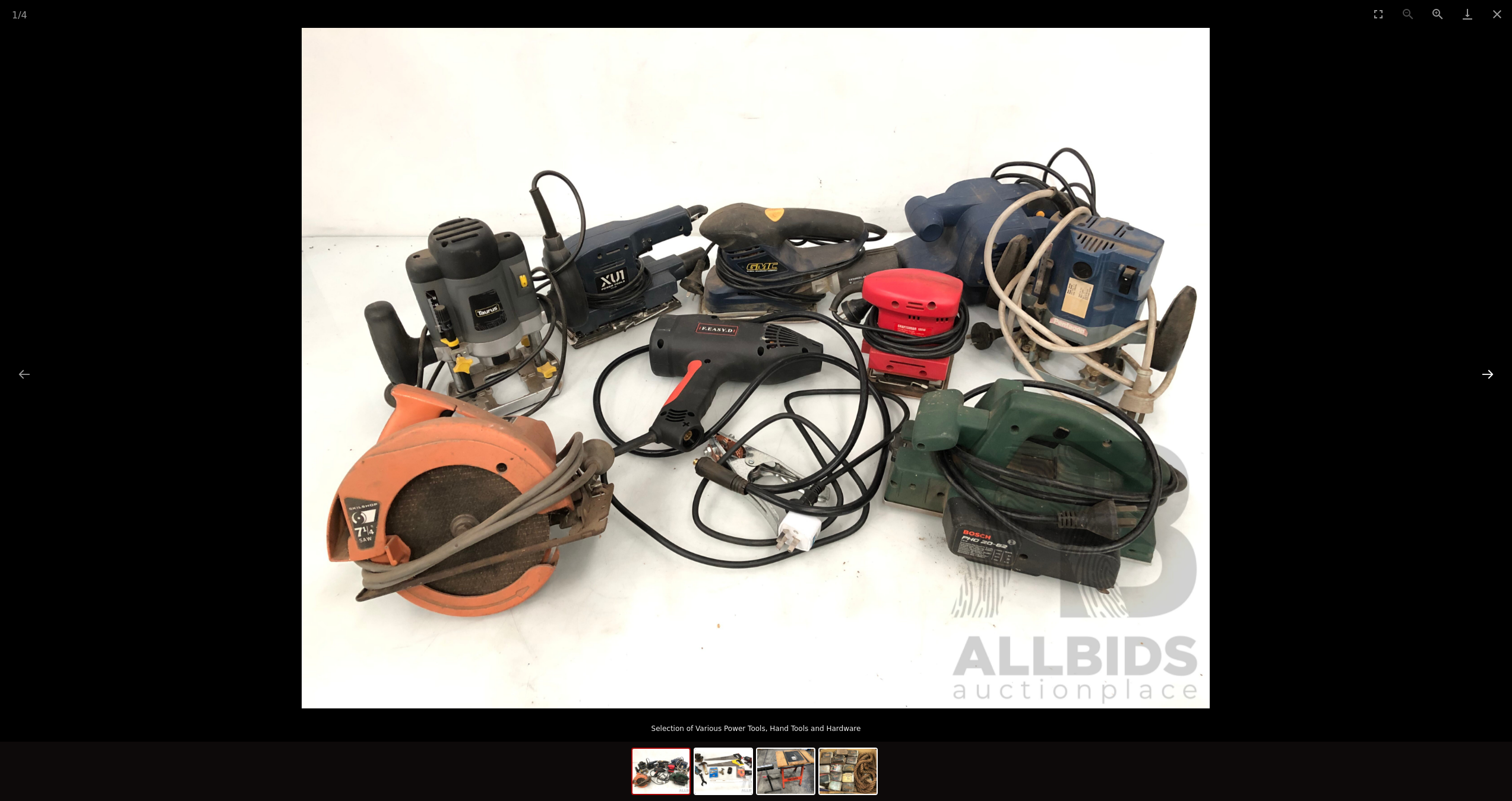
click at [1487, 382] on button "Next slide" at bounding box center [1487, 374] width 25 height 23
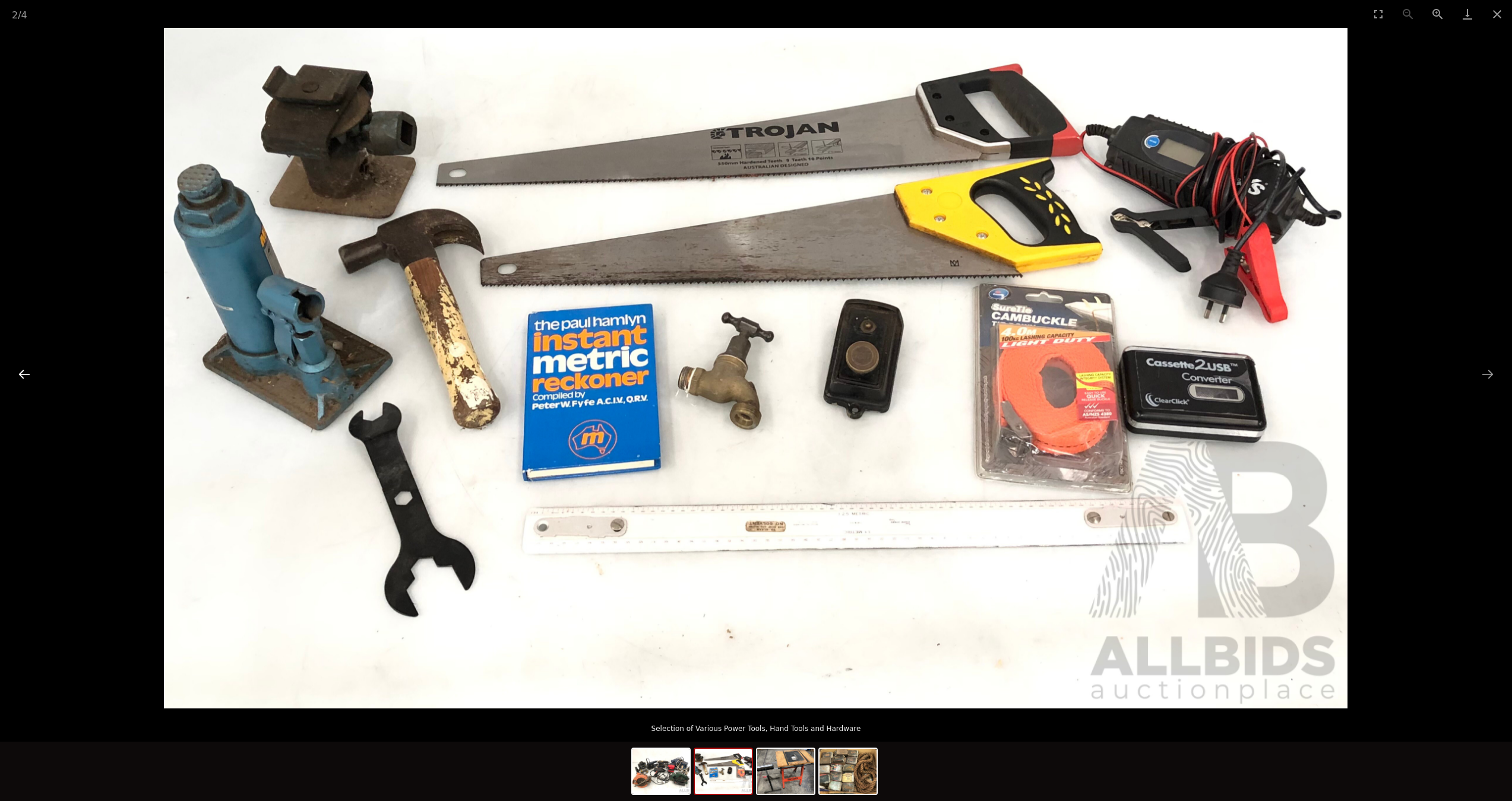
click at [21, 378] on button "Previous slide" at bounding box center [24, 374] width 25 height 23
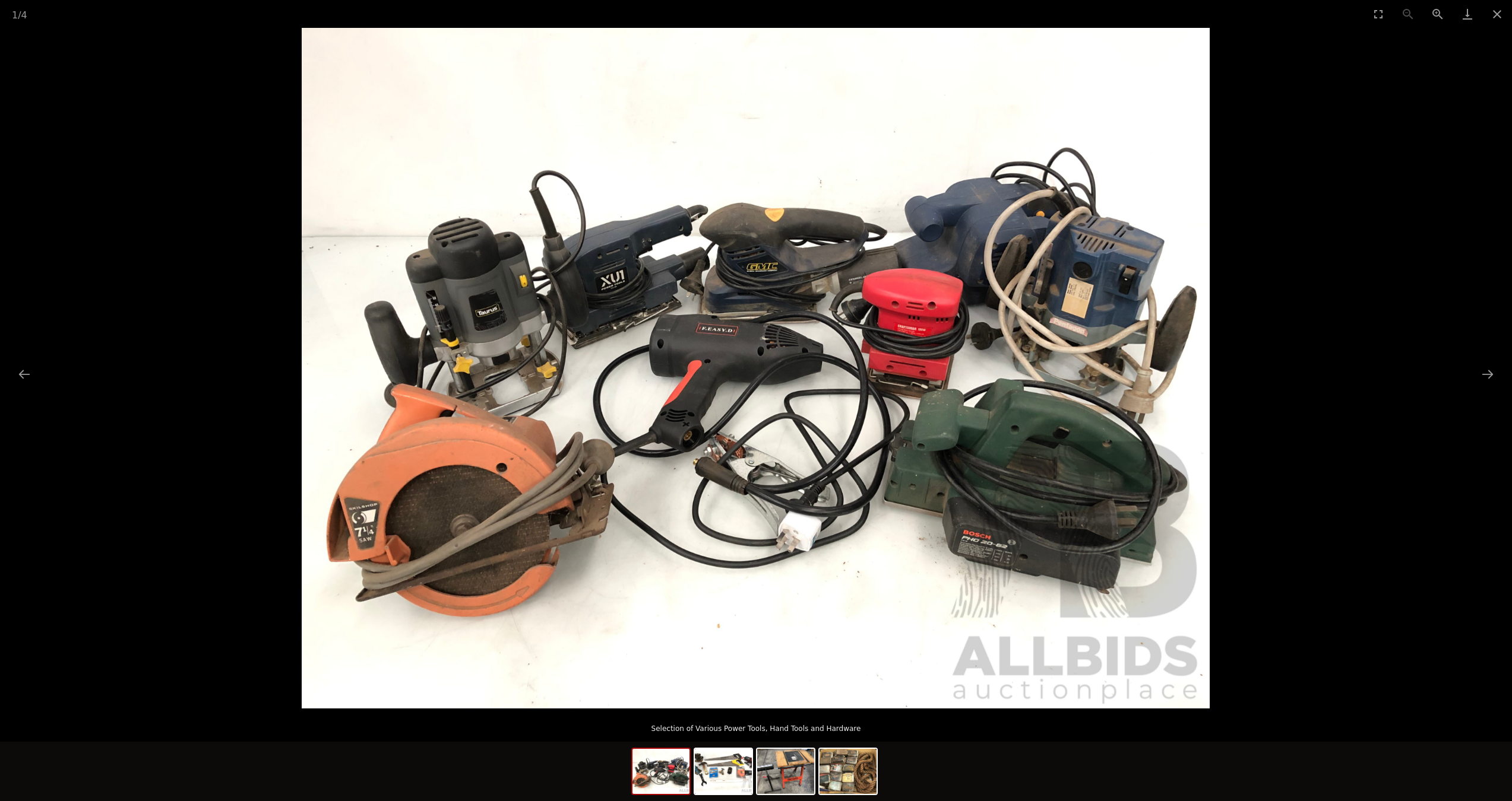
click at [1489, 388] on picture at bounding box center [756, 368] width 1512 height 681
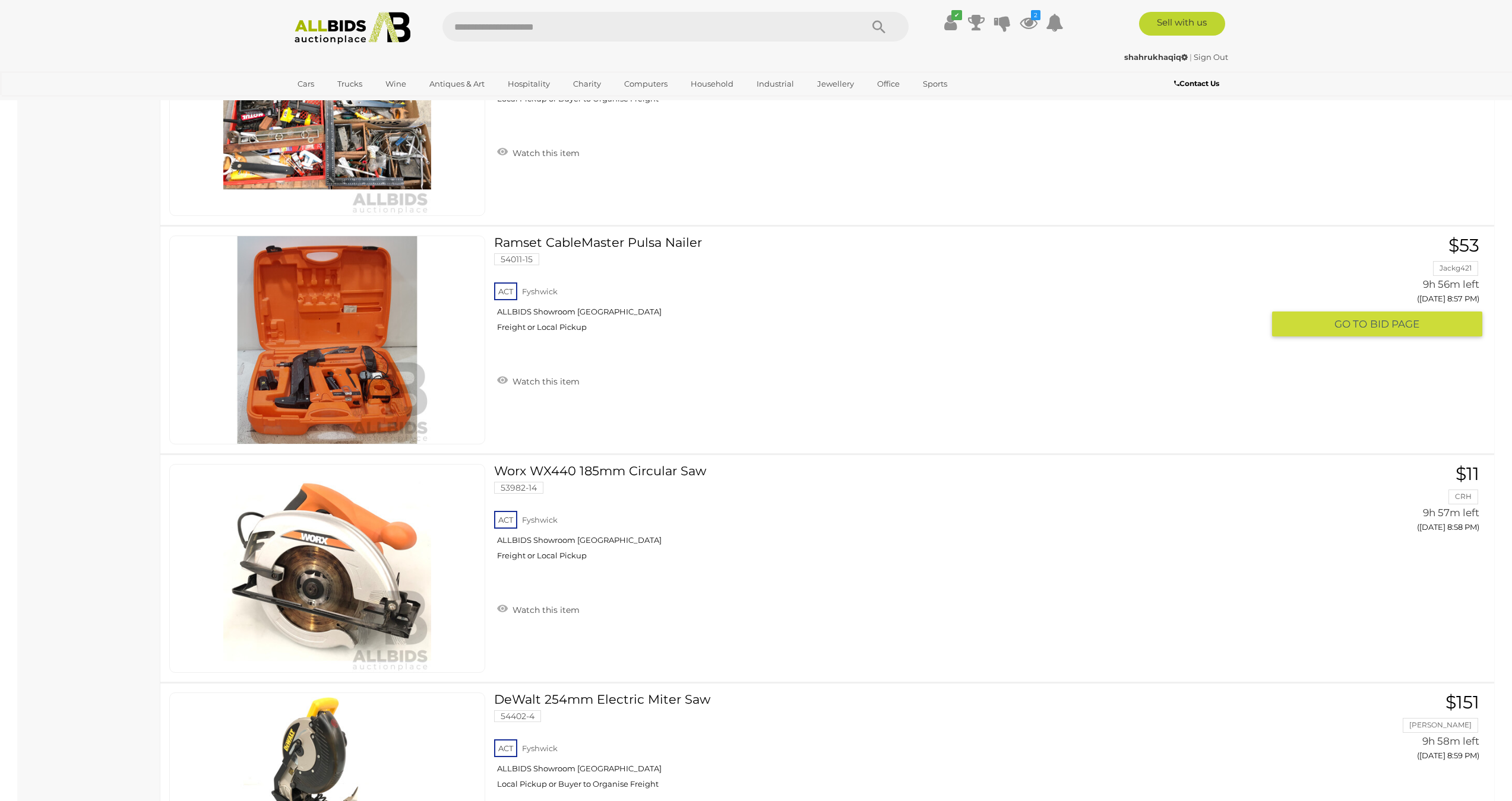
scroll to position [9518, 0]
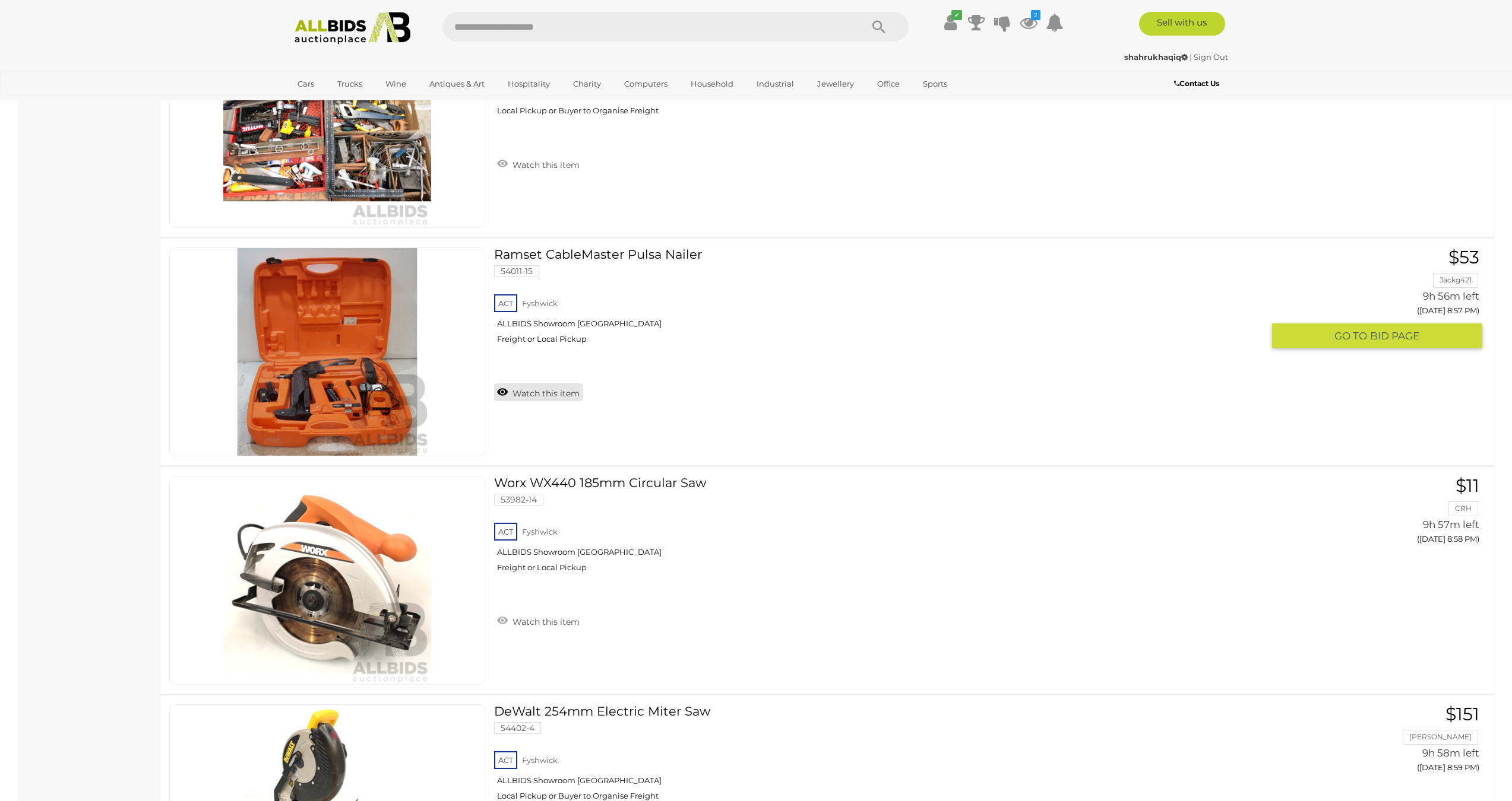
click at [528, 391] on link "Watch this item" at bounding box center [539, 392] width 89 height 18
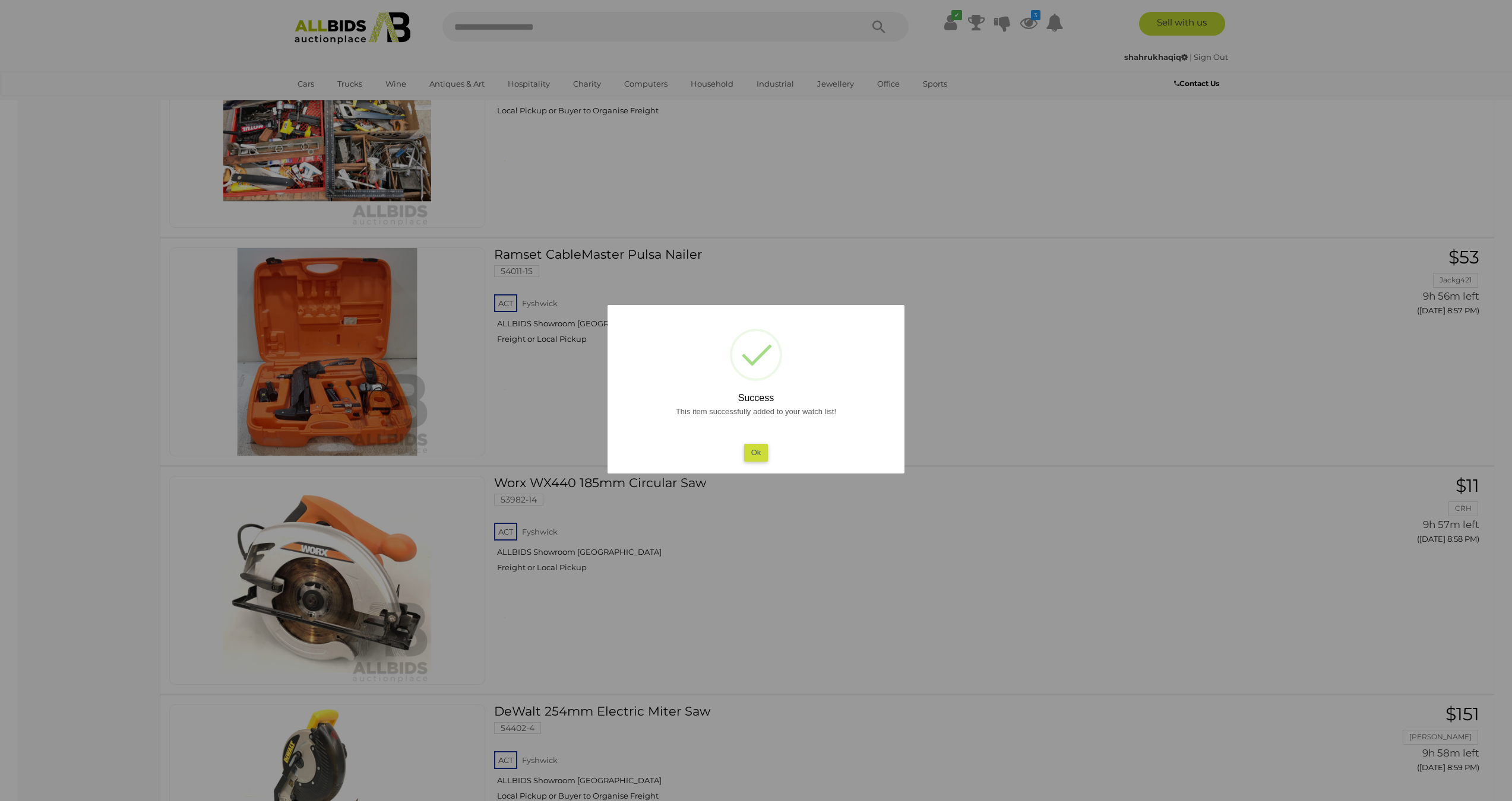
click at [528, 393] on div at bounding box center [756, 400] width 1512 height 801
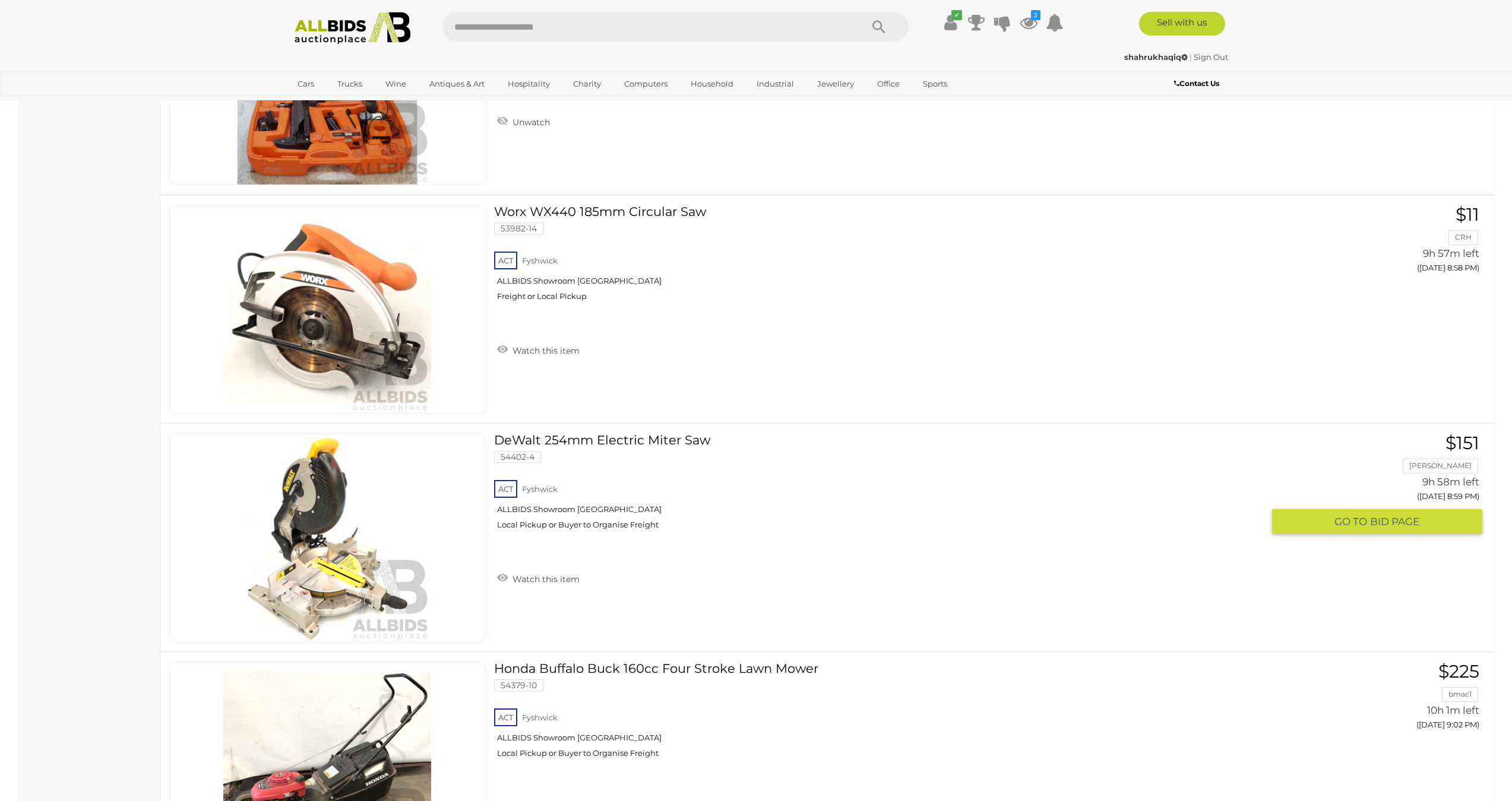
scroll to position [9793, 0]
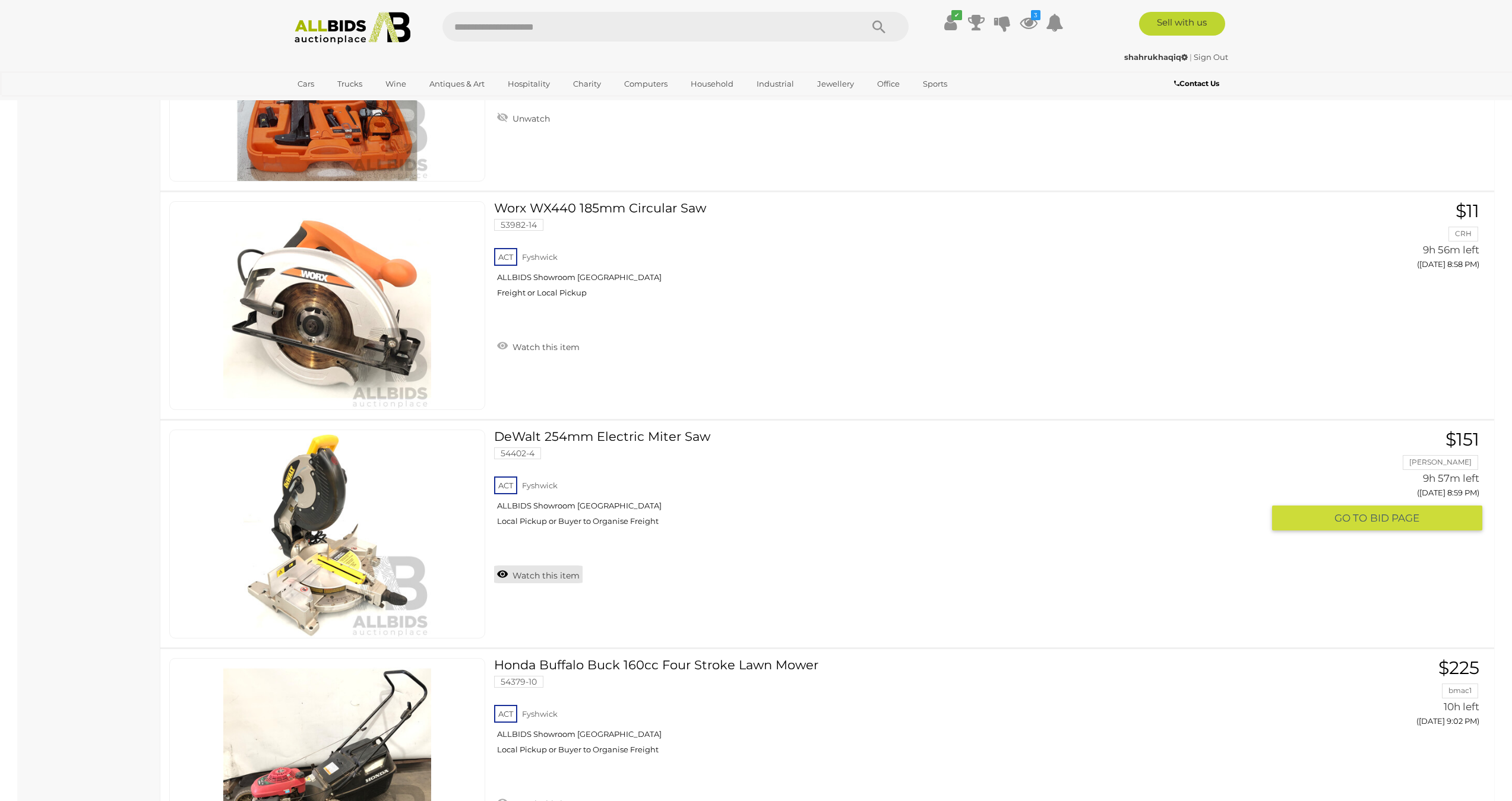
click at [540, 568] on link "Watch this item" at bounding box center [539, 575] width 89 height 18
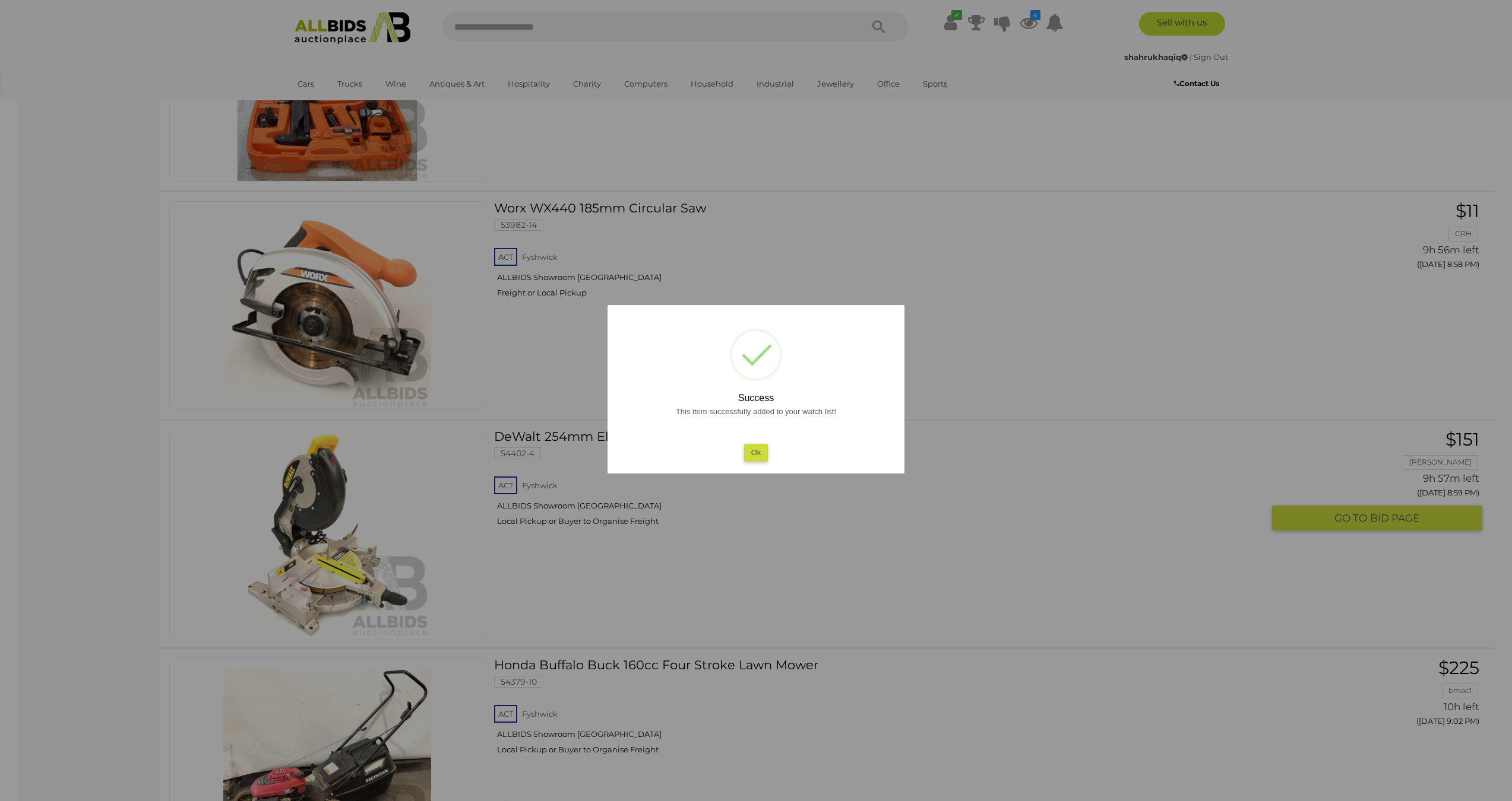
click at [754, 451] on button "Ok" at bounding box center [756, 452] width 25 height 17
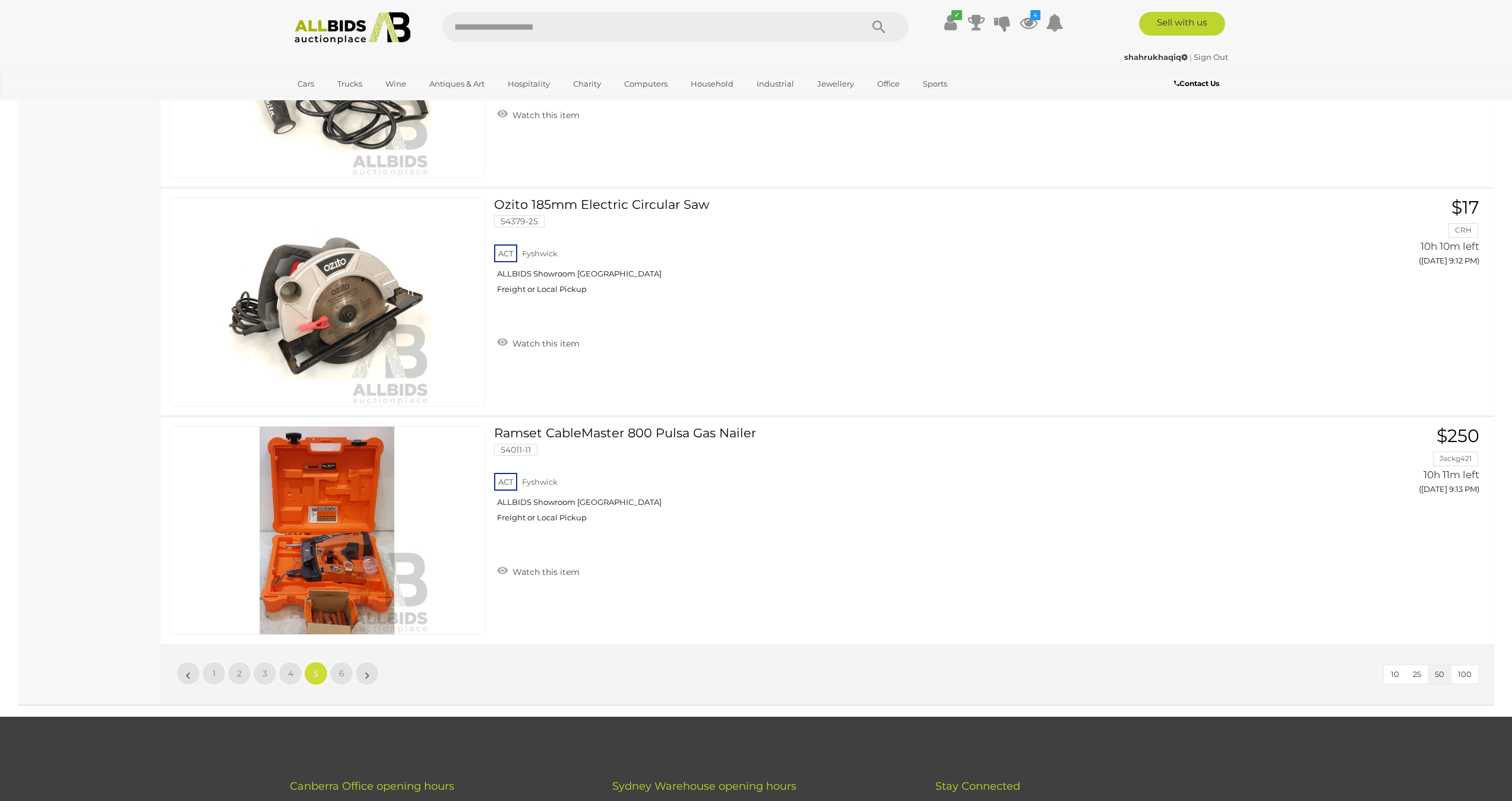
scroll to position [10945, 0]
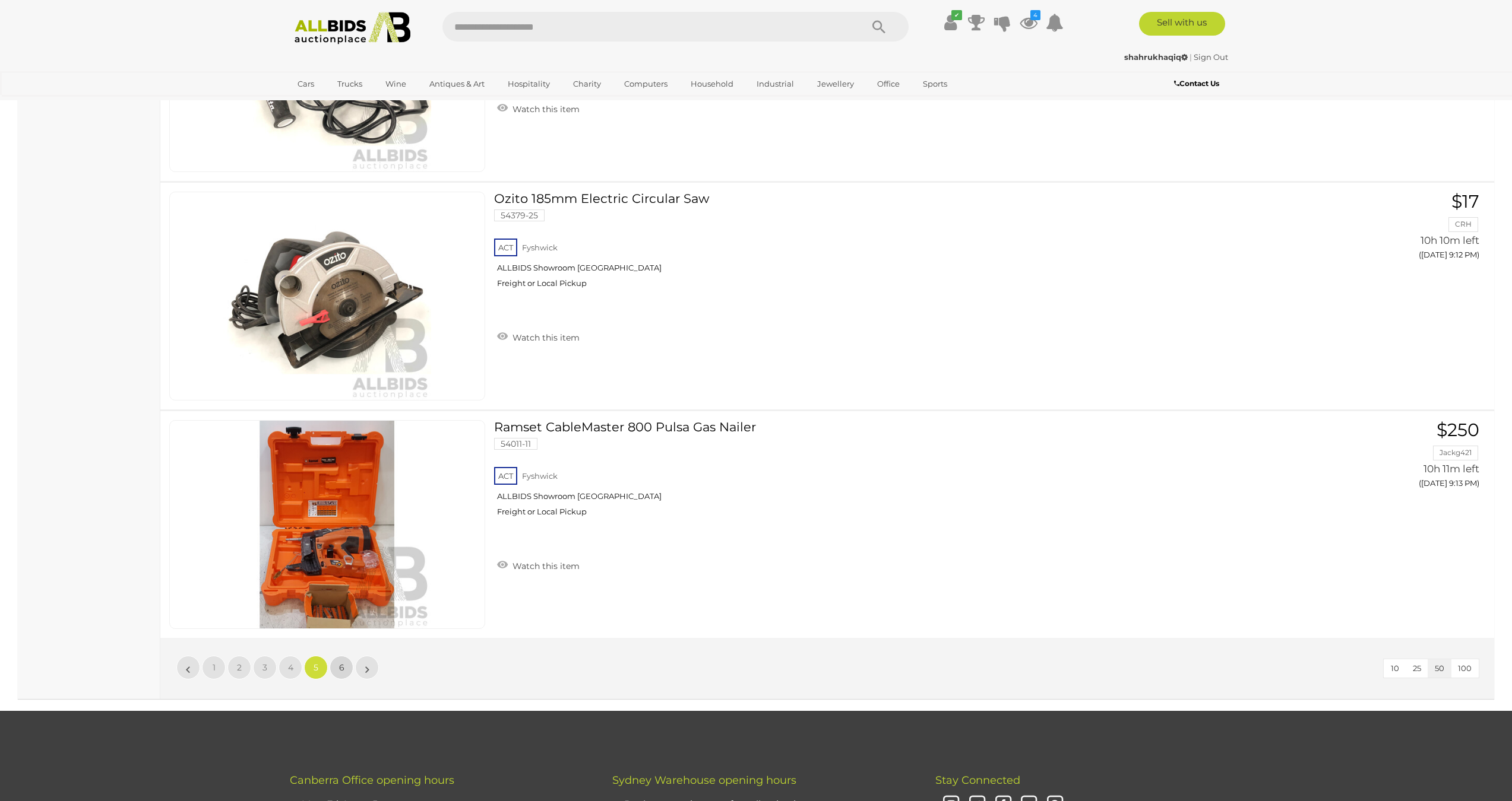
click at [341, 658] on link "6" at bounding box center [341, 668] width 24 height 24
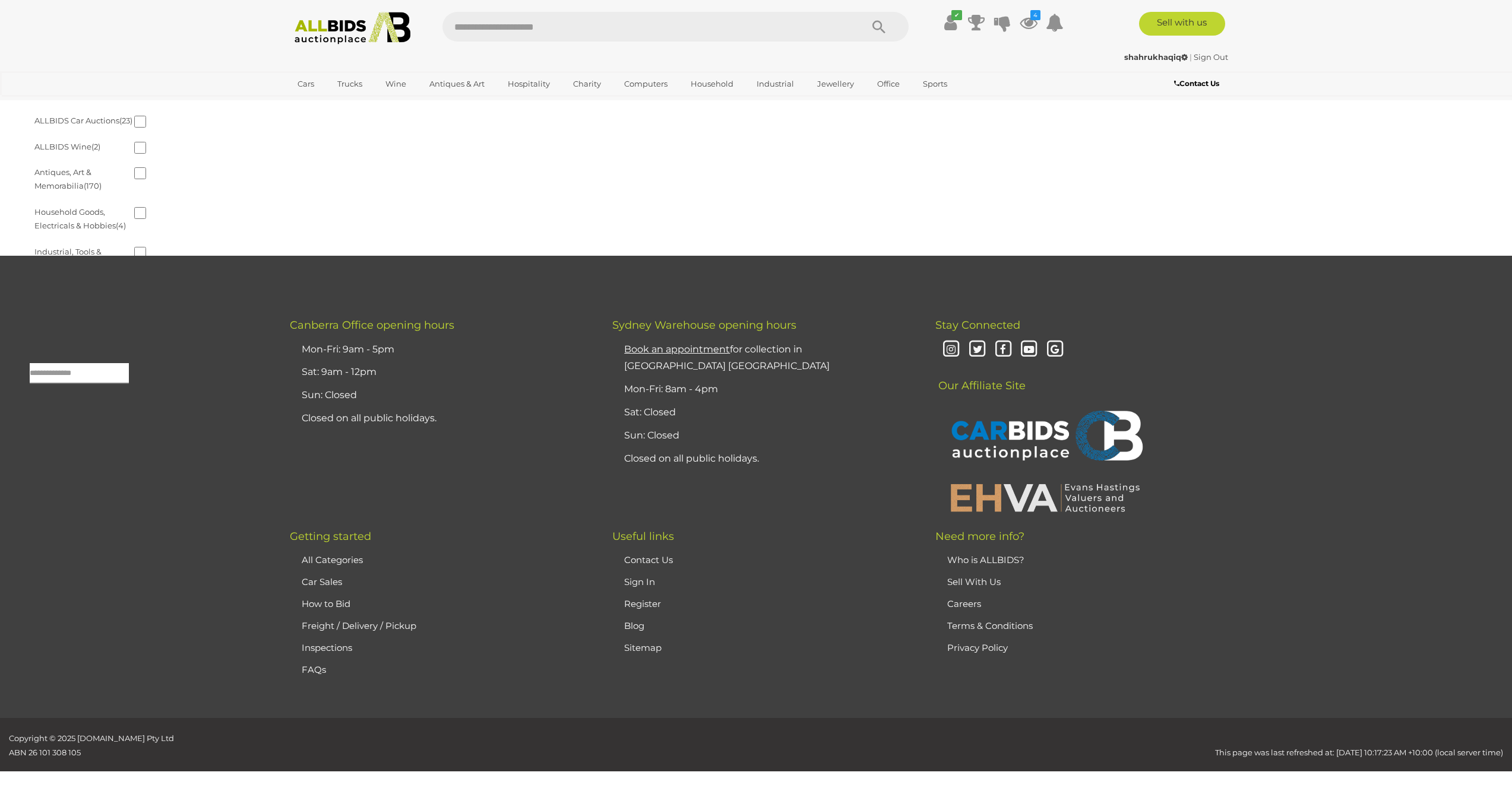
scroll to position [38, 0]
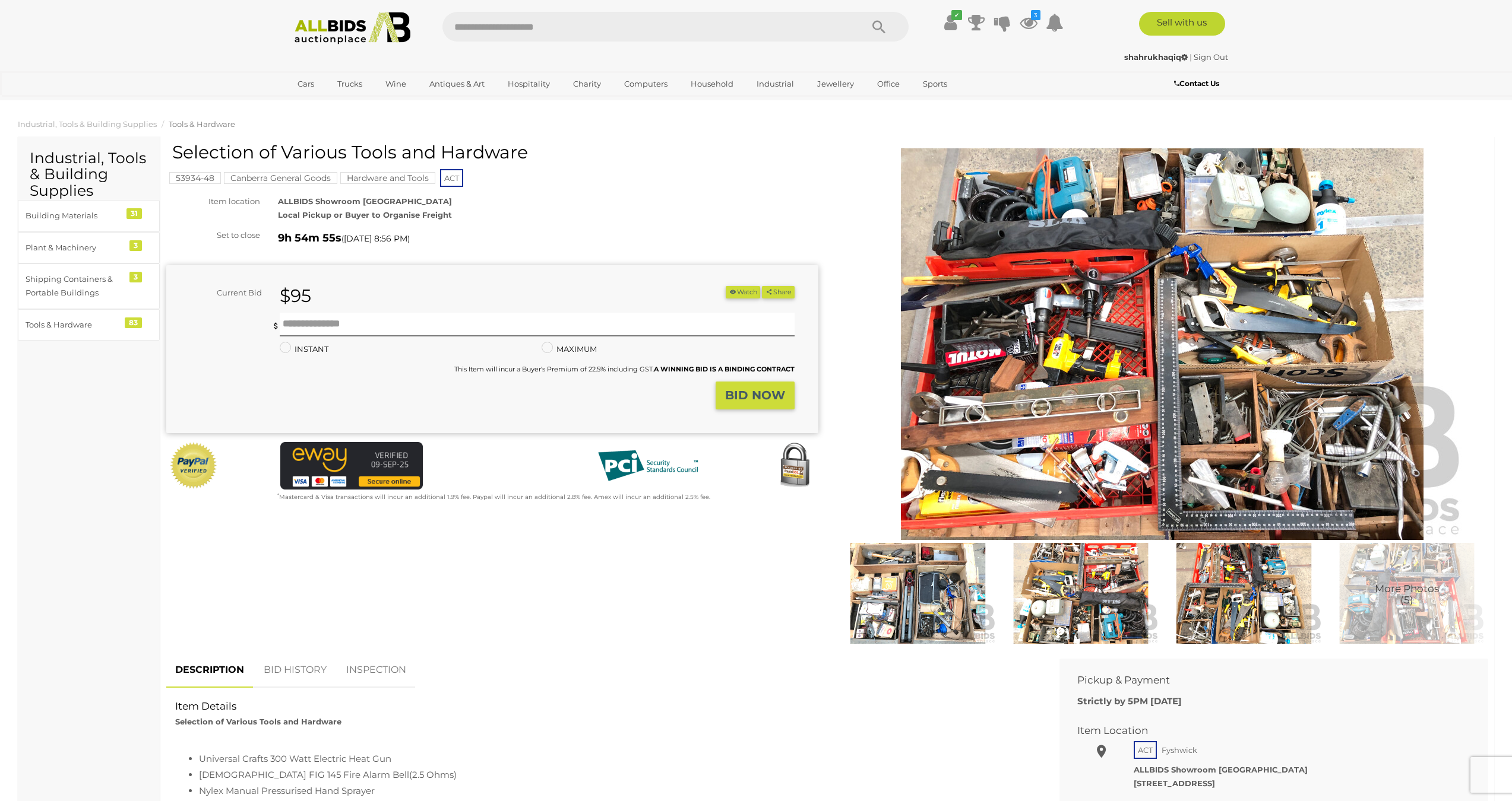
click at [1162, 359] on img at bounding box center [1162, 344] width 608 height 391
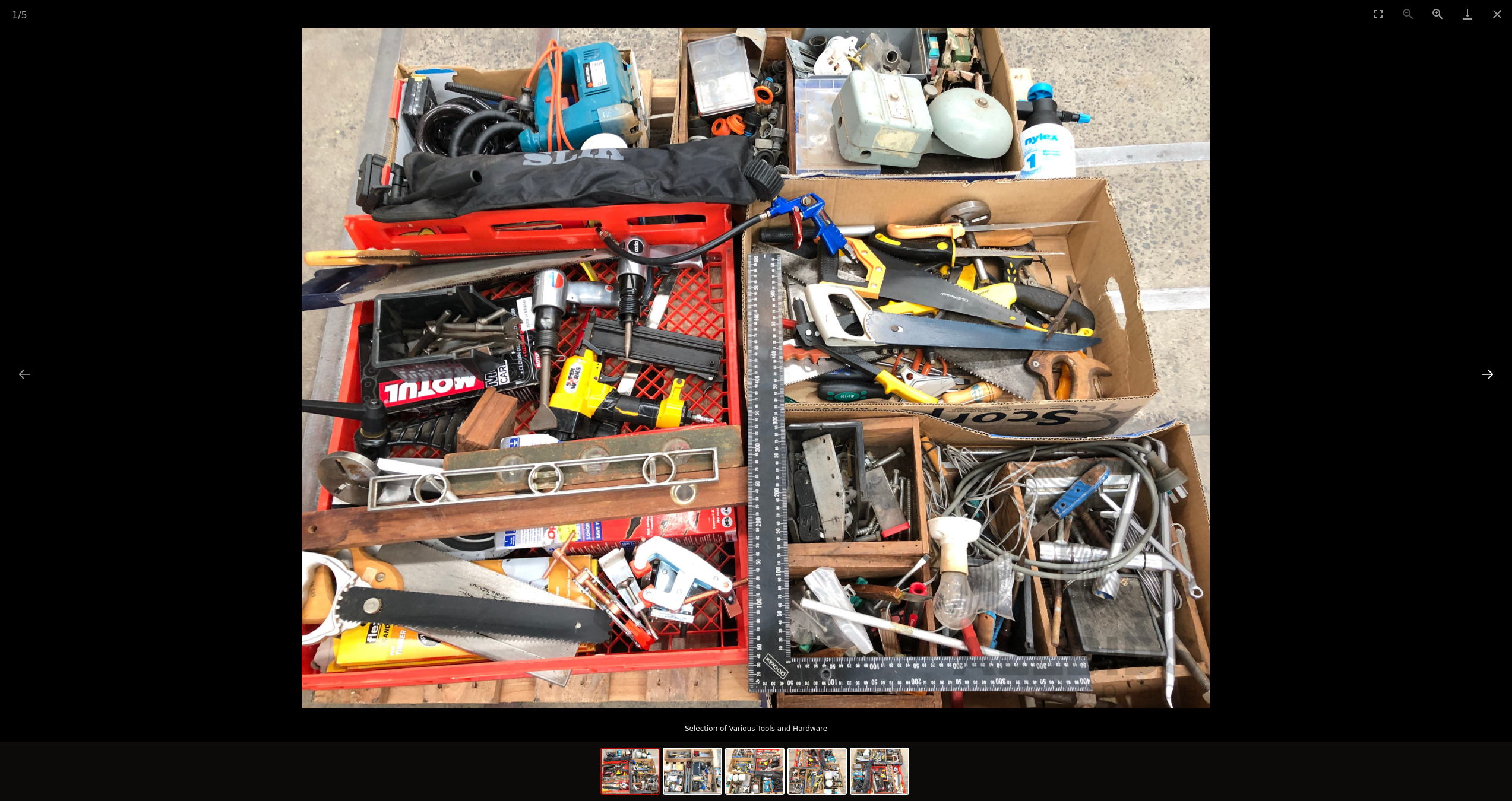
click at [1482, 377] on button "Next slide" at bounding box center [1487, 374] width 25 height 23
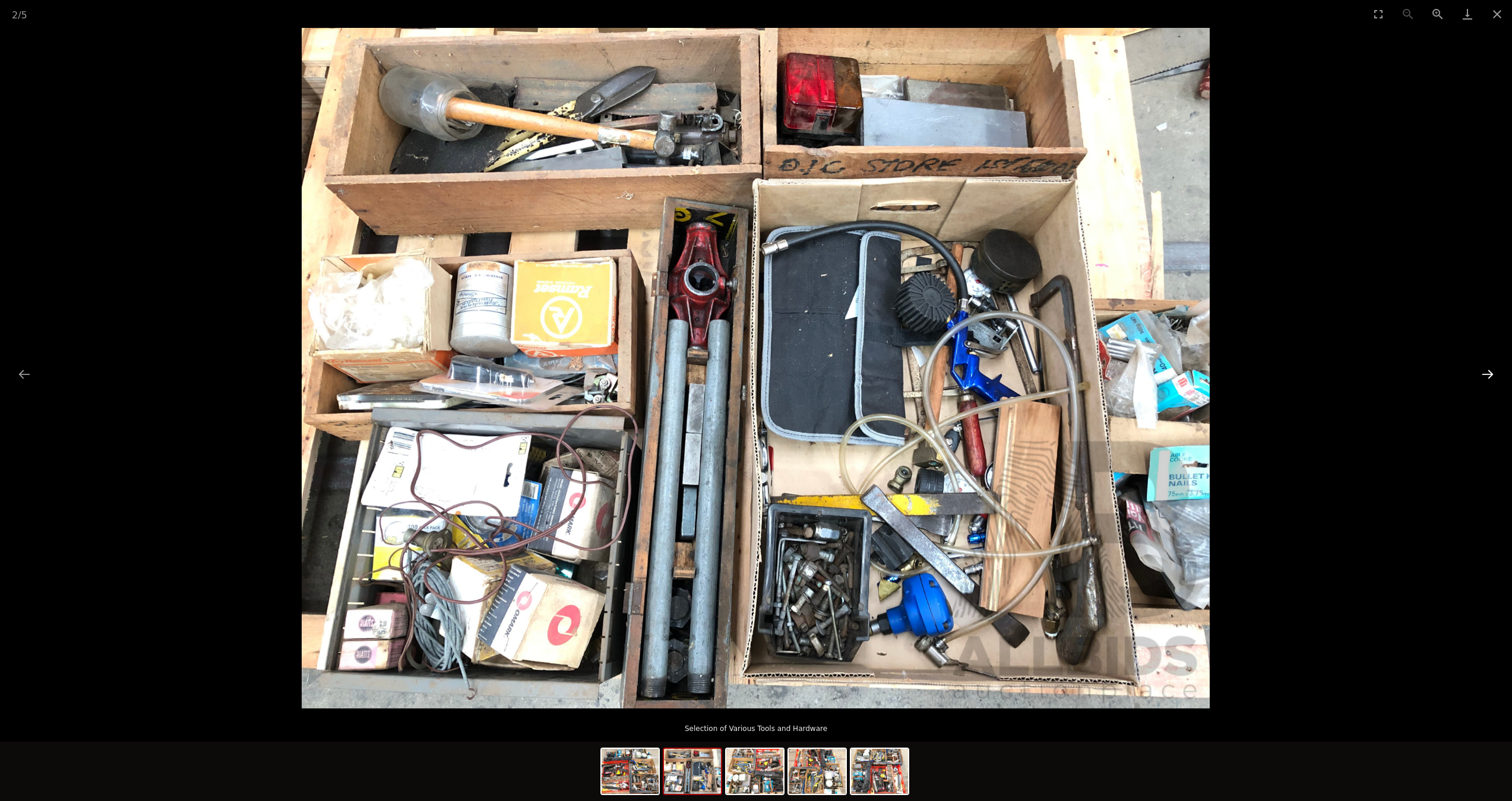
click at [1482, 377] on button "Next slide" at bounding box center [1487, 374] width 25 height 23
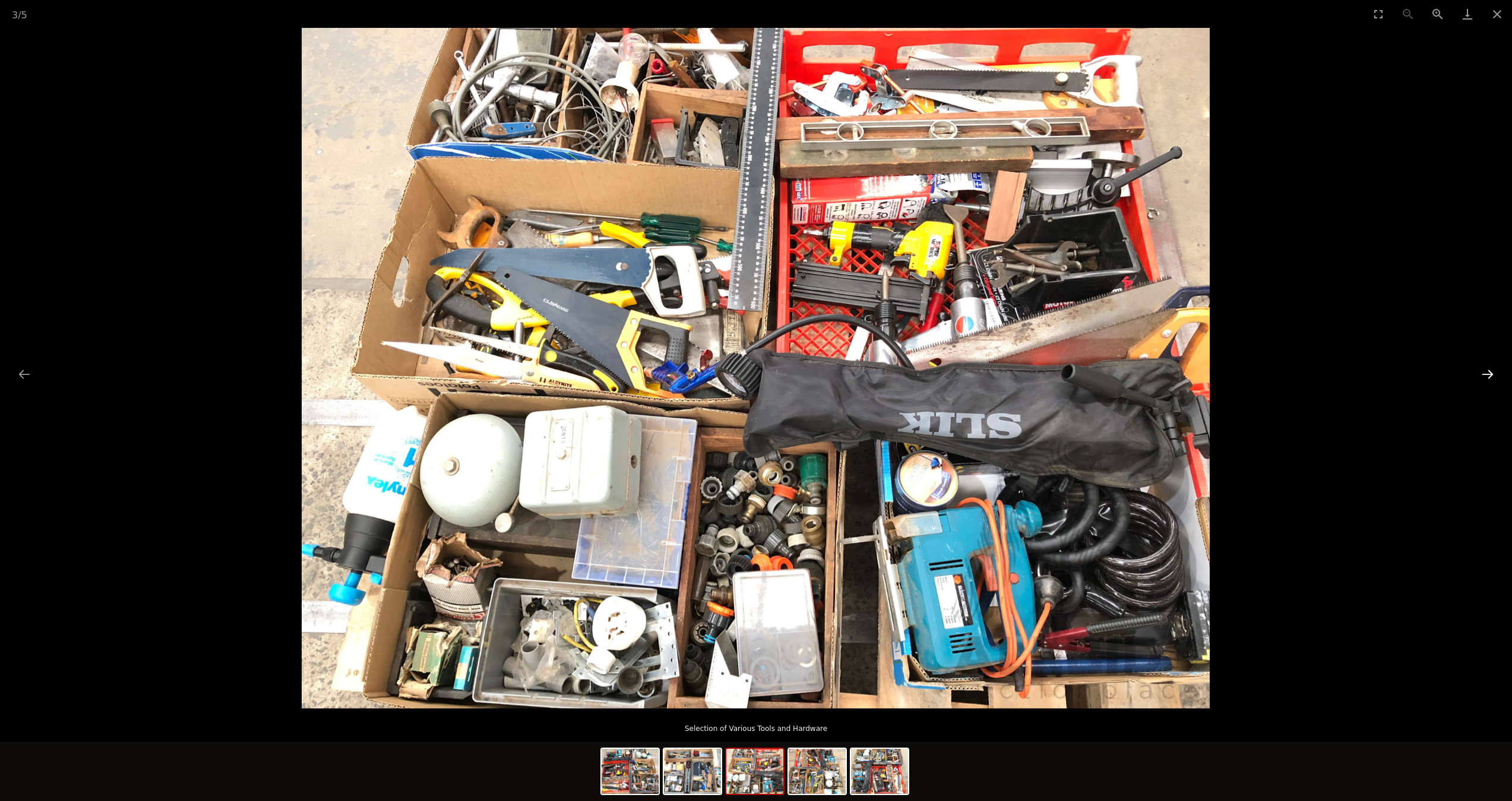
click at [1482, 377] on button "Next slide" at bounding box center [1487, 374] width 25 height 23
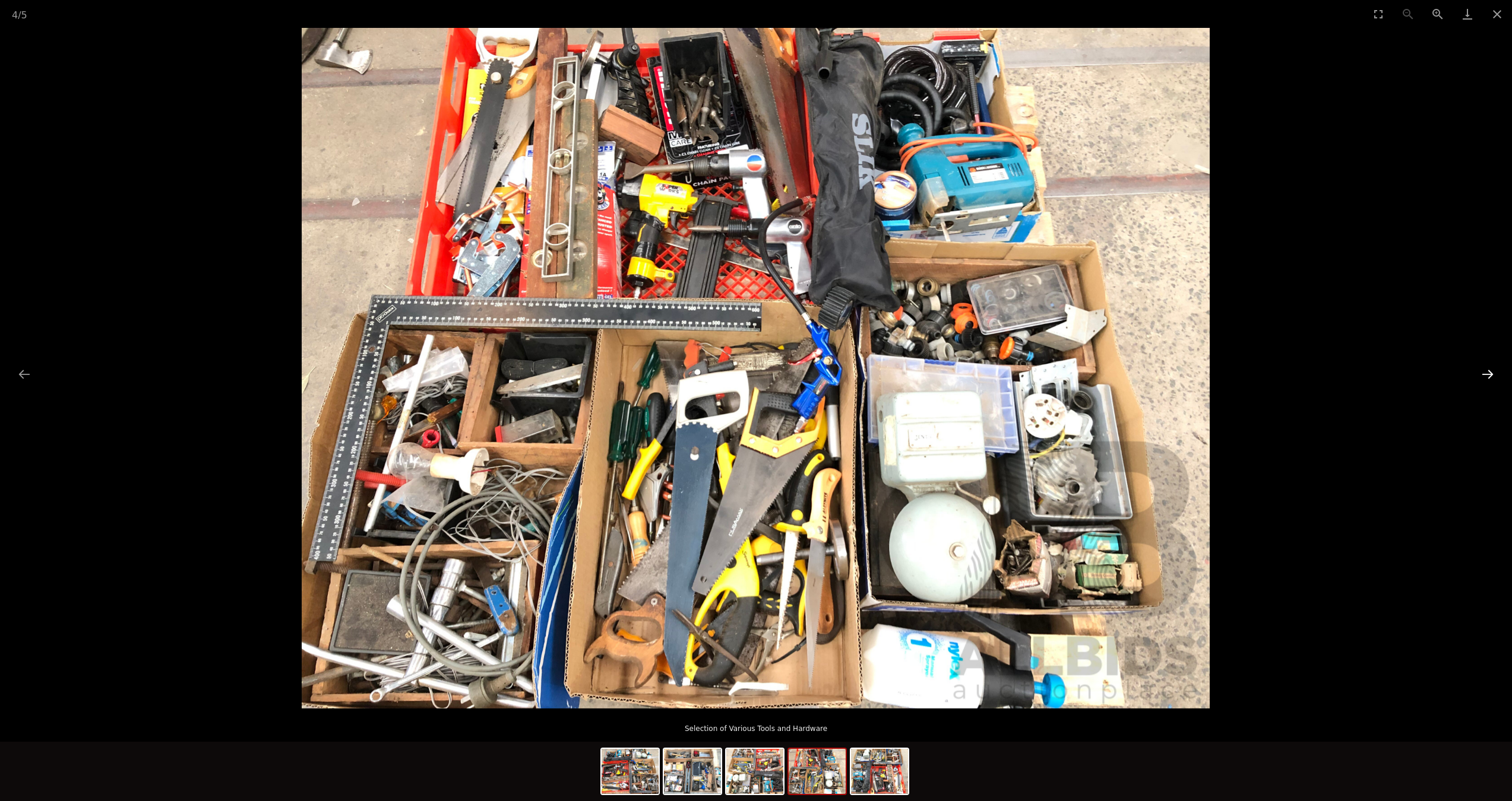
click at [1482, 377] on button "Next slide" at bounding box center [1487, 374] width 25 height 23
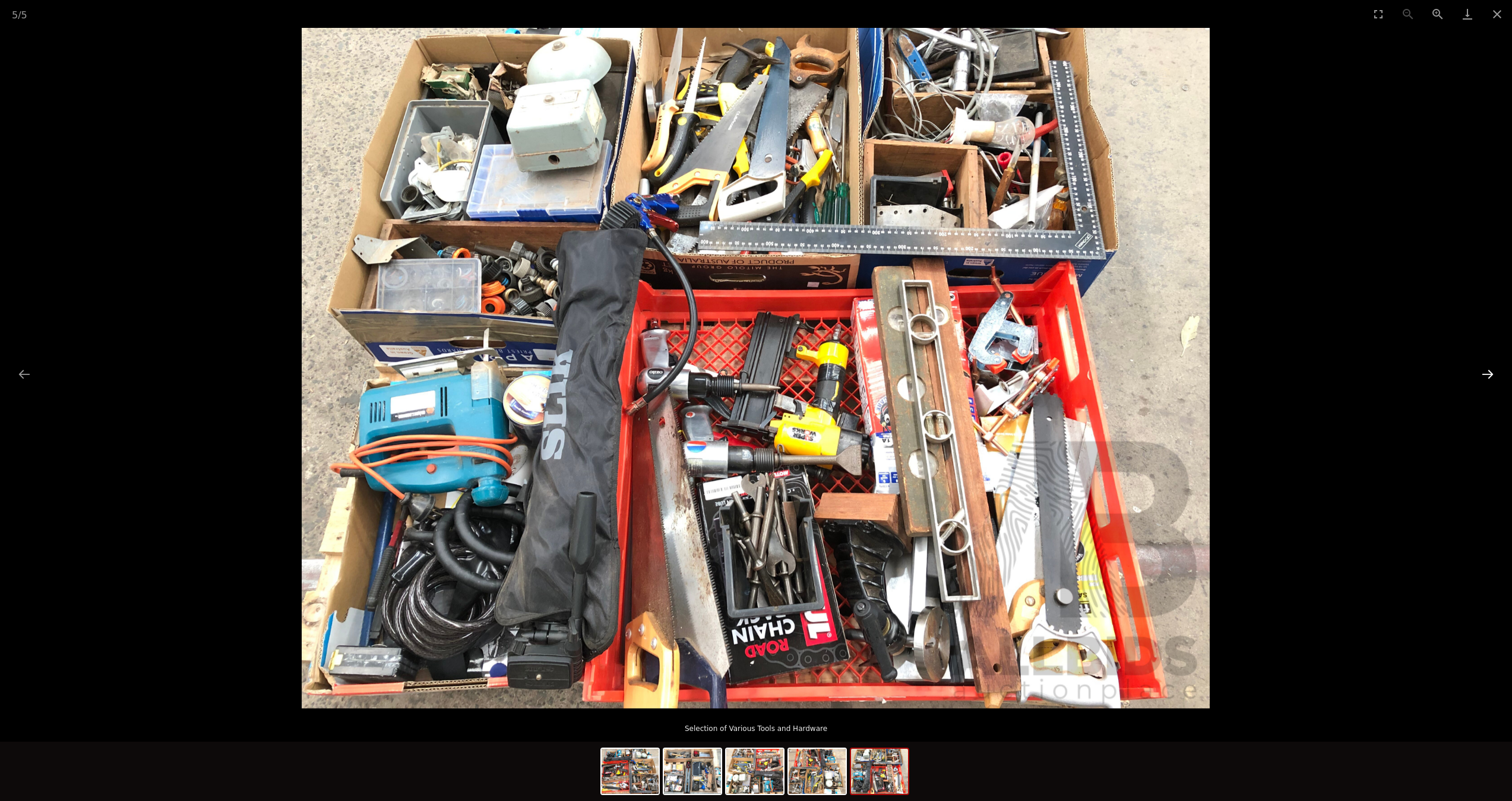
click at [1482, 377] on button "Next slide" at bounding box center [1487, 374] width 25 height 23
